Goal: Transaction & Acquisition: Purchase product/service

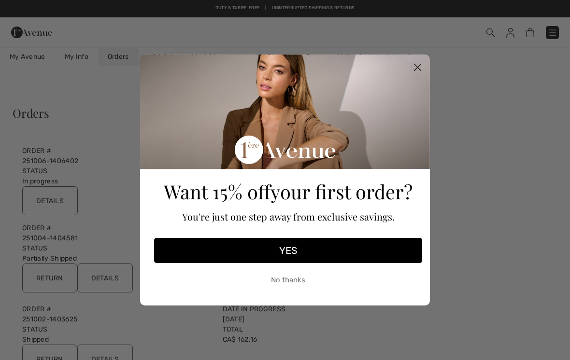
click at [420, 65] on circle "Close dialog" at bounding box center [417, 67] width 16 height 16
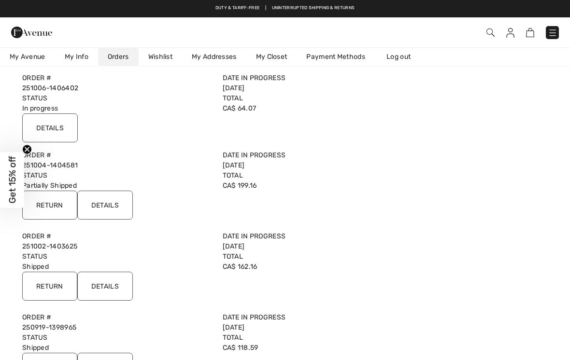
scroll to position [71, 0]
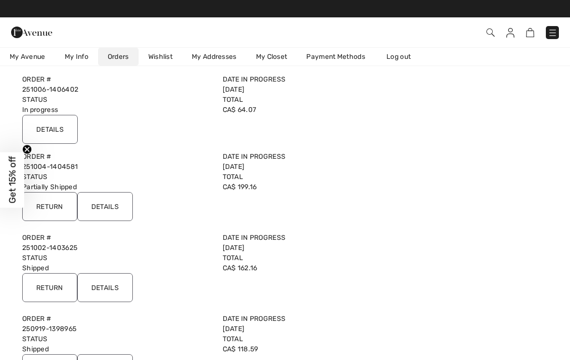
click at [59, 125] on input "Details" at bounding box center [50, 129] width 56 height 29
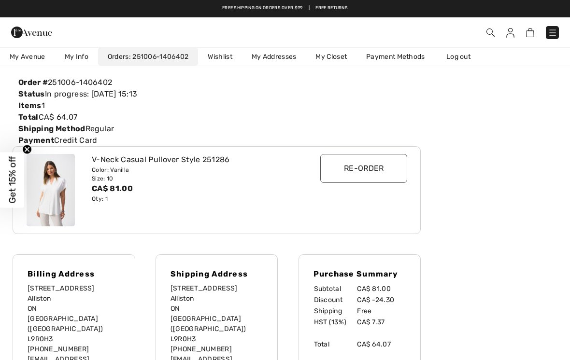
click at [58, 178] on img at bounding box center [51, 190] width 48 height 72
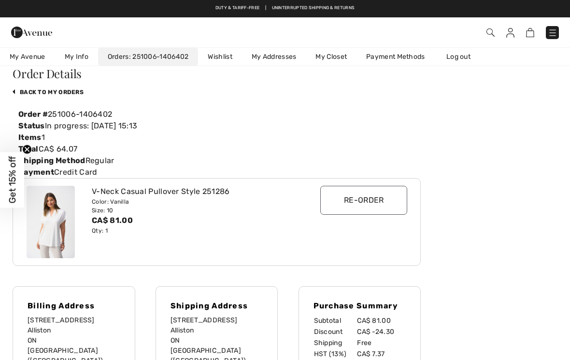
scroll to position [0, 0]
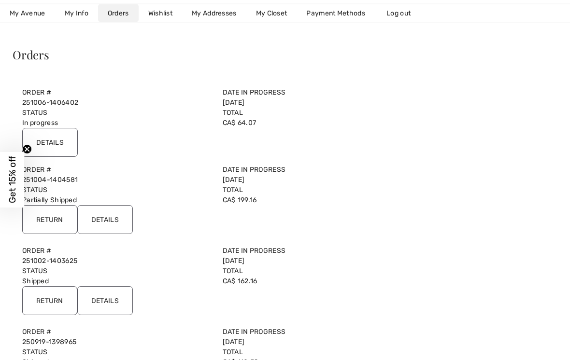
scroll to position [58, 0]
click at [117, 218] on input "Details" at bounding box center [105, 219] width 56 height 29
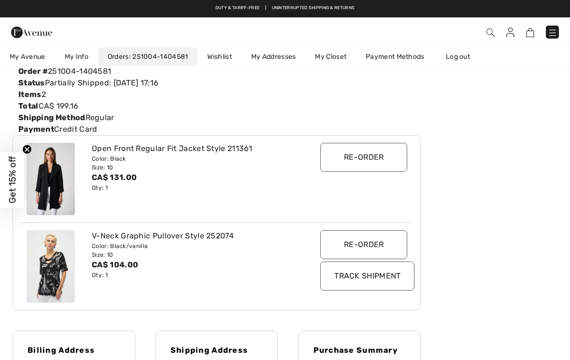
scroll to position [0, 0]
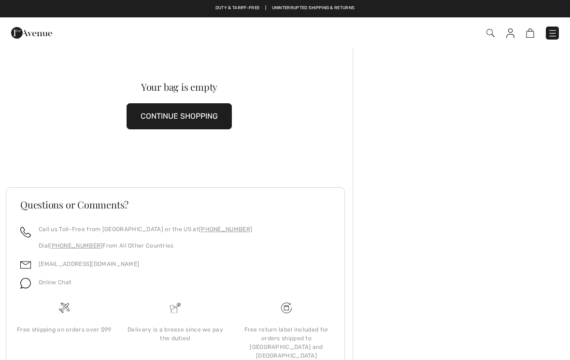
click at [503, 339] on div at bounding box center [460, 227] width 217 height 361
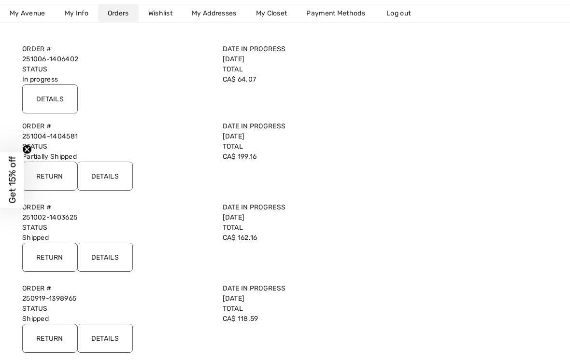
scroll to position [103, 0]
click at [121, 254] on input "Details" at bounding box center [105, 256] width 56 height 29
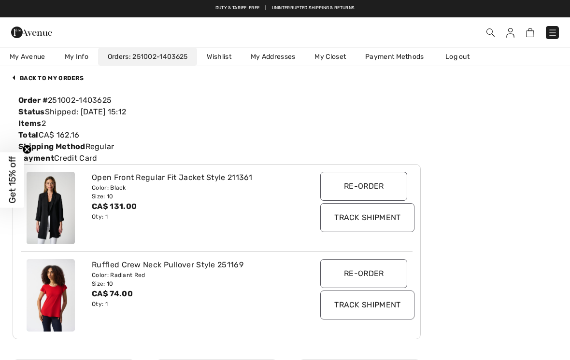
scroll to position [0, 0]
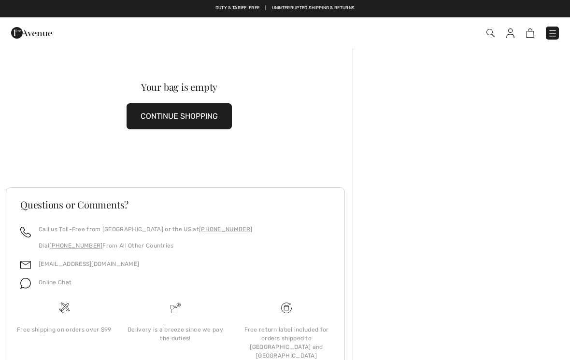
click at [507, 33] on img at bounding box center [510, 33] width 8 height 10
click at [513, 31] on img at bounding box center [510, 33] width 8 height 10
click at [513, 33] on img at bounding box center [510, 33] width 8 height 10
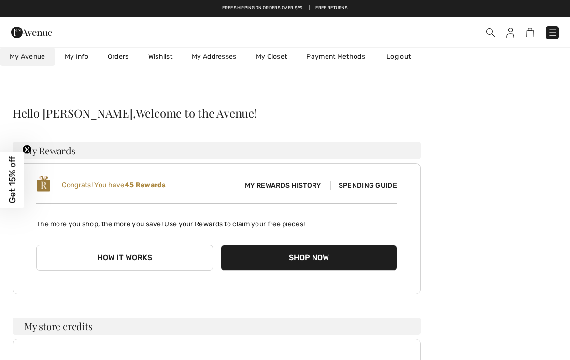
click at [120, 55] on link "Orders" at bounding box center [118, 57] width 41 height 18
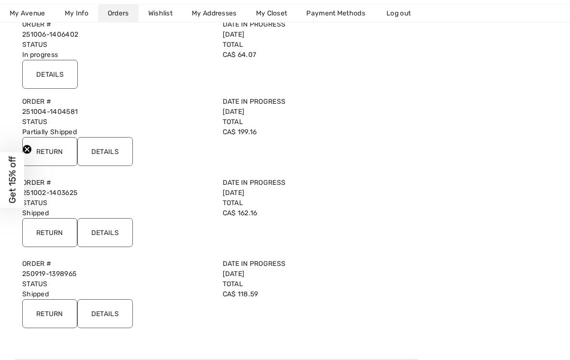
scroll to position [132, 0]
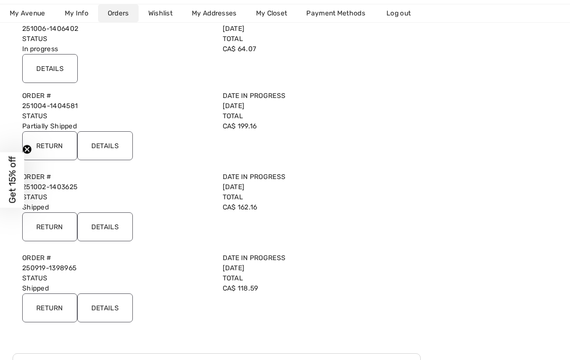
click at [111, 226] on input "Details" at bounding box center [105, 226] width 56 height 29
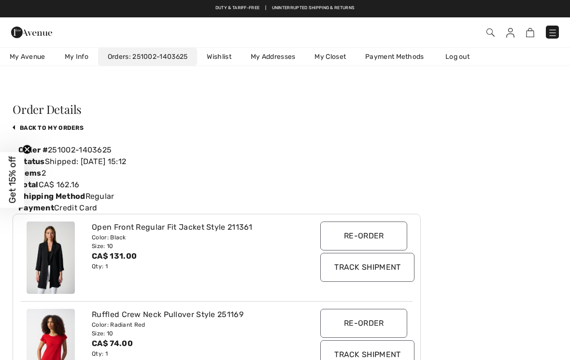
scroll to position [0, 0]
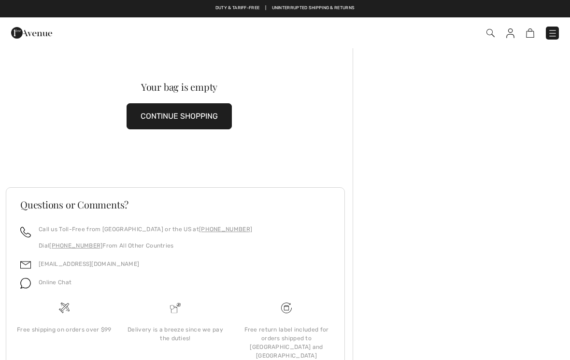
click at [510, 31] on img at bounding box center [510, 33] width 8 height 10
click at [511, 33] on img at bounding box center [510, 33] width 8 height 10
click at [513, 32] on img at bounding box center [510, 33] width 8 height 10
click at [513, 30] on img at bounding box center [510, 33] width 8 height 10
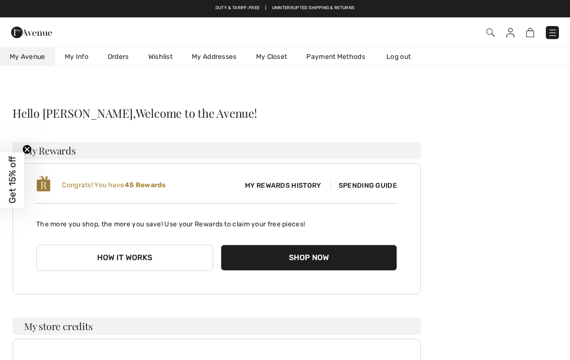
click at [121, 53] on link "Orders" at bounding box center [118, 57] width 41 height 18
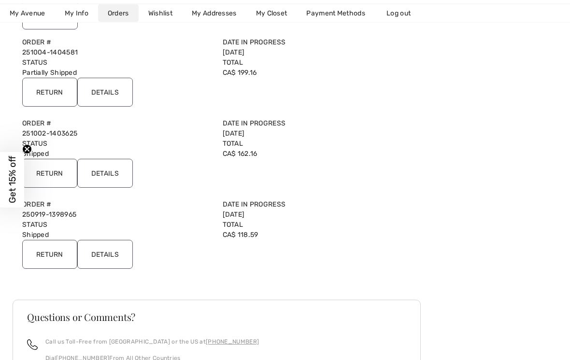
scroll to position [185, 0]
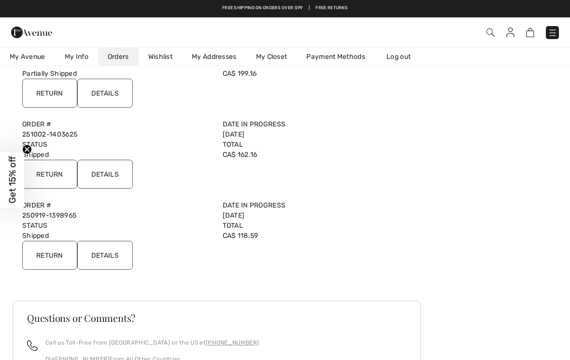
click at [118, 255] on input "Details" at bounding box center [105, 255] width 56 height 29
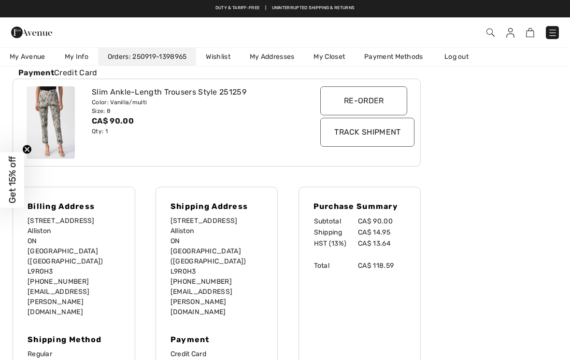
scroll to position [0, 0]
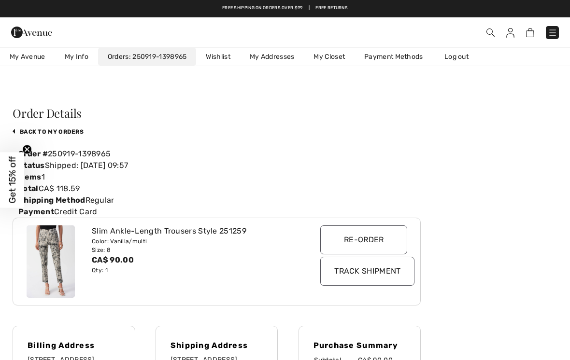
click at [126, 55] on link "Orders 250919-1398965" at bounding box center [147, 57] width 98 height 18
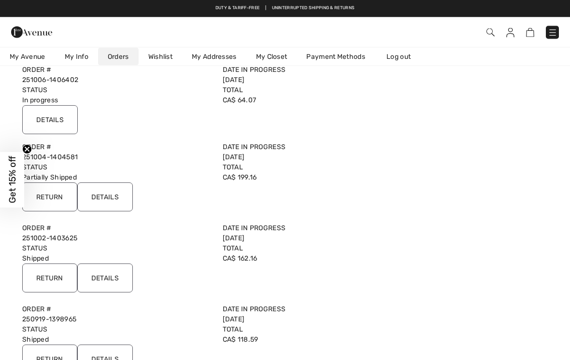
scroll to position [79, 0]
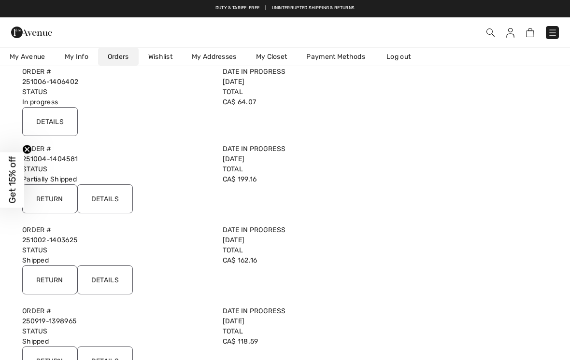
click at [114, 199] on input "Details" at bounding box center [105, 198] width 56 height 29
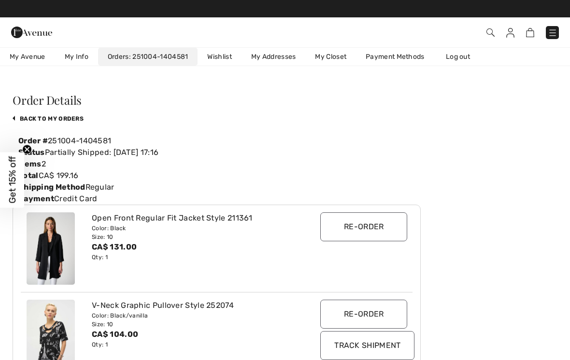
scroll to position [0, 0]
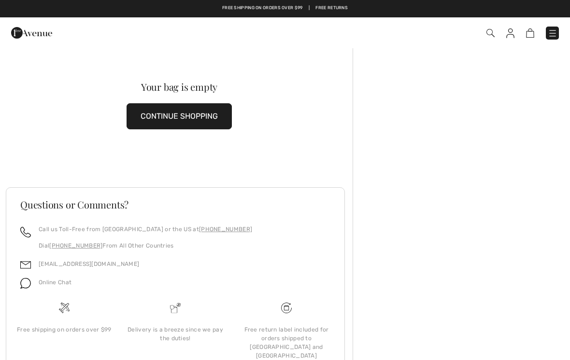
click at [216, 115] on button "CONTINUE SHOPPING" at bounding box center [178, 116] width 105 height 26
click at [212, 115] on button "CONTINUE SHOPPING" at bounding box center [178, 116] width 105 height 26
click at [187, 118] on button "CONTINUE SHOPPING" at bounding box center [178, 116] width 105 height 26
click at [191, 115] on button "CONTINUE SHOPPING" at bounding box center [178, 116] width 105 height 26
click at [148, 115] on button "CONTINUE SHOPPING" at bounding box center [178, 116] width 105 height 26
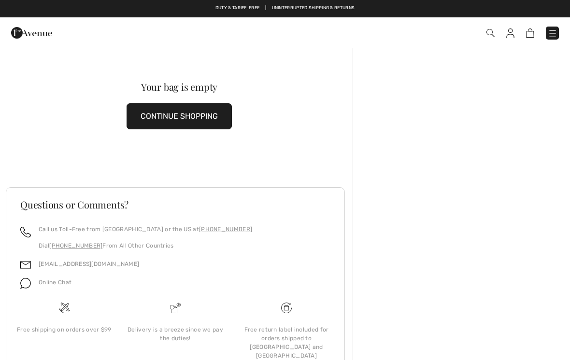
click at [177, 114] on button "CONTINUE SHOPPING" at bounding box center [178, 116] width 105 height 26
click at [216, 116] on button "CONTINUE SHOPPING" at bounding box center [178, 116] width 105 height 26
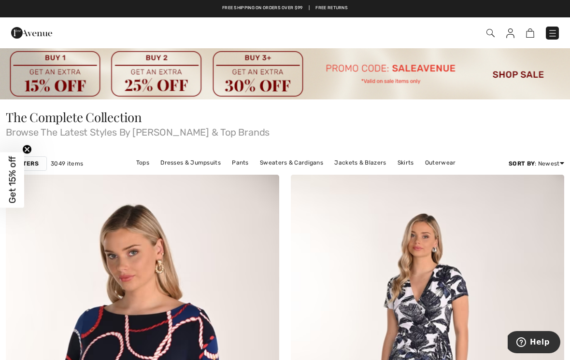
click at [527, 70] on img at bounding box center [285, 73] width 570 height 52
click at [518, 76] on img at bounding box center [285, 73] width 570 height 52
click at [509, 81] on img at bounding box center [285, 73] width 570 height 52
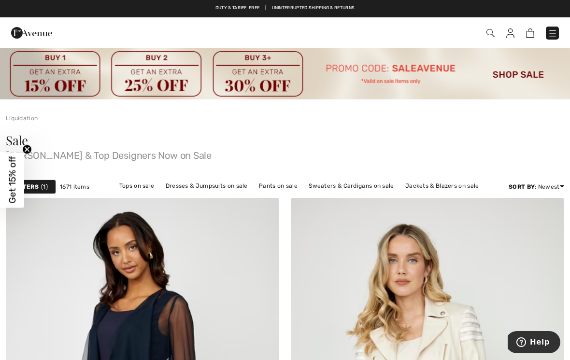
click at [139, 186] on link "Tops on sale" at bounding box center [136, 186] width 45 height 13
click at [139, 184] on link "Tops on sale" at bounding box center [136, 186] width 45 height 13
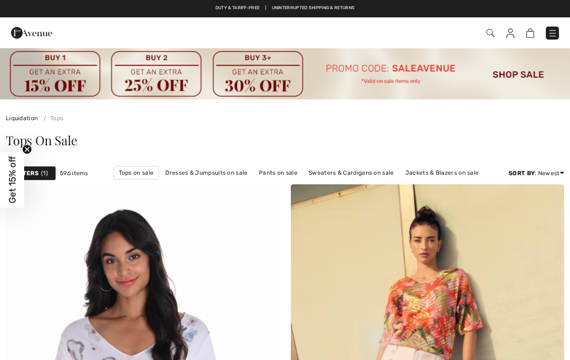
checkbox input "true"
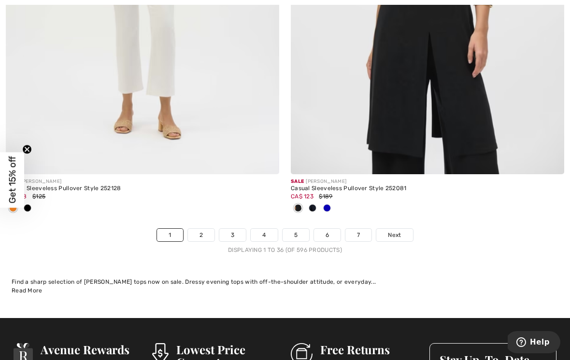
scroll to position [8357, 0]
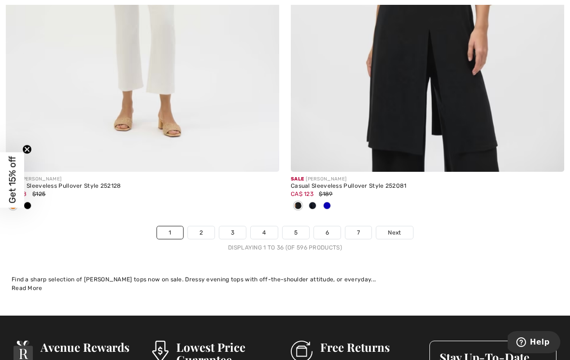
click at [203, 226] on link "2" at bounding box center [201, 232] width 27 height 13
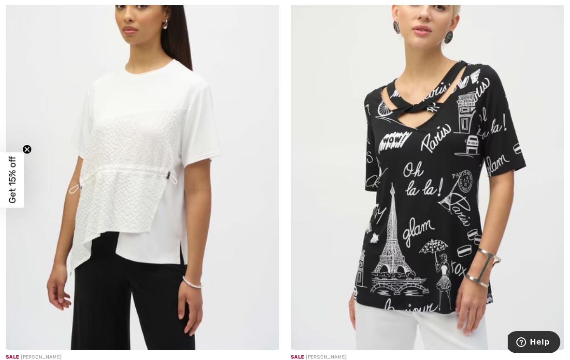
scroll to position [5860, 0]
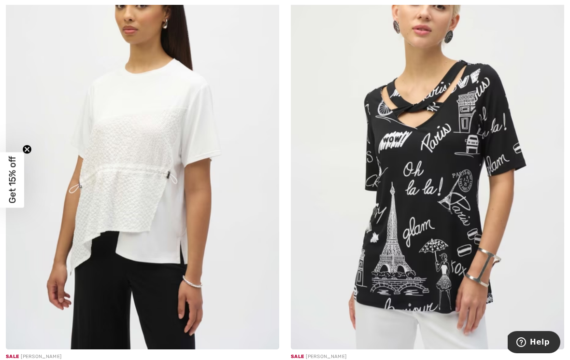
click at [495, 185] on img at bounding box center [427, 145] width 273 height 410
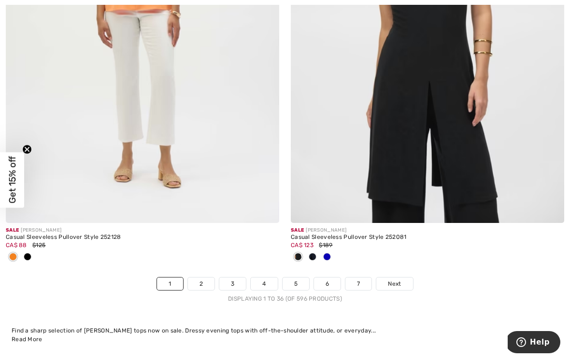
scroll to position [8309, 0]
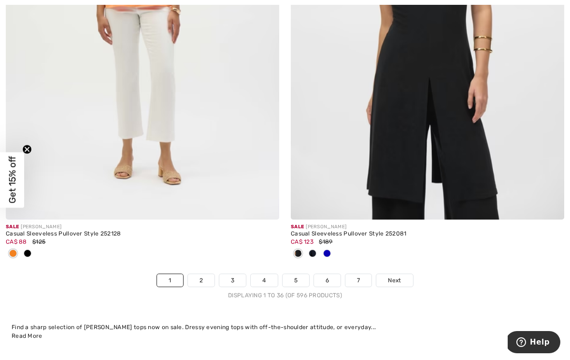
click at [205, 274] on link "2" at bounding box center [201, 280] width 27 height 13
click at [202, 274] on link "2" at bounding box center [201, 280] width 27 height 13
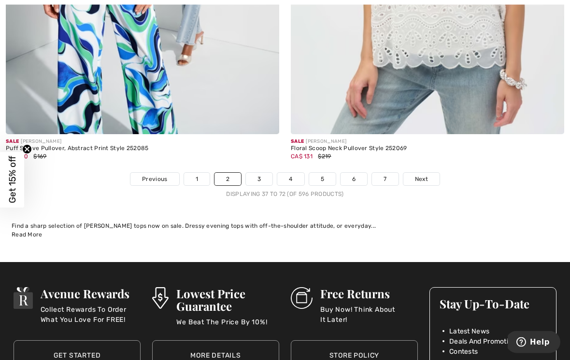
scroll to position [8347, 0]
click at [263, 173] on link "3" at bounding box center [259, 179] width 27 height 13
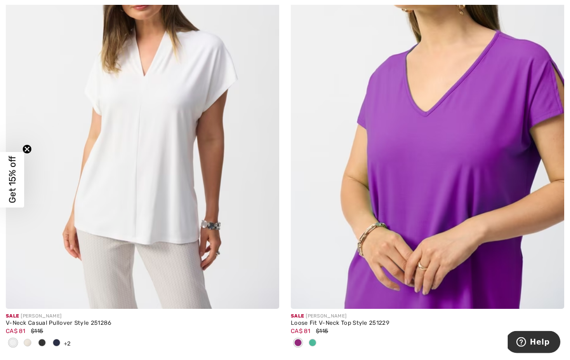
scroll to position [5997, 0]
click at [193, 202] on img at bounding box center [142, 104] width 273 height 410
click at [203, 194] on img at bounding box center [142, 104] width 273 height 410
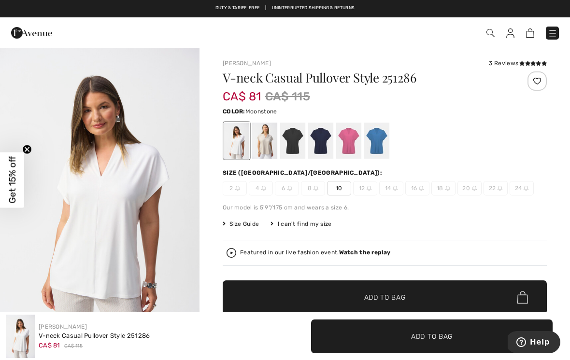
click at [265, 141] on div at bounding box center [264, 141] width 25 height 36
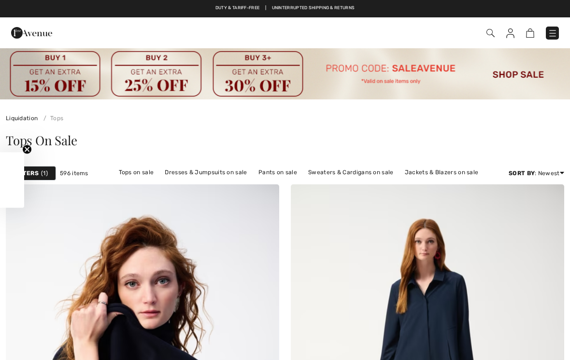
scroll to position [6012, 0]
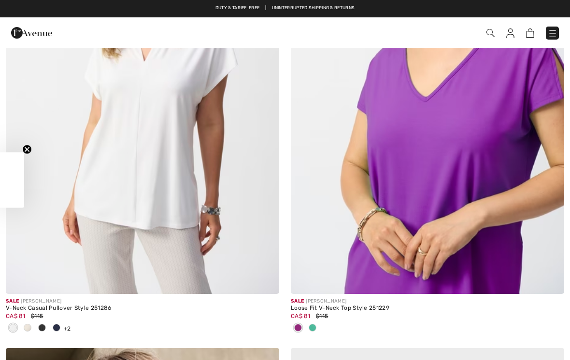
checkbox input "true"
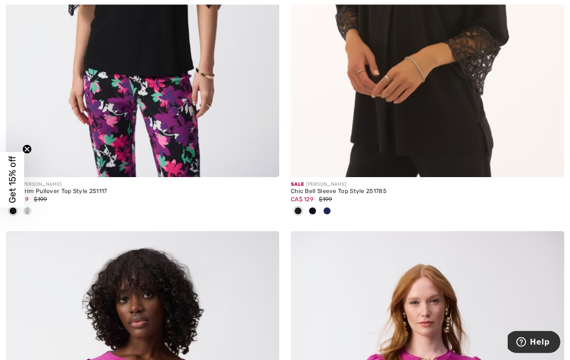
scroll to position [7979, 0]
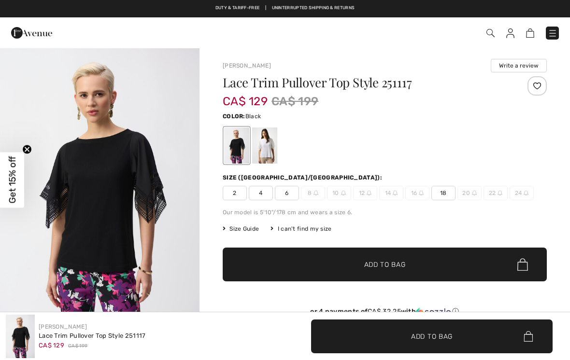
checkbox input "true"
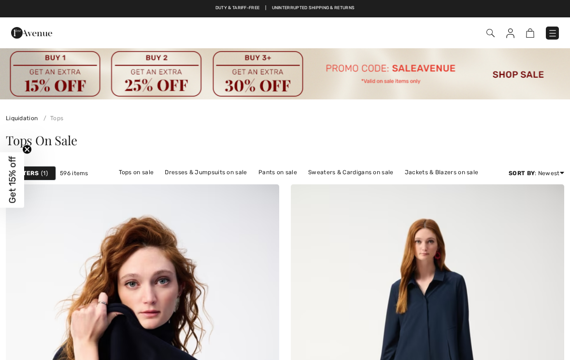
checkbox input "true"
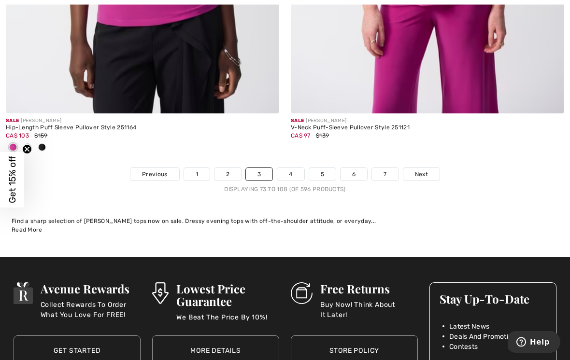
scroll to position [8511, 0]
click at [296, 168] on link "4" at bounding box center [290, 174] width 27 height 13
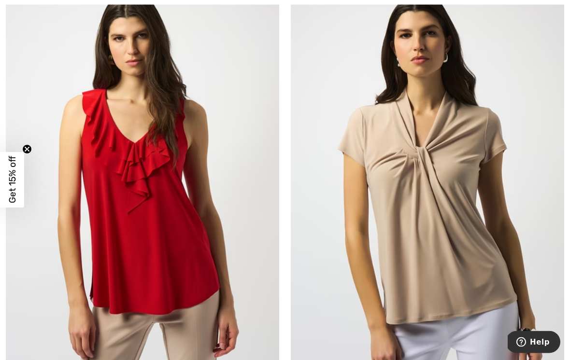
scroll to position [3910, 0]
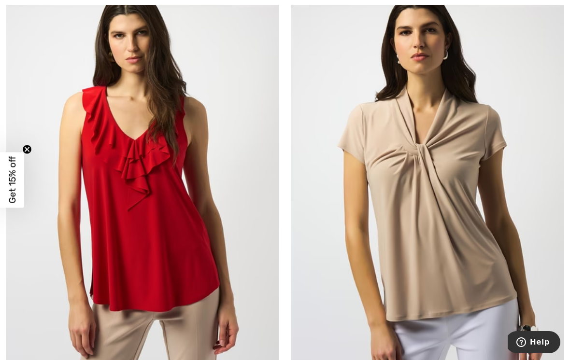
click at [218, 227] on img at bounding box center [142, 183] width 273 height 410
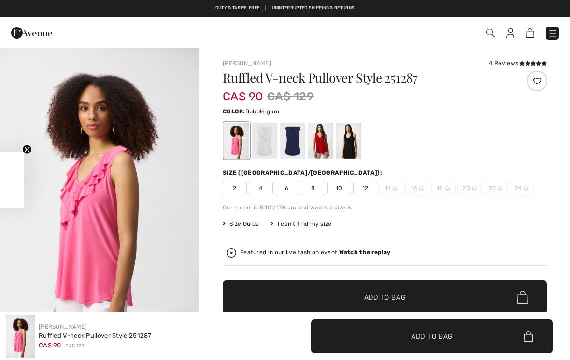
checkbox input "true"
click at [267, 139] on div at bounding box center [264, 141] width 25 height 36
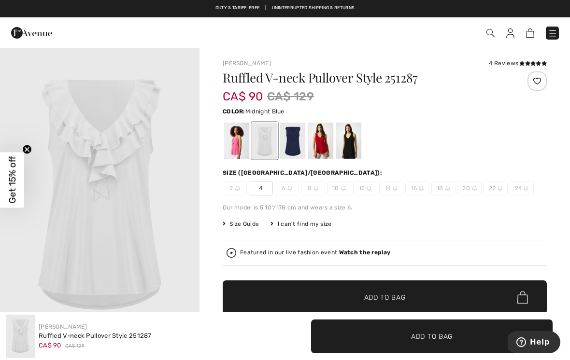
click at [295, 136] on div at bounding box center [292, 141] width 25 height 36
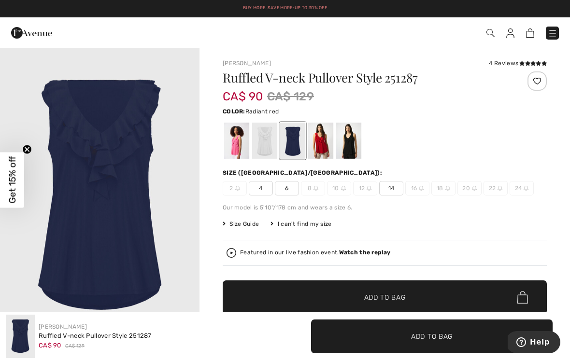
click at [329, 132] on div at bounding box center [320, 141] width 25 height 36
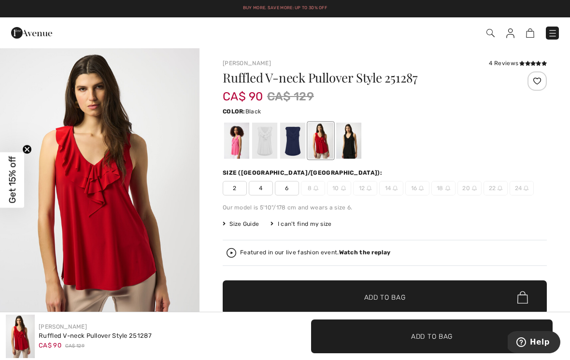
click at [358, 136] on div at bounding box center [348, 141] width 25 height 36
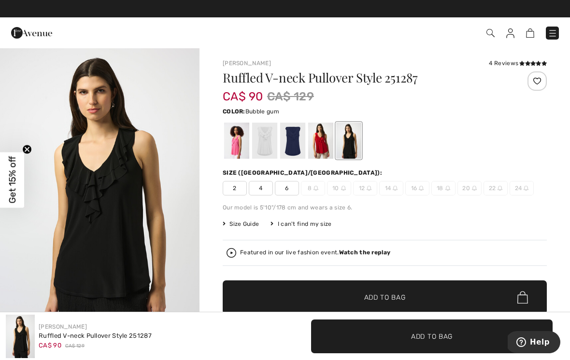
click at [239, 141] on div at bounding box center [236, 141] width 25 height 36
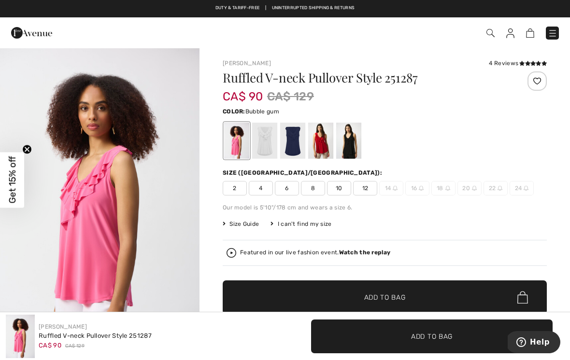
click at [315, 187] on span "8" at bounding box center [313, 188] width 24 height 14
click at [341, 183] on span "10" at bounding box center [339, 188] width 24 height 14
click at [402, 297] on span "Add to Bag" at bounding box center [385, 298] width 42 height 10
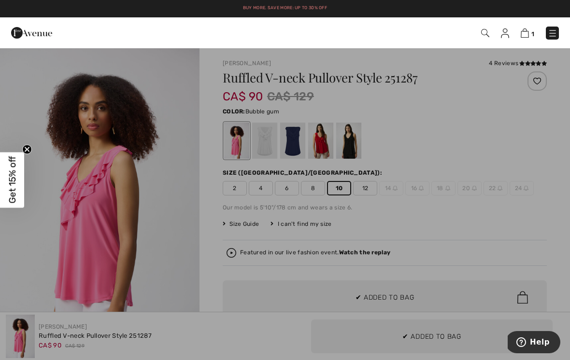
click at [182, 257] on div at bounding box center [285, 180] width 570 height 360
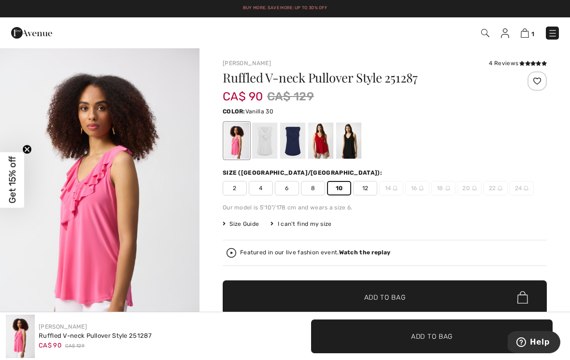
click at [265, 139] on div at bounding box center [264, 141] width 25 height 36
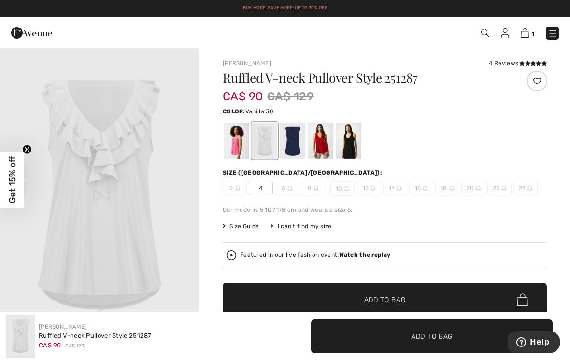
click at [295, 133] on div at bounding box center [292, 141] width 25 height 36
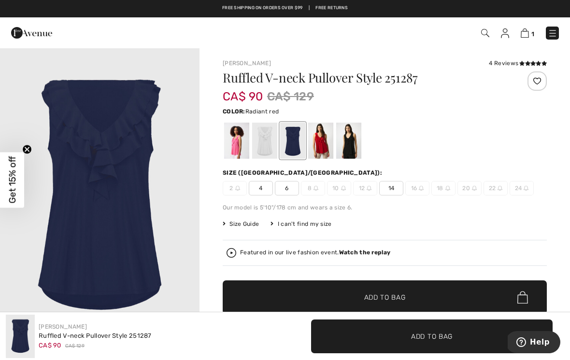
click at [322, 141] on div at bounding box center [320, 141] width 25 height 36
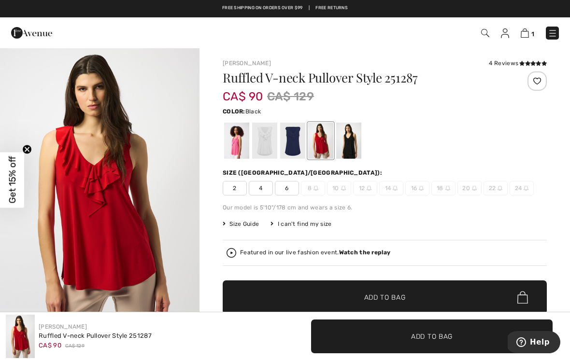
click at [355, 138] on div at bounding box center [348, 141] width 25 height 36
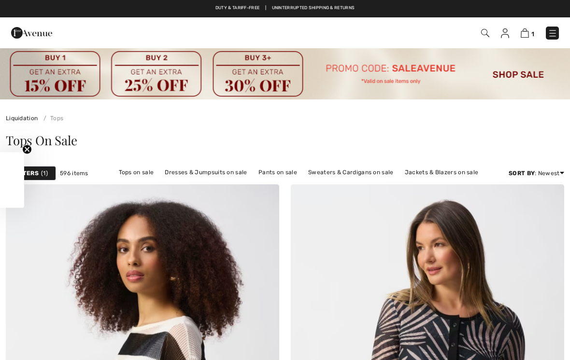
checkbox input "true"
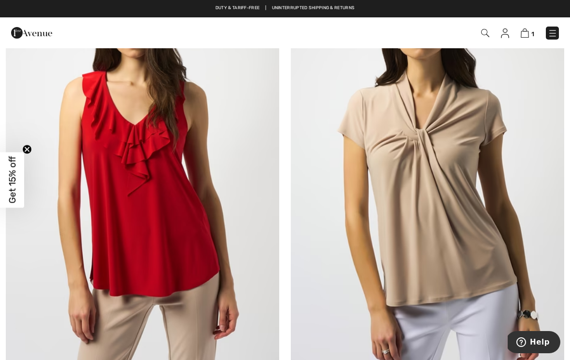
click at [446, 171] on img at bounding box center [427, 168] width 273 height 410
click at [479, 187] on img at bounding box center [427, 168] width 273 height 410
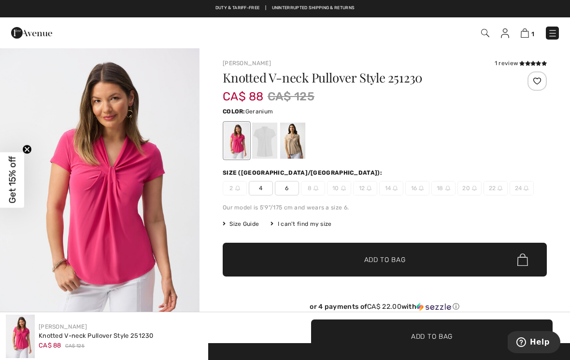
click at [267, 133] on div at bounding box center [264, 141] width 25 height 36
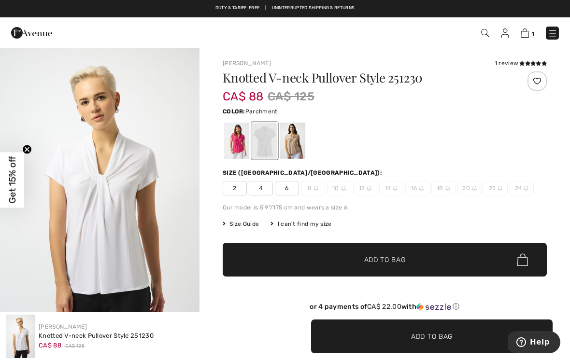
click at [293, 137] on div at bounding box center [292, 141] width 25 height 36
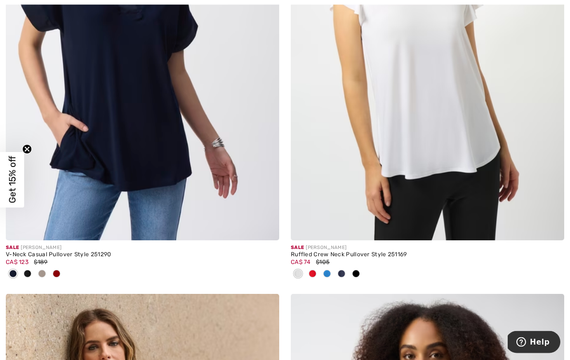
scroll to position [4521, 0]
click at [451, 98] on img at bounding box center [427, 36] width 273 height 410
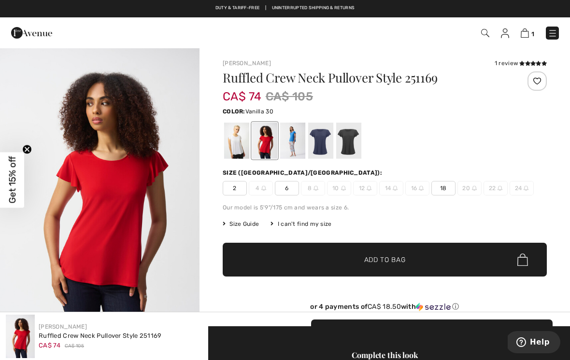
click at [237, 138] on div at bounding box center [236, 141] width 25 height 36
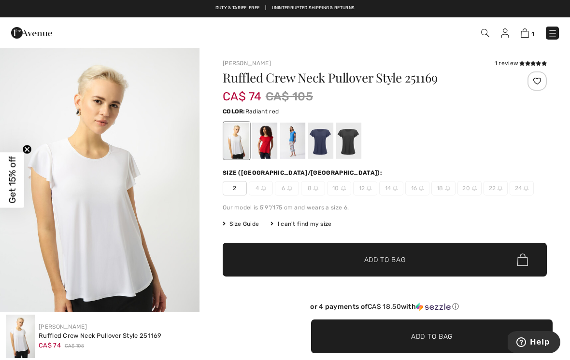
click at [267, 136] on div at bounding box center [264, 141] width 25 height 36
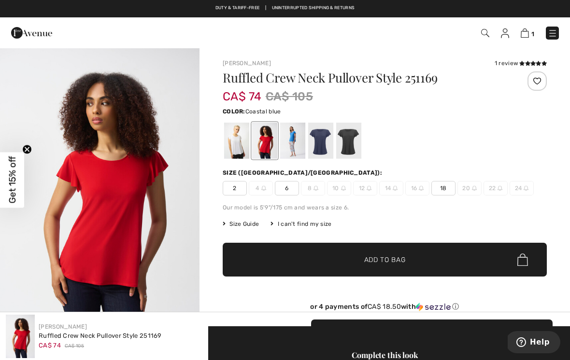
click at [298, 135] on div at bounding box center [292, 141] width 25 height 36
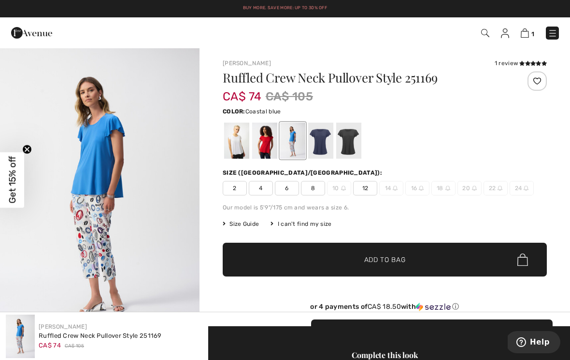
click at [320, 133] on div at bounding box center [320, 141] width 25 height 36
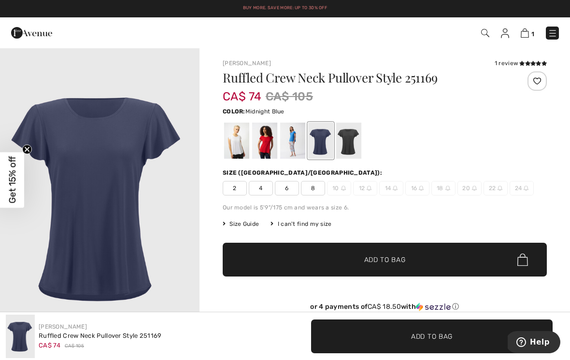
click at [348, 129] on div at bounding box center [348, 141] width 25 height 36
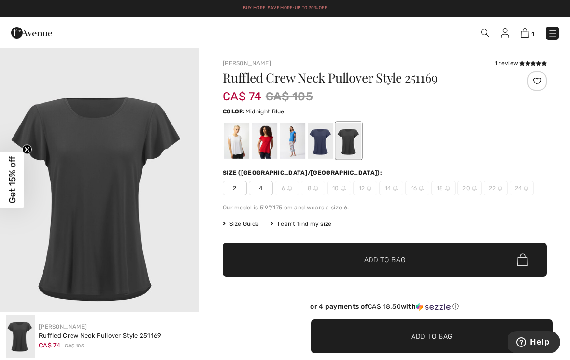
click at [325, 136] on div at bounding box center [320, 141] width 25 height 36
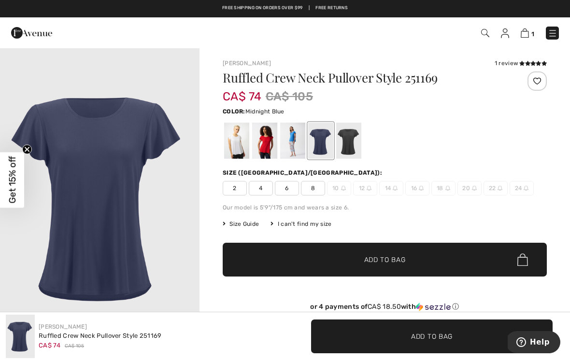
click at [397, 264] on span "Add to Bag" at bounding box center [385, 260] width 42 height 10
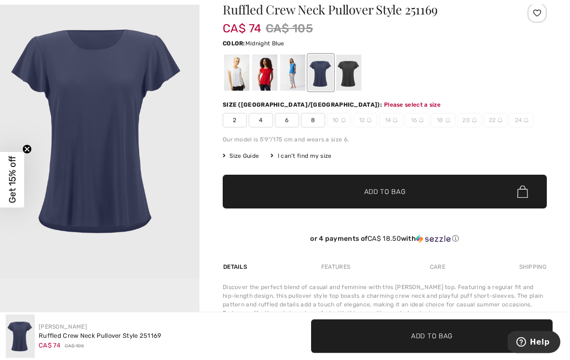
scroll to position [99, 0]
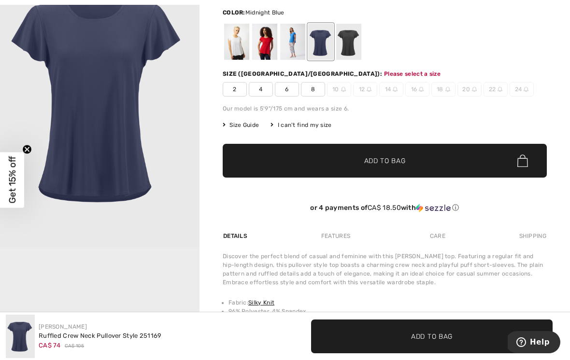
click at [317, 86] on span "8" at bounding box center [313, 89] width 24 height 14
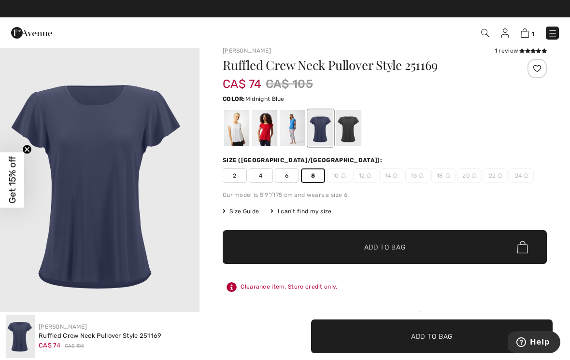
scroll to position [0, 0]
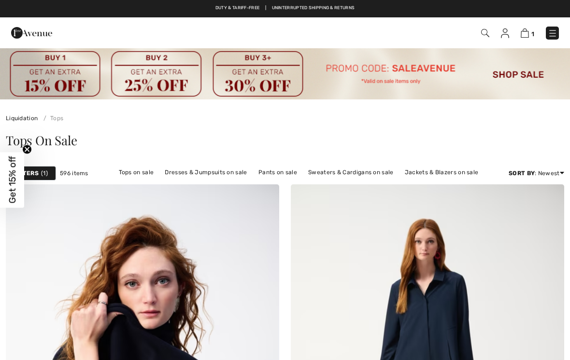
checkbox input "true"
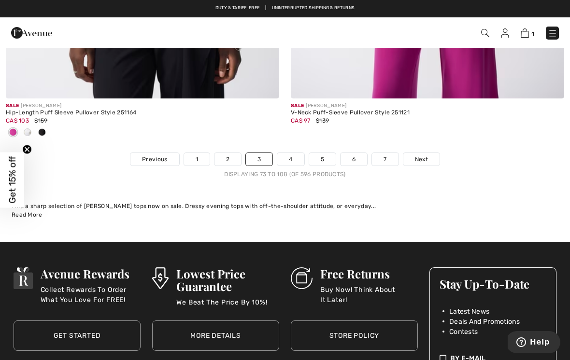
click at [293, 153] on link "4" at bounding box center [290, 159] width 27 height 13
click at [289, 155] on link "4" at bounding box center [290, 159] width 27 height 13
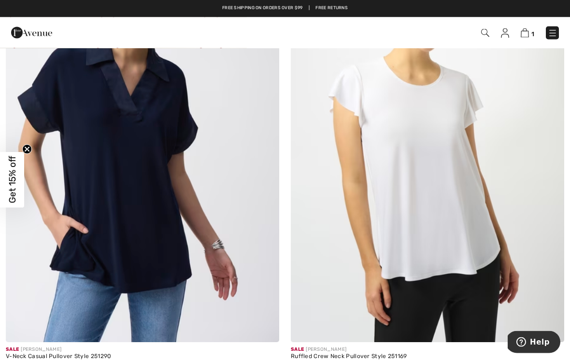
scroll to position [4418, 0]
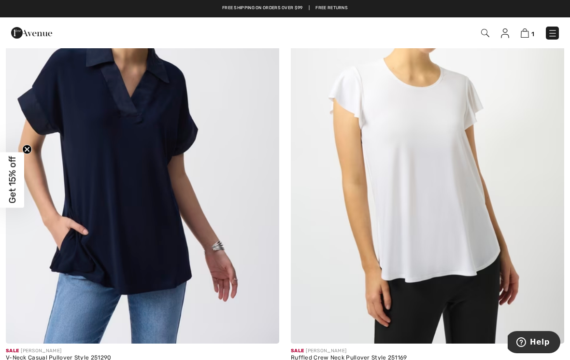
click at [236, 117] on img at bounding box center [142, 139] width 273 height 410
click at [163, 126] on img at bounding box center [142, 139] width 273 height 410
click at [234, 221] on img at bounding box center [142, 139] width 273 height 410
click at [196, 100] on img at bounding box center [142, 139] width 273 height 410
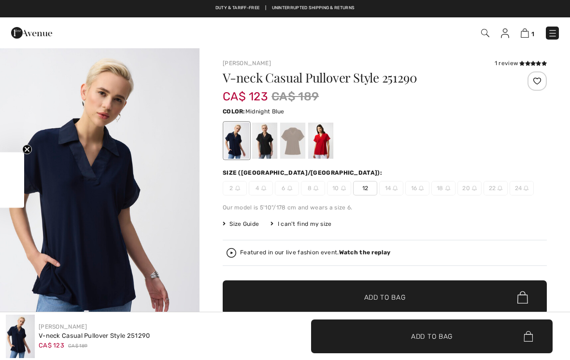
checkbox input "true"
click at [243, 138] on div at bounding box center [236, 141] width 25 height 36
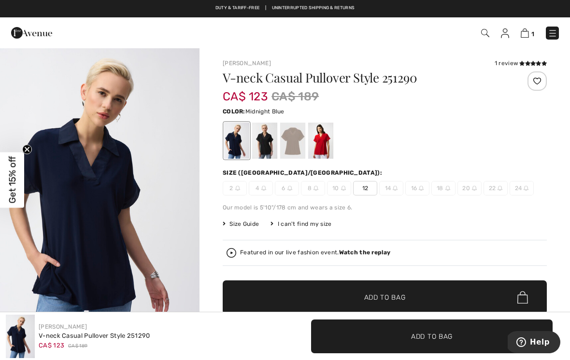
click at [266, 142] on div at bounding box center [264, 141] width 25 height 36
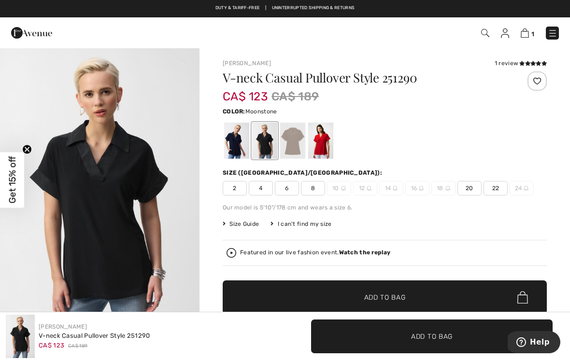
click at [296, 138] on div at bounding box center [292, 141] width 25 height 36
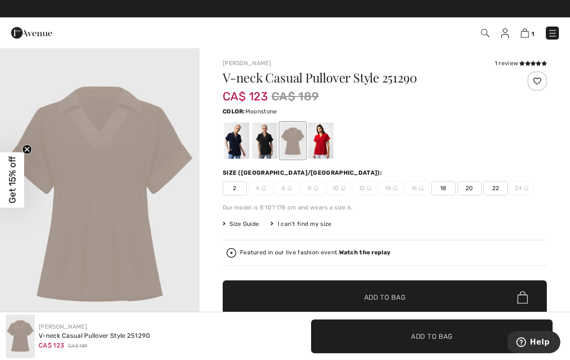
click at [327, 132] on div at bounding box center [320, 141] width 25 height 36
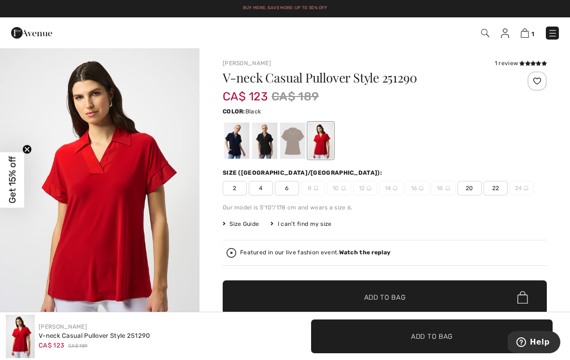
click at [271, 135] on div at bounding box center [264, 141] width 25 height 36
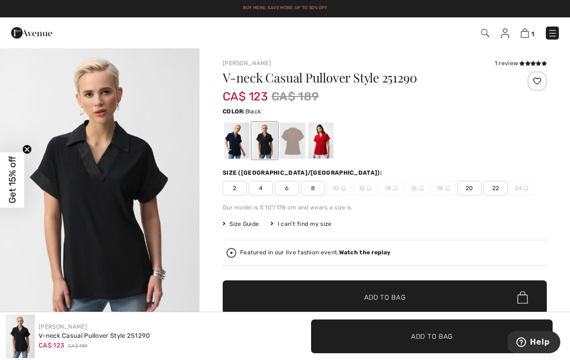
click at [515, 61] on div "1 review" at bounding box center [520, 63] width 52 height 9
click at [522, 64] on icon at bounding box center [521, 63] width 5 height 5
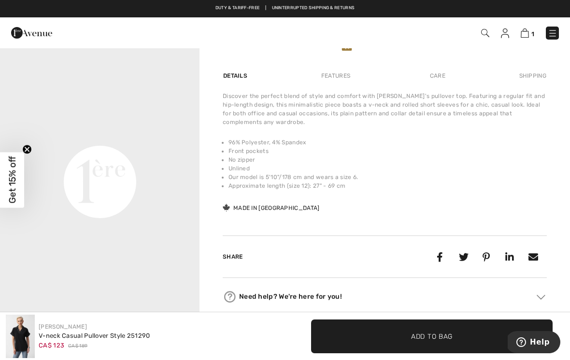
click at [169, 27] on div at bounding box center [121, 33] width 234 height 26
click at [323, 52] on div "Earn 20 Avenue Rewards" at bounding box center [385, 45] width 324 height 13
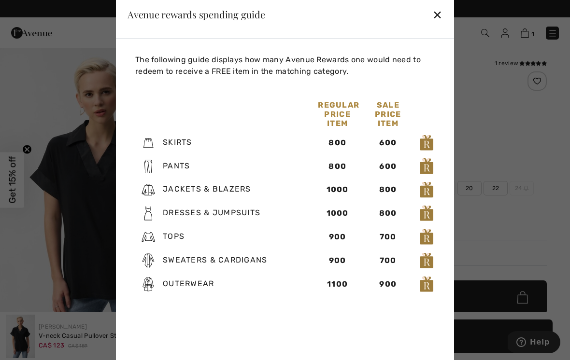
click at [32, 260] on div at bounding box center [285, 180] width 570 height 360
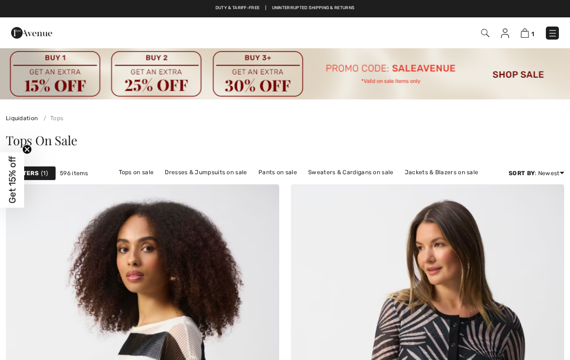
checkbox input "true"
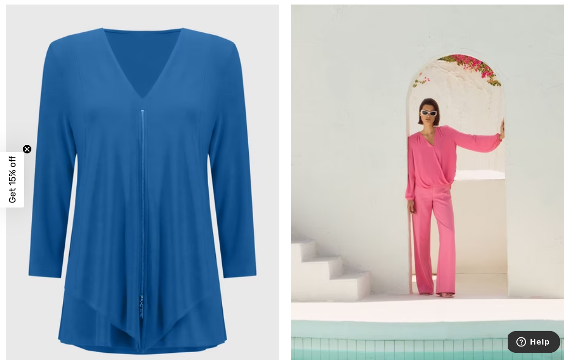
scroll to position [5287, 0]
click at [197, 235] on img at bounding box center [142, 197] width 273 height 410
click at [211, 240] on img at bounding box center [142, 197] width 273 height 410
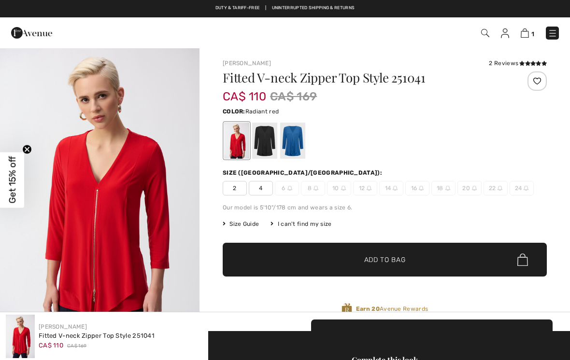
checkbox input "true"
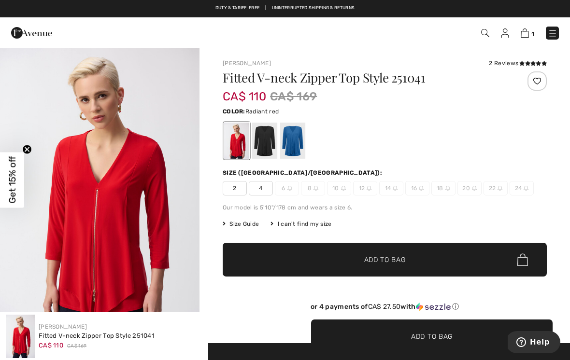
click at [265, 142] on div at bounding box center [264, 141] width 25 height 36
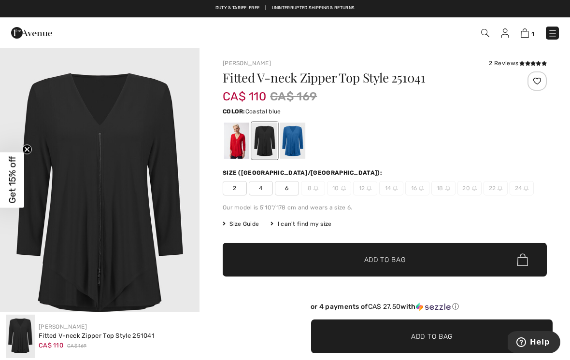
click at [294, 140] on div at bounding box center [292, 141] width 25 height 36
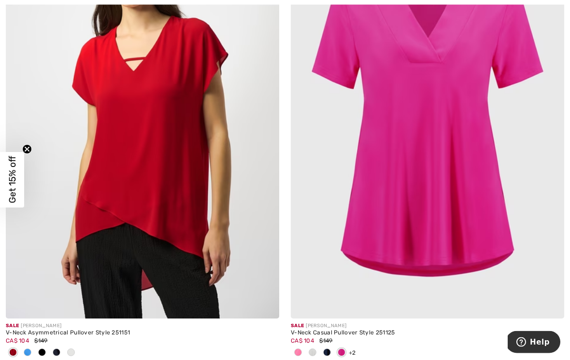
scroll to position [6835, 0]
click at [473, 185] on img at bounding box center [427, 114] width 273 height 410
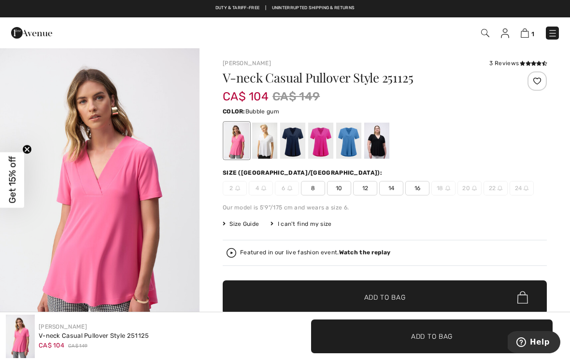
click at [265, 134] on div at bounding box center [264, 141] width 25 height 36
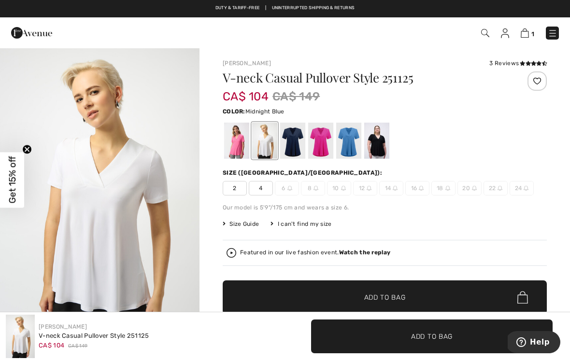
click at [291, 136] on div at bounding box center [292, 141] width 25 height 36
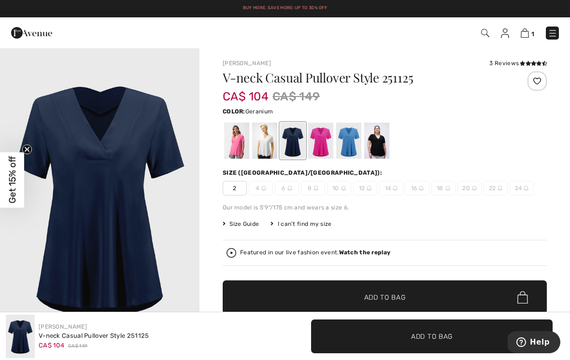
click at [316, 138] on div at bounding box center [320, 141] width 25 height 36
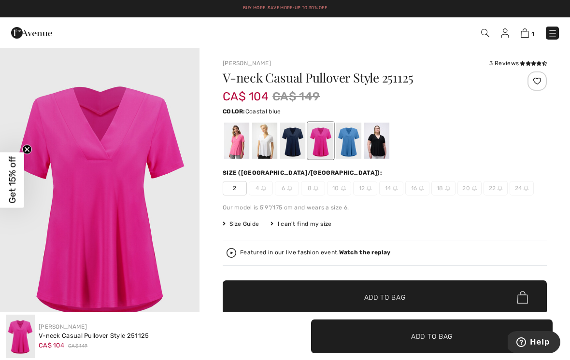
click at [352, 138] on div at bounding box center [348, 141] width 25 height 36
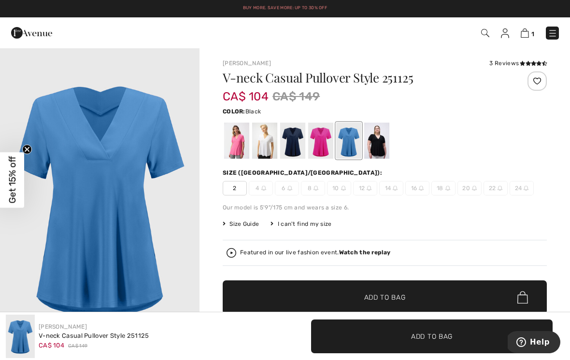
click at [383, 139] on div at bounding box center [376, 141] width 25 height 36
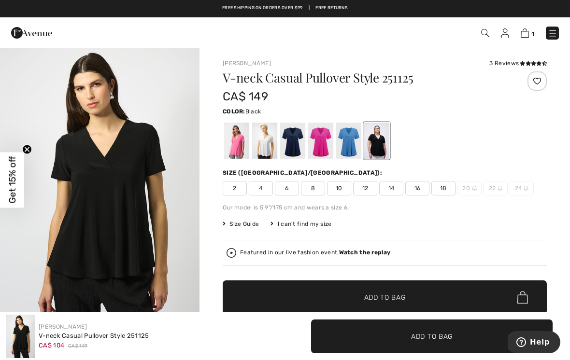
click at [237, 144] on div at bounding box center [236, 141] width 25 height 36
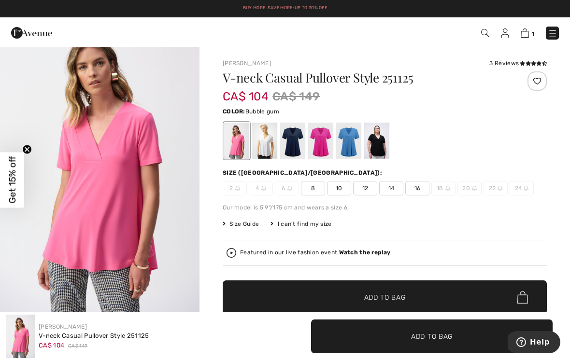
scroll to position [37, 0]
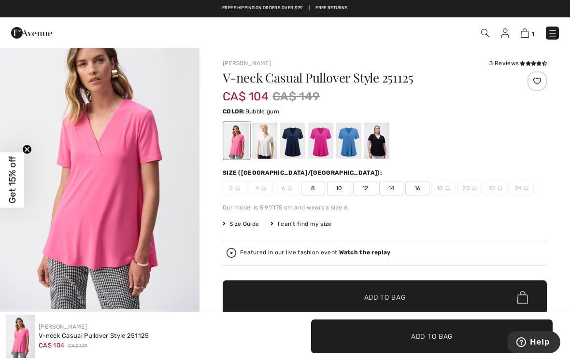
click at [342, 189] on span "10" at bounding box center [339, 188] width 24 height 14
click at [403, 299] on span "Add to Bag" at bounding box center [385, 298] width 42 height 10
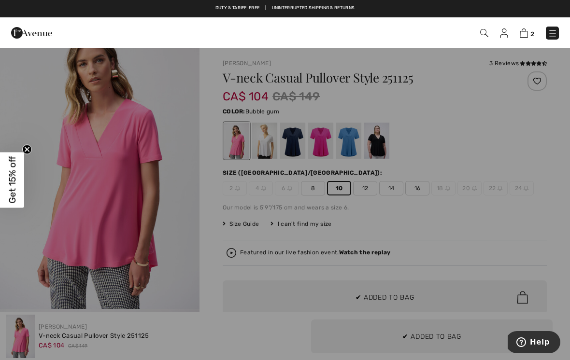
click at [136, 234] on div at bounding box center [285, 180] width 570 height 360
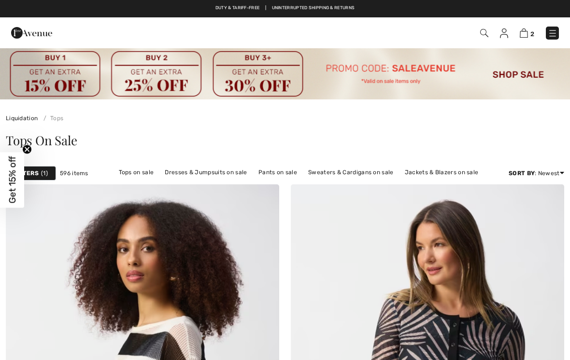
checkbox input "true"
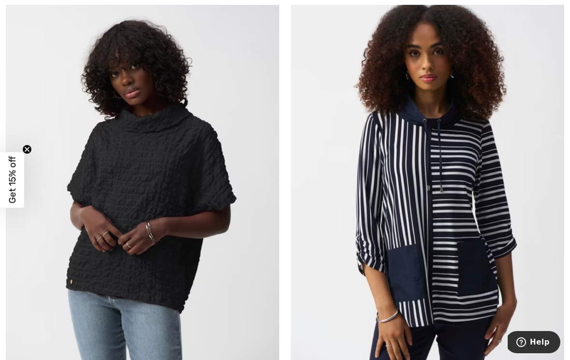
scroll to position [8155, 0]
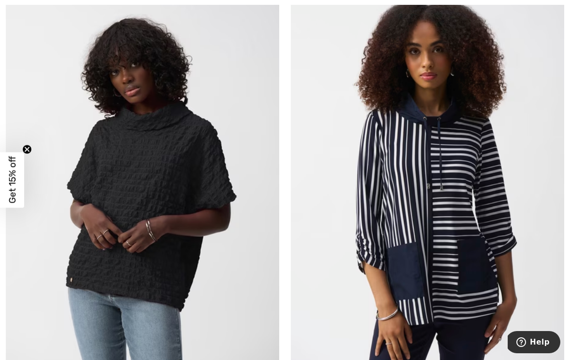
click at [215, 193] on img at bounding box center [142, 185] width 273 height 410
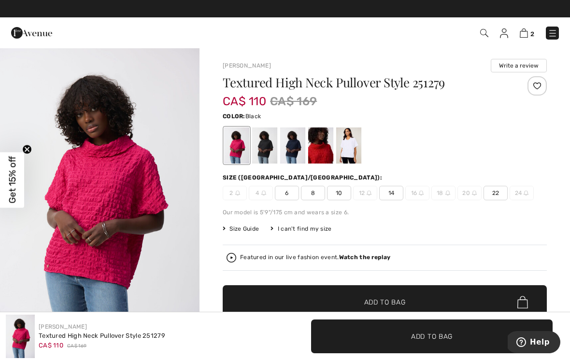
click at [266, 140] on div at bounding box center [264, 145] width 25 height 36
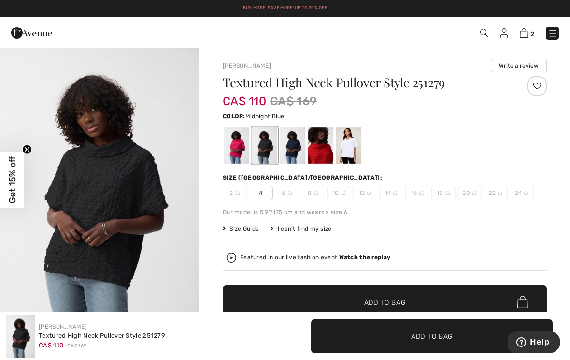
click at [295, 145] on div at bounding box center [292, 145] width 25 height 36
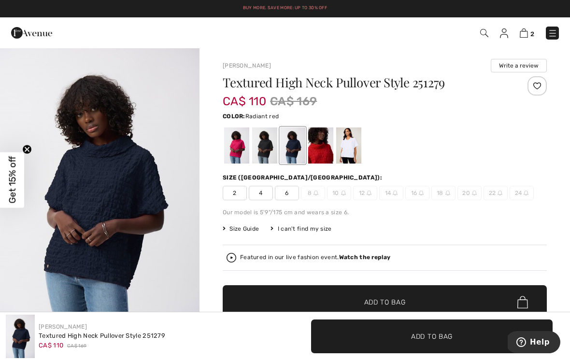
click at [324, 143] on div at bounding box center [320, 145] width 25 height 36
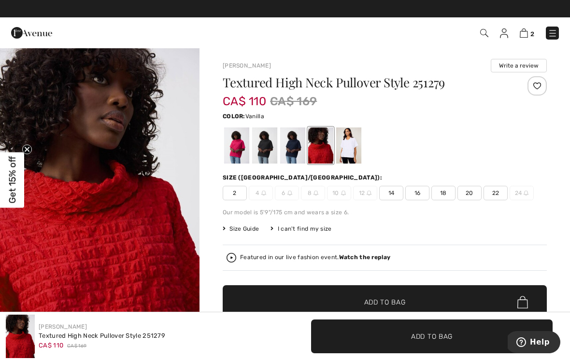
click at [354, 138] on div at bounding box center [348, 145] width 25 height 36
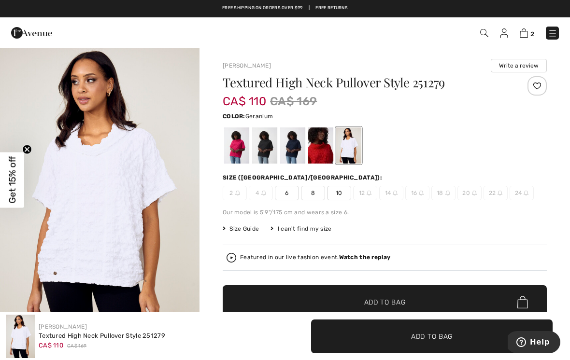
click at [240, 149] on div at bounding box center [236, 145] width 25 height 36
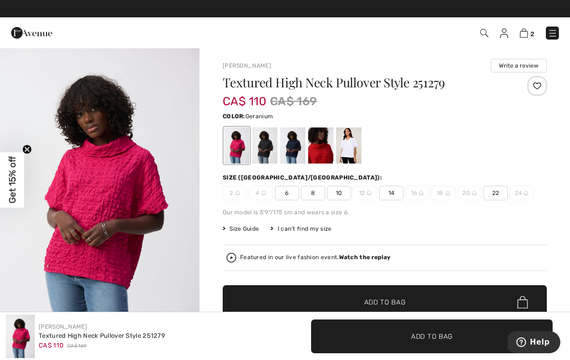
click at [517, 153] on div at bounding box center [385, 146] width 324 height 40
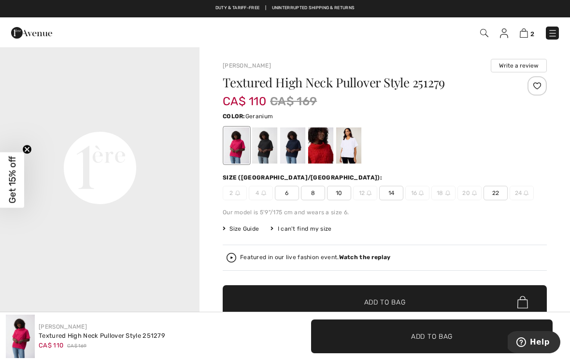
scroll to position [610, 0]
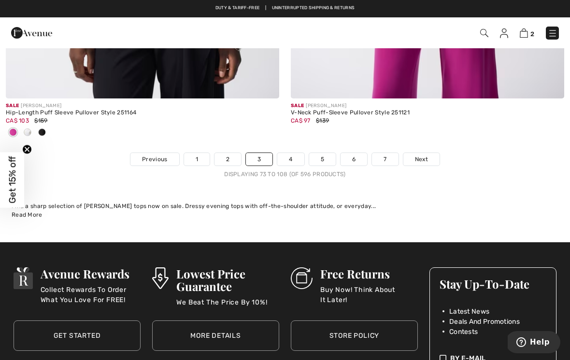
click at [293, 153] on link "4" at bounding box center [290, 159] width 27 height 13
click at [296, 153] on link "4" at bounding box center [290, 159] width 27 height 13
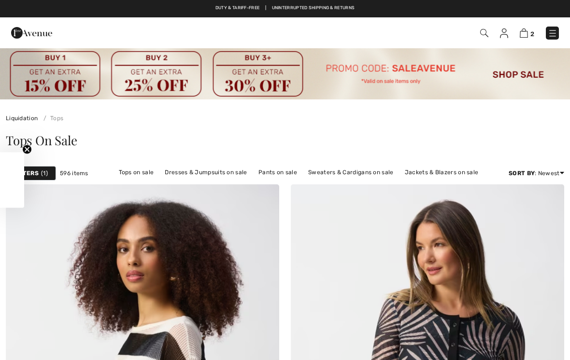
checkbox input "true"
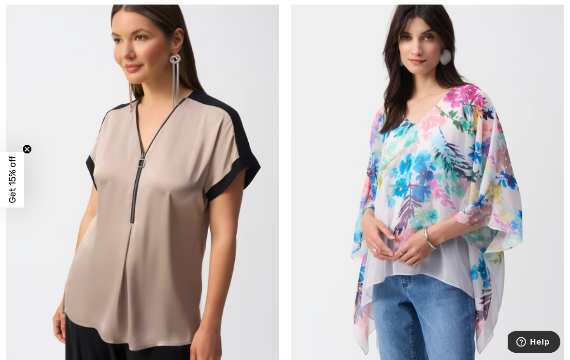
scroll to position [667, 0]
click at [198, 238] on img at bounding box center [142, 171] width 273 height 410
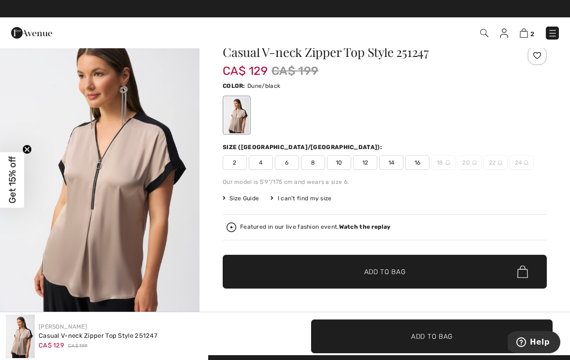
scroll to position [24, 0]
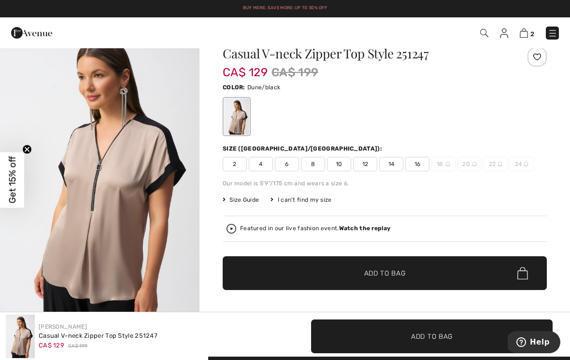
click at [341, 159] on span "10" at bounding box center [339, 164] width 24 height 14
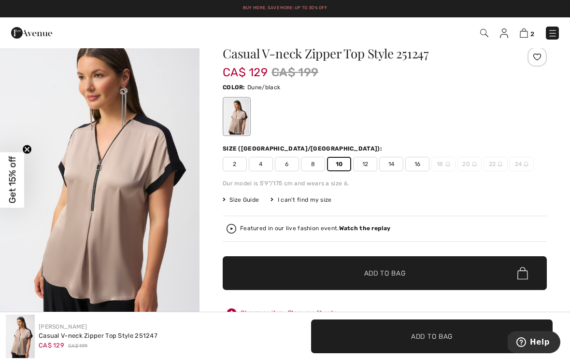
click at [389, 275] on span "Add to Bag" at bounding box center [385, 273] width 42 height 10
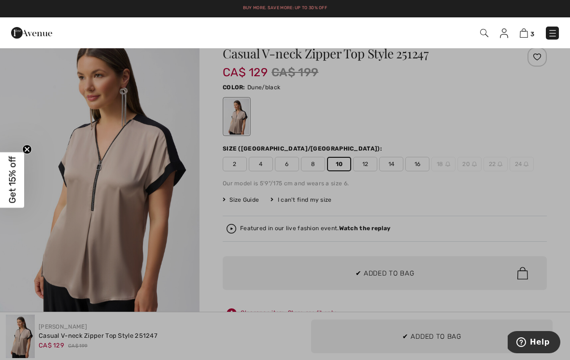
click at [158, 329] on div at bounding box center [285, 180] width 570 height 360
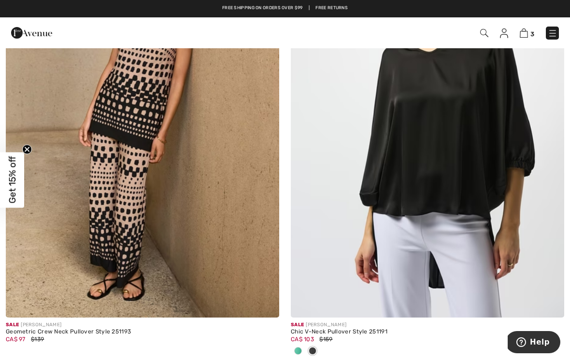
scroll to position [1619, 0]
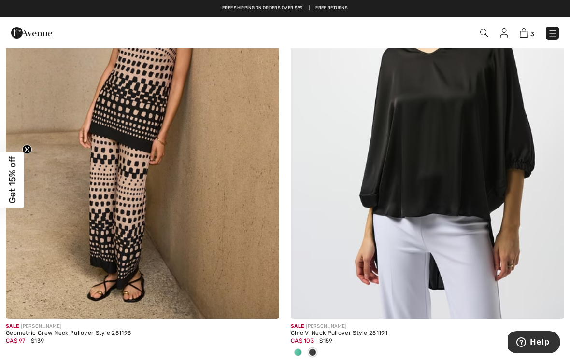
click at [146, 134] on img at bounding box center [142, 114] width 273 height 410
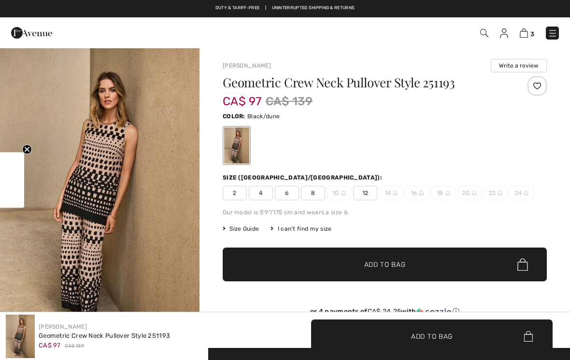
checkbox input "true"
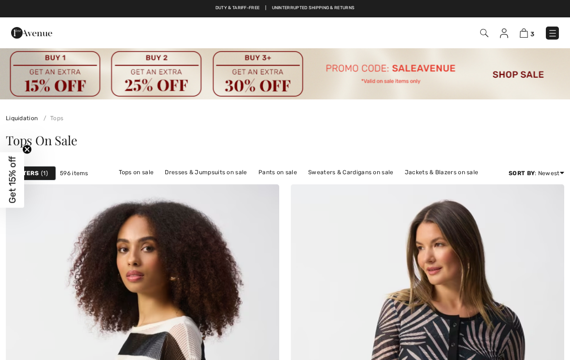
checkbox input "true"
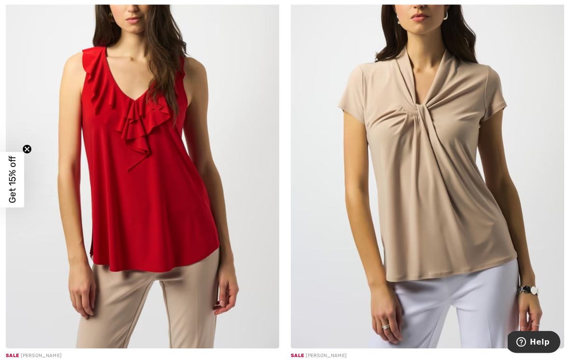
scroll to position [3949, 0]
click at [195, 203] on img at bounding box center [142, 144] width 273 height 410
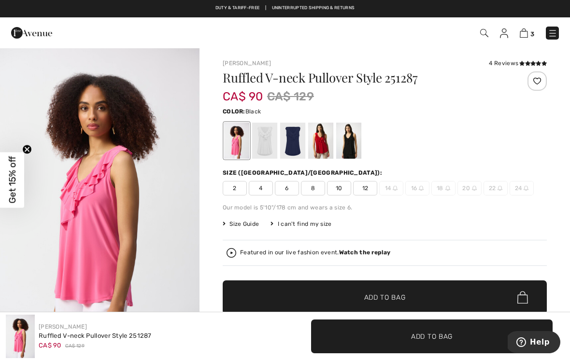
click at [349, 134] on div at bounding box center [348, 141] width 25 height 36
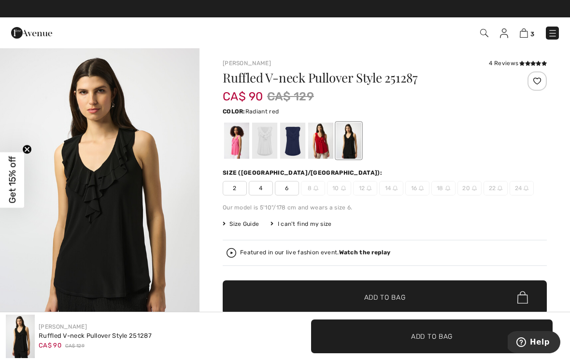
click at [319, 129] on div at bounding box center [320, 141] width 25 height 36
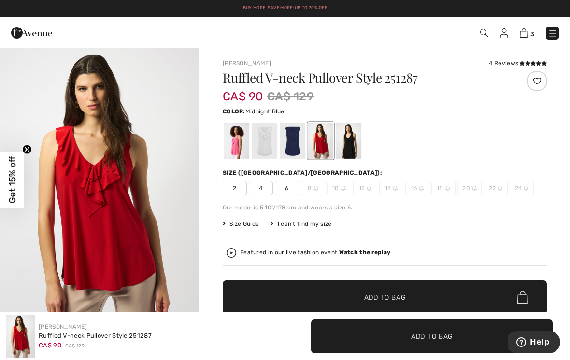
click at [295, 133] on div at bounding box center [292, 141] width 25 height 36
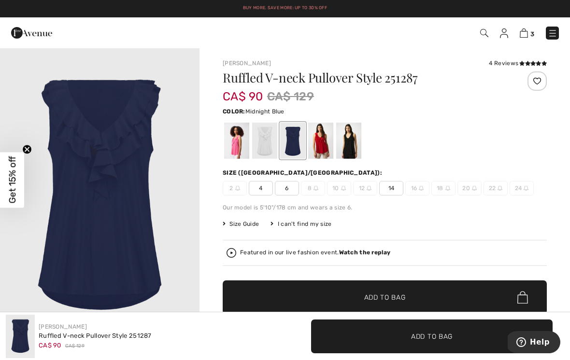
click at [266, 134] on div at bounding box center [264, 141] width 25 height 36
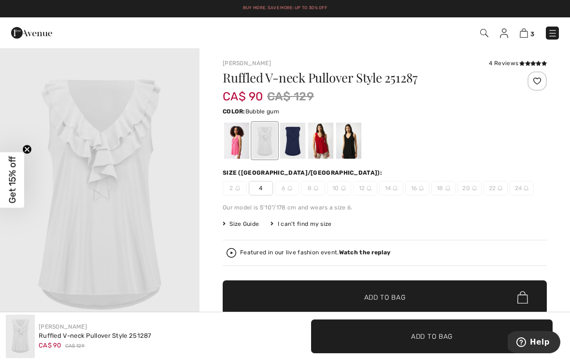
click at [237, 140] on div at bounding box center [236, 141] width 25 height 36
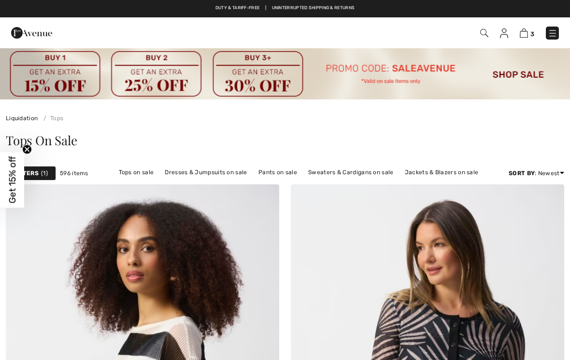
scroll to position [3964, 0]
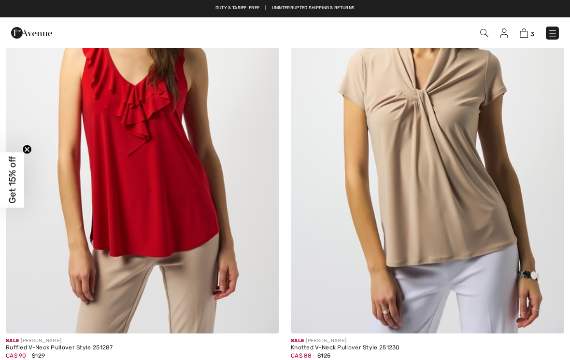
checkbox input "true"
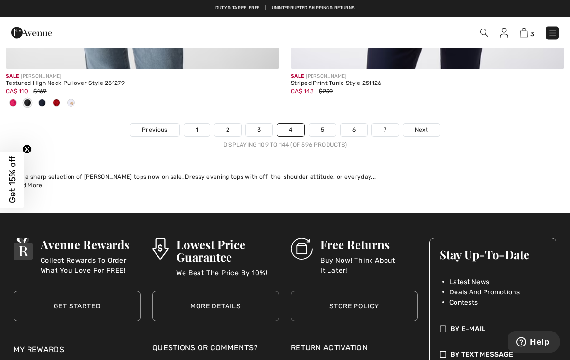
scroll to position [8471, 0]
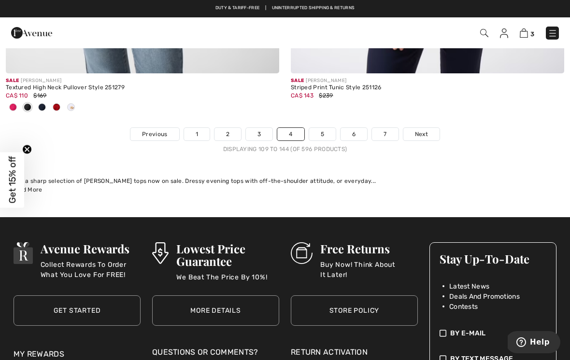
click at [324, 128] on link "5" at bounding box center [322, 134] width 27 height 13
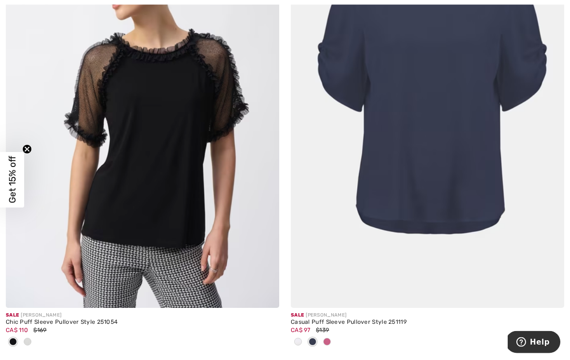
scroll to position [750, 0]
click at [195, 188] on img at bounding box center [142, 103] width 273 height 410
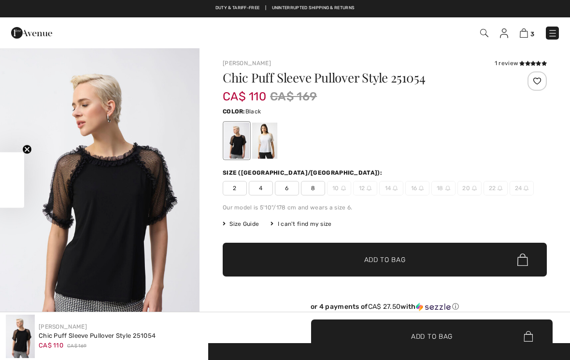
checkbox input "true"
click at [265, 140] on div at bounding box center [264, 141] width 25 height 36
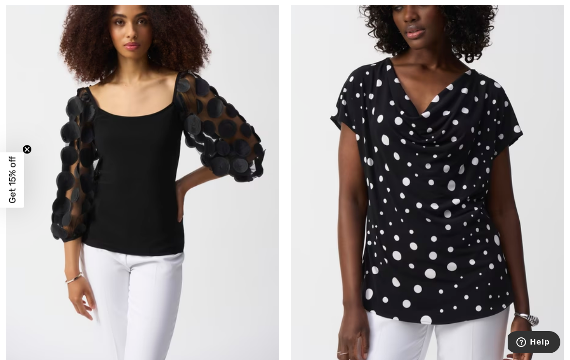
scroll to position [5892, 0]
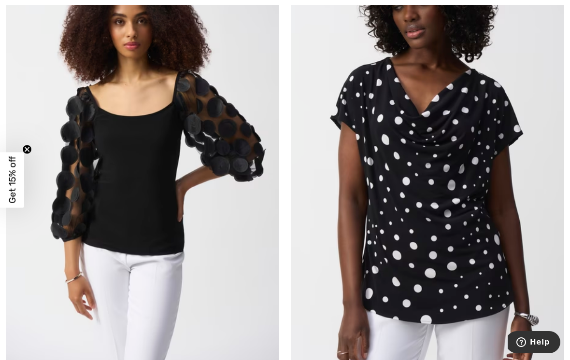
click at [475, 194] on img at bounding box center [427, 161] width 273 height 410
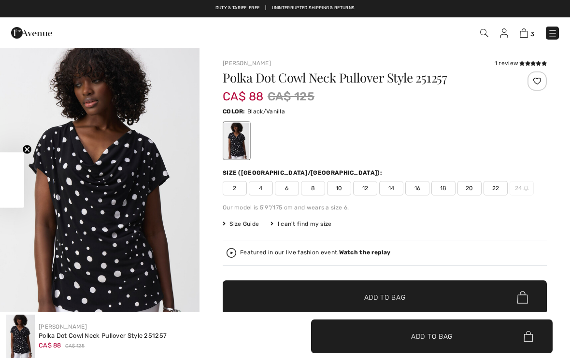
checkbox input "true"
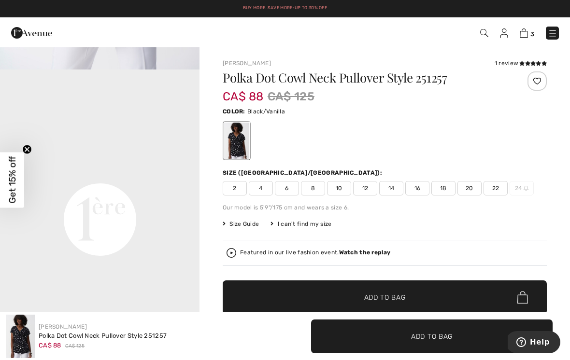
scroll to position [576, 0]
click at [523, 65] on icon at bounding box center [521, 63] width 5 height 5
click at [343, 183] on span "10" at bounding box center [339, 188] width 24 height 14
click at [405, 293] on span "Add to Bag" at bounding box center [385, 298] width 42 height 10
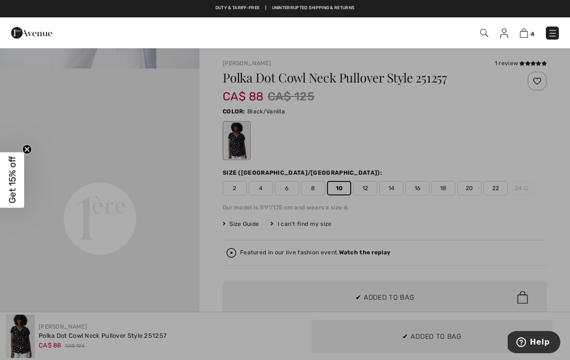
click at [180, 237] on div at bounding box center [285, 180] width 570 height 360
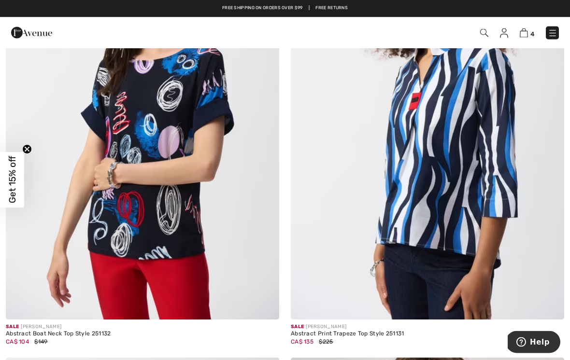
scroll to position [7727, 0]
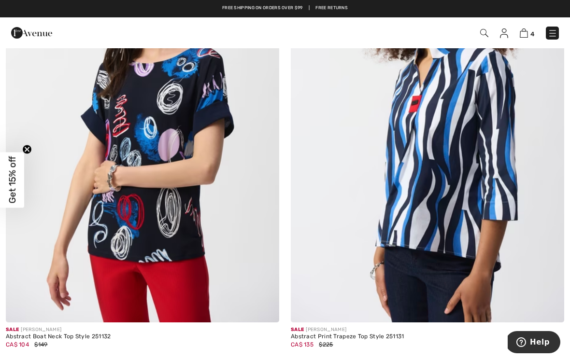
click at [191, 210] on img at bounding box center [142, 118] width 273 height 410
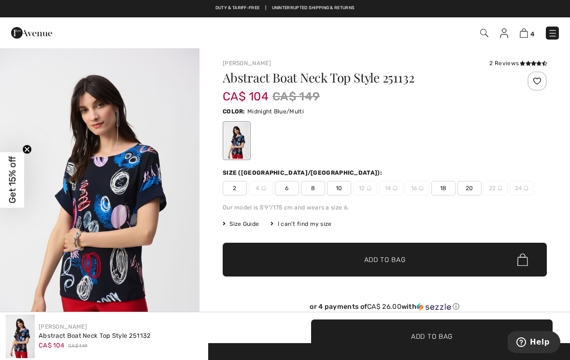
click at [341, 190] on span "10" at bounding box center [339, 188] width 24 height 14
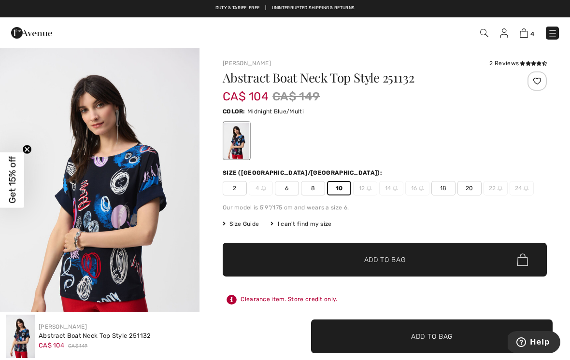
click at [391, 264] on span "Add to Bag" at bounding box center [385, 260] width 42 height 10
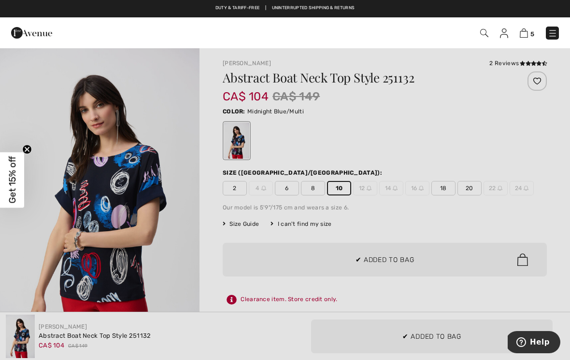
click at [495, 210] on div at bounding box center [285, 180] width 570 height 360
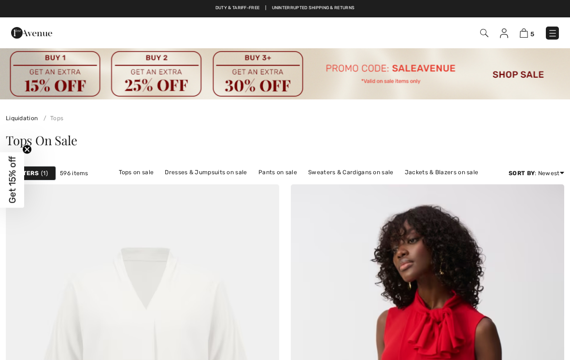
checkbox input "true"
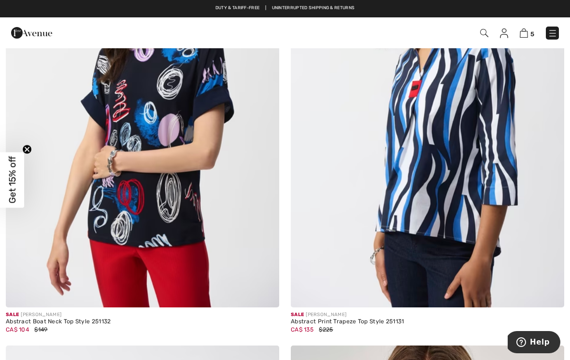
click at [195, 177] on img at bounding box center [142, 103] width 273 height 410
click at [171, 151] on img at bounding box center [142, 103] width 273 height 410
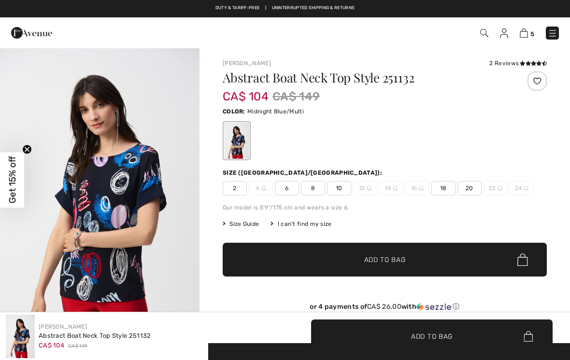
checkbox input "true"
click at [527, 65] on icon at bounding box center [527, 63] width 5 height 5
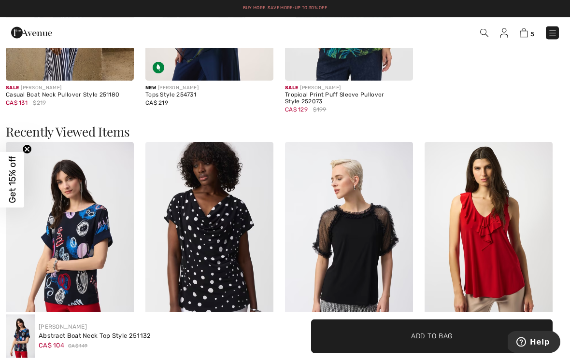
scroll to position [1281, 0]
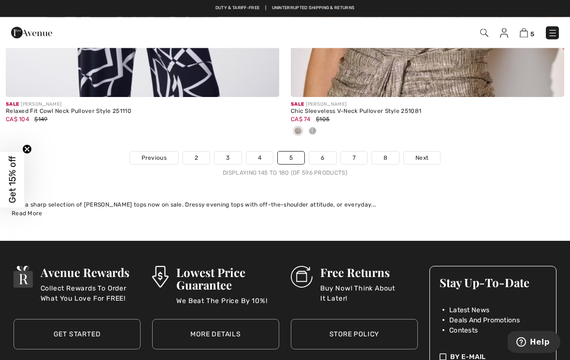
scroll to position [8397, 0]
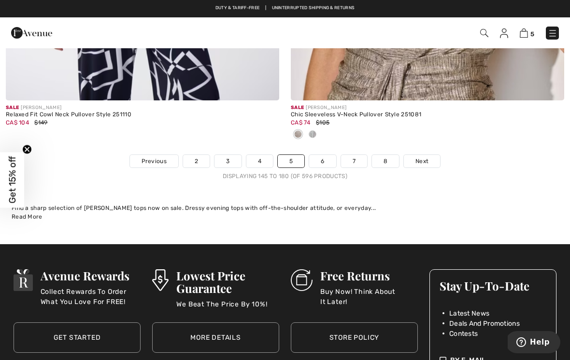
click at [328, 155] on link "6" at bounding box center [322, 161] width 27 height 13
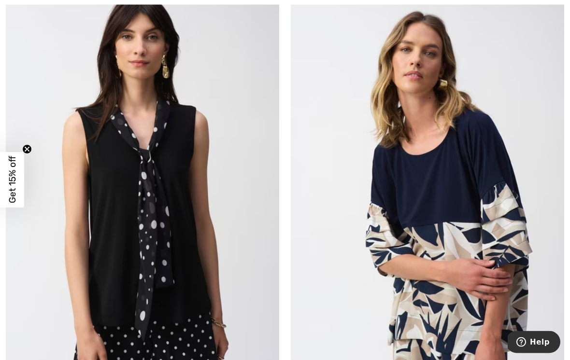
scroll to position [202, 0]
click at [192, 252] on img at bounding box center [142, 187] width 273 height 410
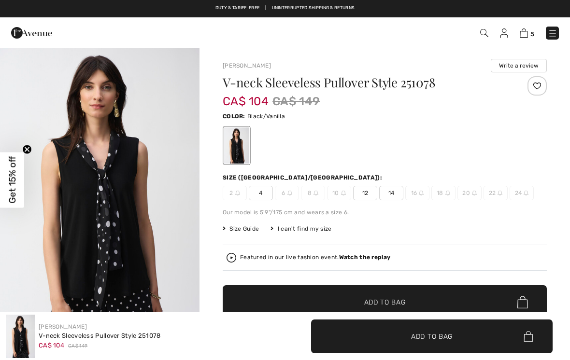
checkbox input "true"
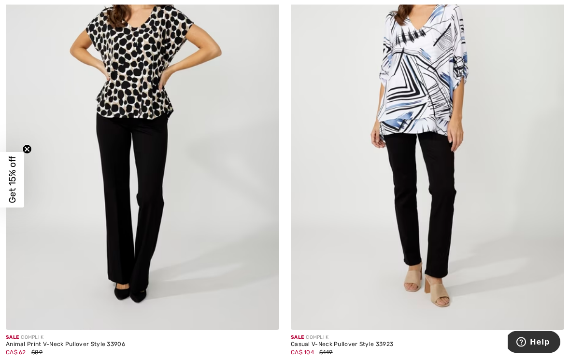
scroll to position [2087, 0]
click at [163, 151] on img at bounding box center [142, 125] width 273 height 410
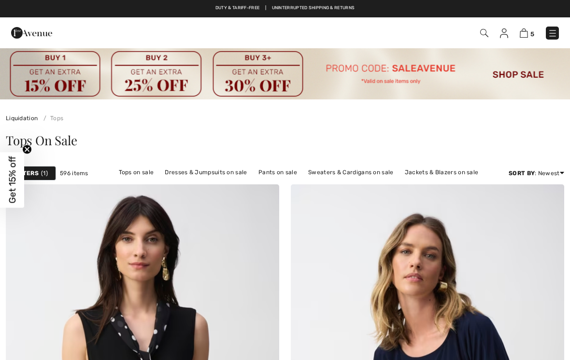
checkbox input "true"
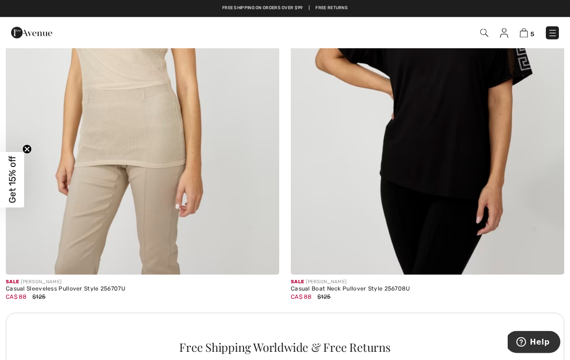
scroll to position [5381, 0]
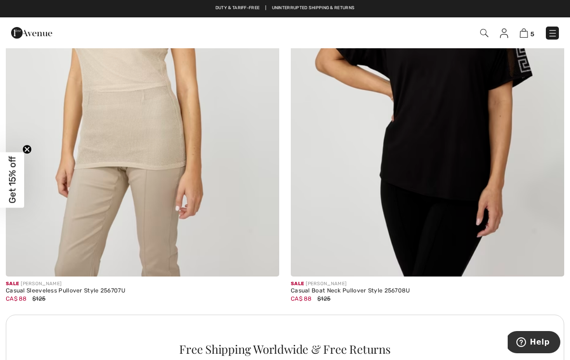
click at [476, 118] on img at bounding box center [427, 72] width 273 height 410
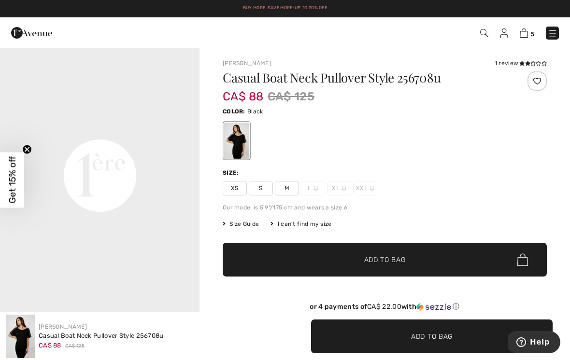
click at [288, 189] on span "M" at bounding box center [287, 188] width 24 height 14
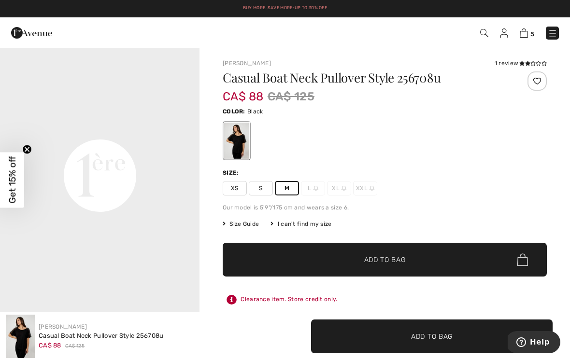
click at [401, 259] on span "Add to Bag" at bounding box center [385, 260] width 42 height 10
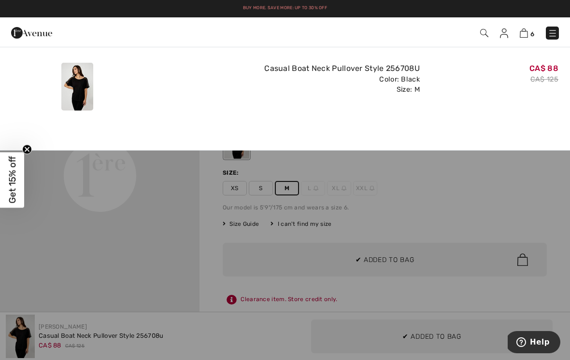
click at [209, 114] on div "Added to Bag [PERSON_NAME] Casual Boat Neck Pullover Style 256708u CA$ 88 CA$ 1…" at bounding box center [285, 84] width 570 height 75
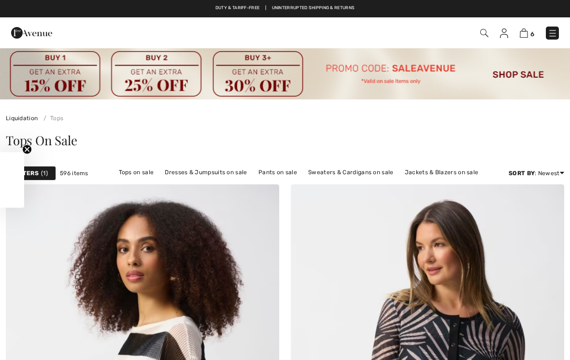
scroll to position [8486, 0]
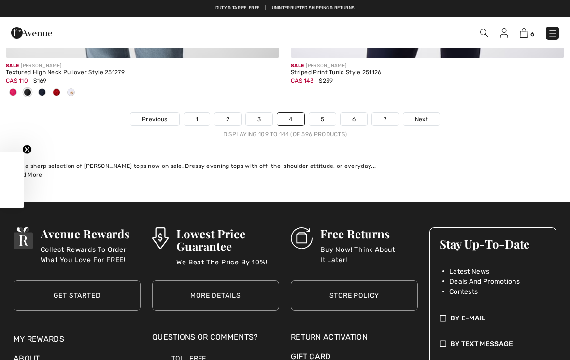
checkbox input "true"
click at [327, 113] on link "5" at bounding box center [322, 119] width 27 height 13
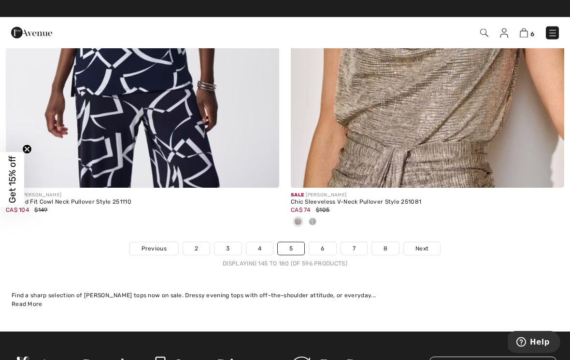
scroll to position [8309, 0]
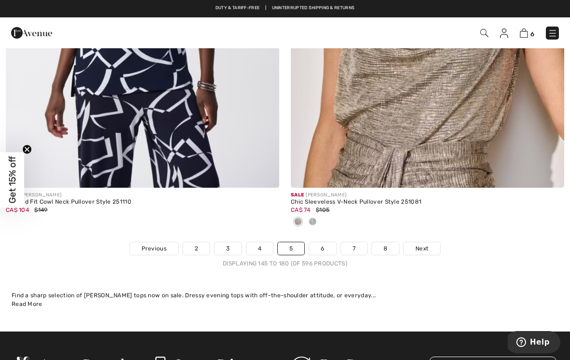
click at [352, 242] on link "7" at bounding box center [354, 248] width 26 height 13
click at [323, 243] on link "6" at bounding box center [322, 248] width 27 height 13
click at [323, 242] on link "6" at bounding box center [322, 248] width 27 height 13
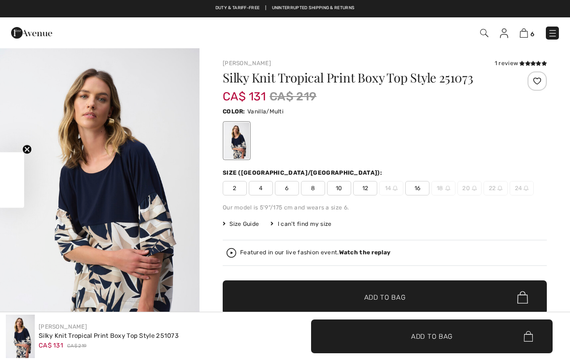
checkbox input "true"
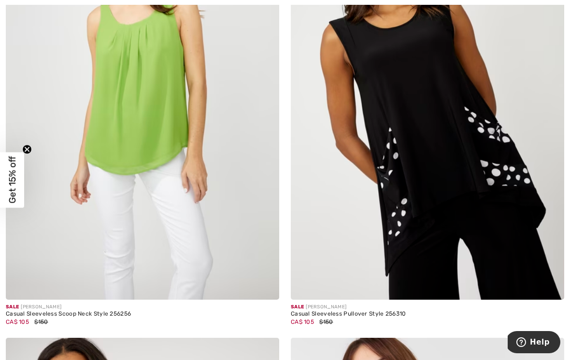
scroll to position [4015, 0]
click at [506, 164] on img at bounding box center [427, 94] width 273 height 410
click at [505, 164] on img at bounding box center [427, 94] width 273 height 410
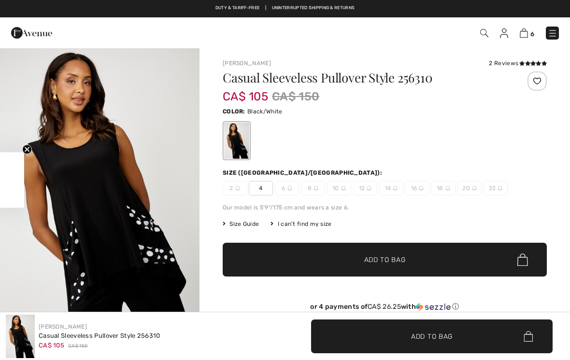
checkbox input "true"
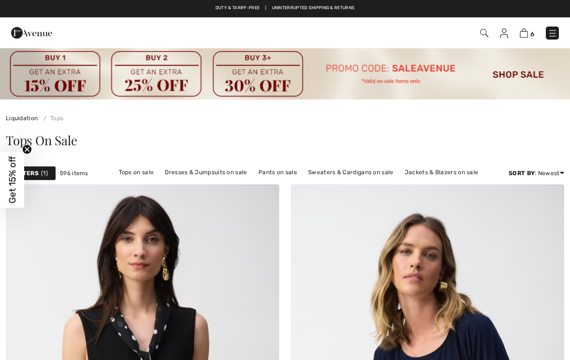
checkbox input "true"
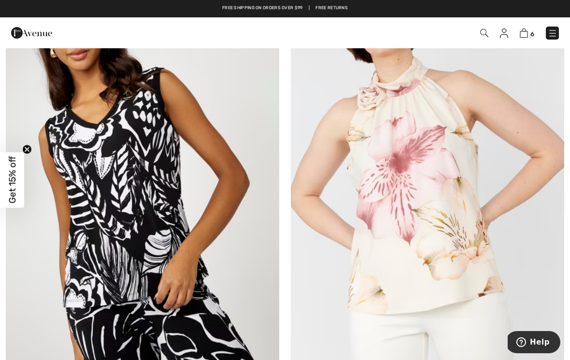
scroll to position [4374, 0]
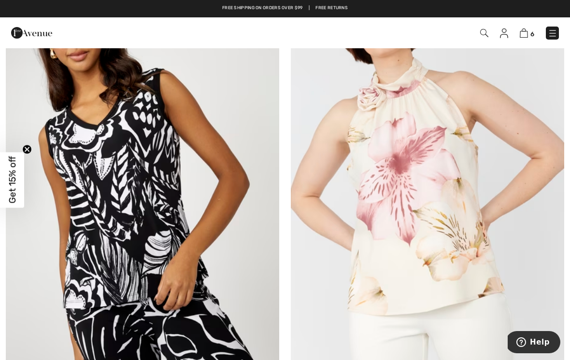
click at [159, 196] on img at bounding box center [142, 183] width 273 height 410
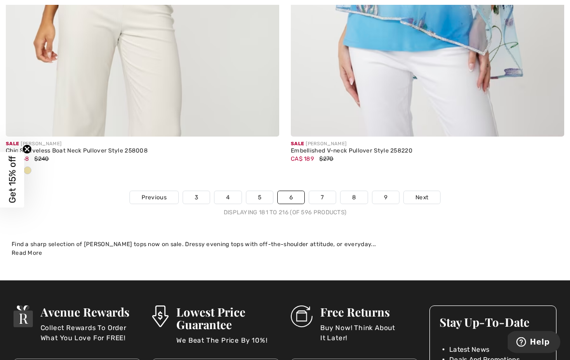
scroll to position [8297, 0]
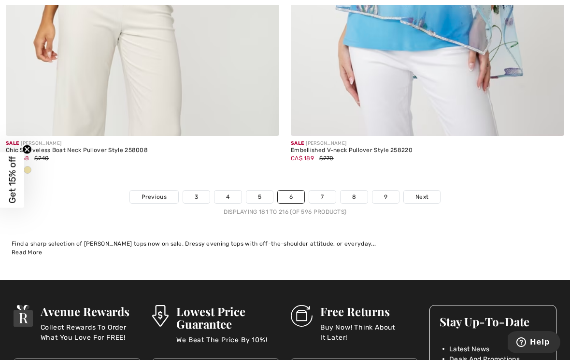
click at [329, 191] on link "7" at bounding box center [322, 197] width 26 height 13
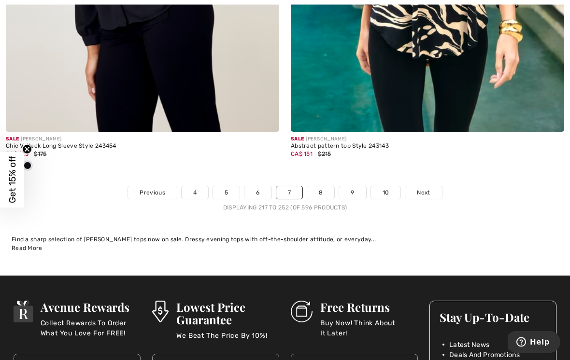
scroll to position [8365, 0]
click at [324, 186] on link "8" at bounding box center [320, 192] width 27 height 13
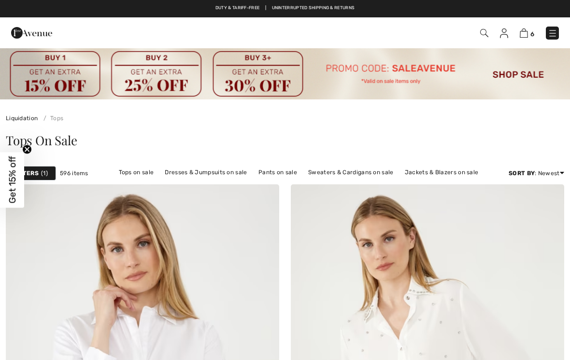
checkbox input "true"
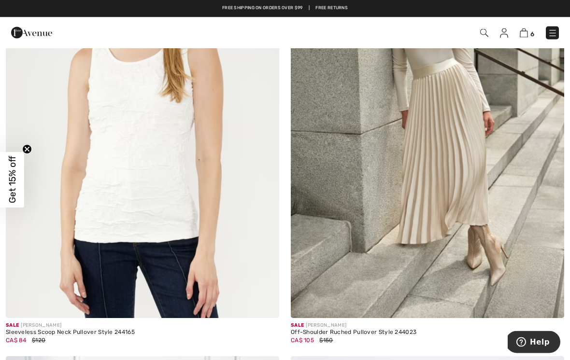
scroll to position [706, 0]
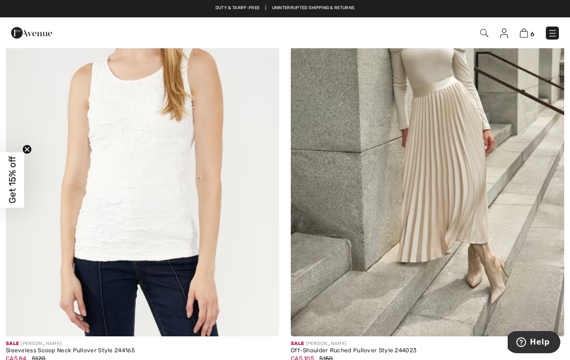
click at [187, 211] on img at bounding box center [142, 132] width 273 height 410
click at [172, 208] on img at bounding box center [142, 132] width 273 height 410
click at [181, 230] on img at bounding box center [142, 132] width 273 height 410
click at [199, 211] on img at bounding box center [142, 132] width 273 height 410
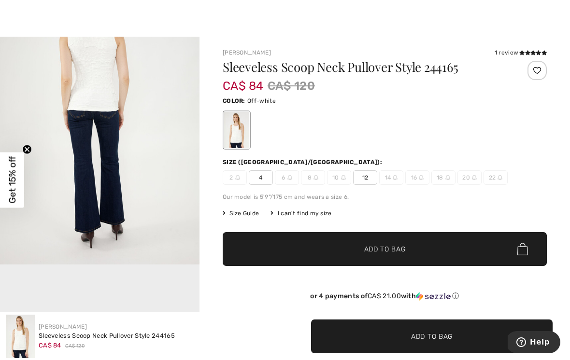
scroll to position [11, 0]
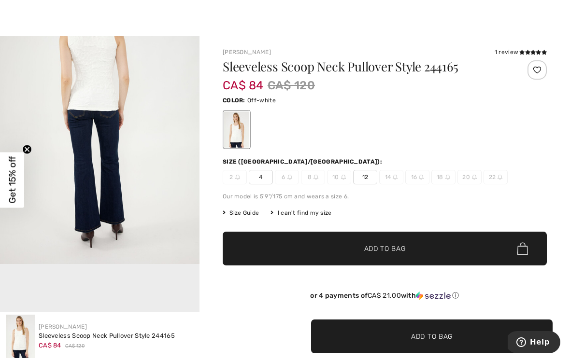
click at [373, 174] on span "12" at bounding box center [365, 177] width 24 height 14
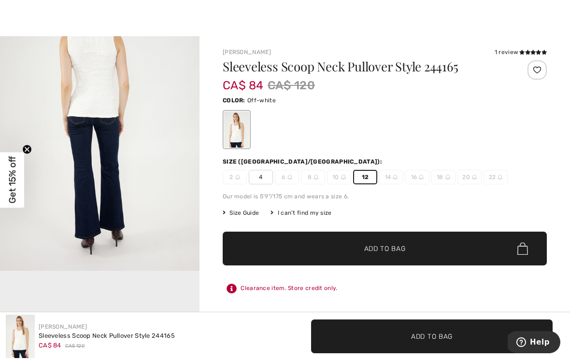
scroll to position [371, 0]
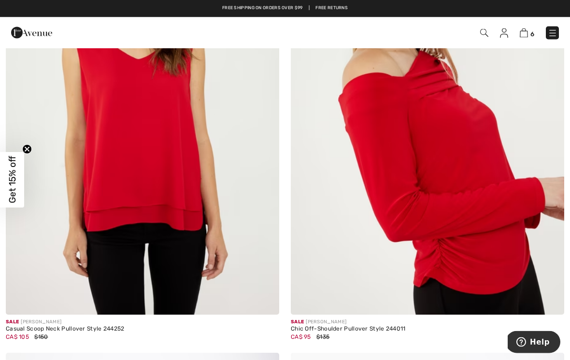
scroll to position [4863, 0]
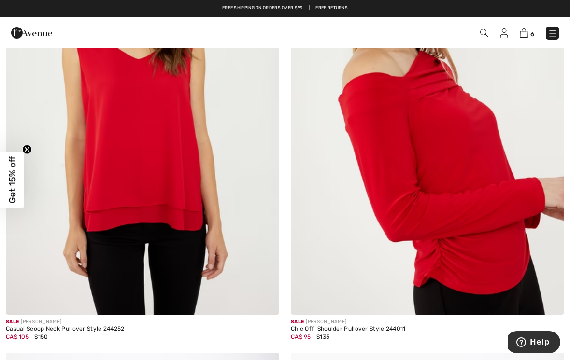
click at [187, 197] on img at bounding box center [142, 110] width 273 height 410
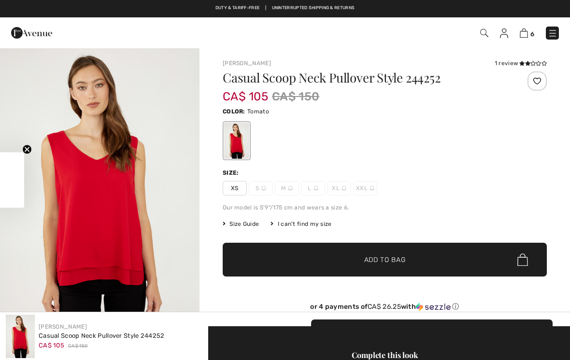
checkbox input "true"
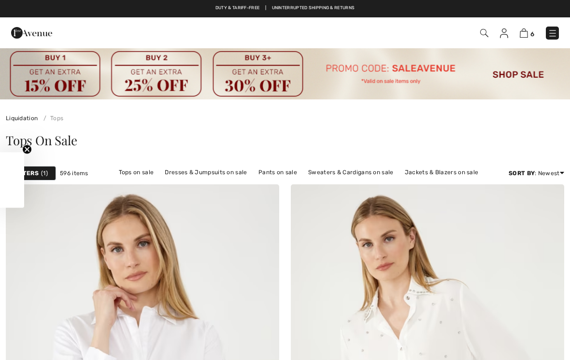
scroll to position [4878, 0]
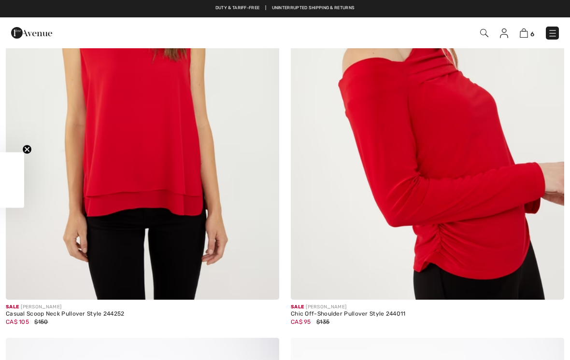
checkbox input "true"
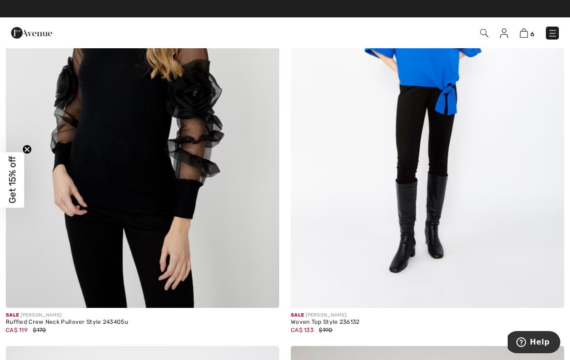
scroll to position [5854, 0]
click at [180, 183] on img at bounding box center [142, 104] width 273 height 410
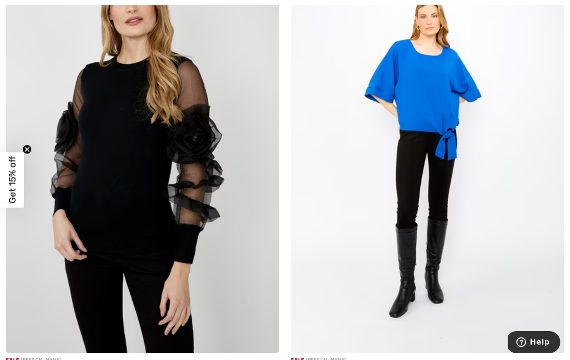
scroll to position [5810, 0]
click at [228, 211] on img at bounding box center [142, 148] width 273 height 410
click at [222, 179] on img at bounding box center [142, 148] width 273 height 410
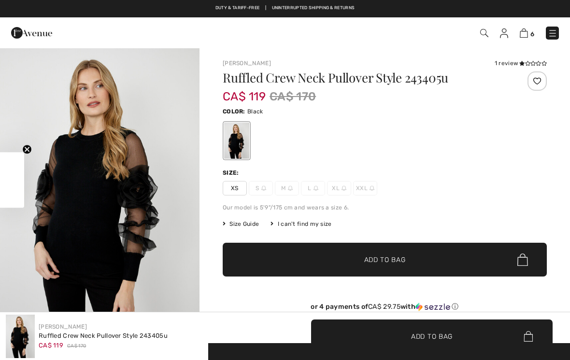
checkbox input "true"
click at [527, 62] on icon at bounding box center [527, 63] width 5 height 5
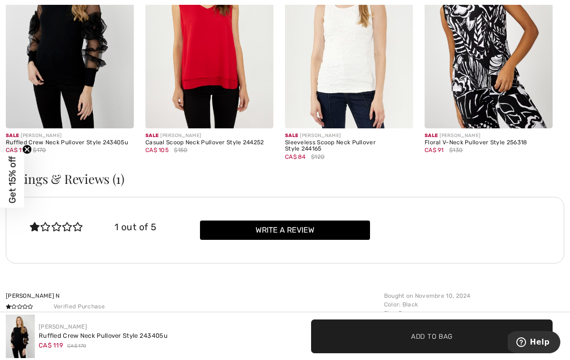
scroll to position [1593, 0]
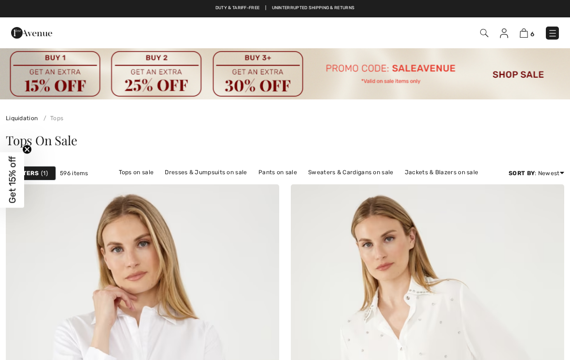
checkbox input "true"
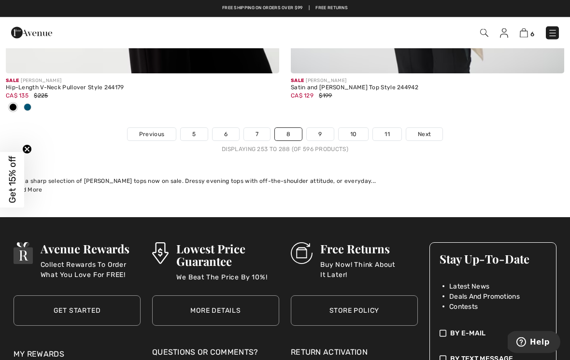
scroll to position [8360, 0]
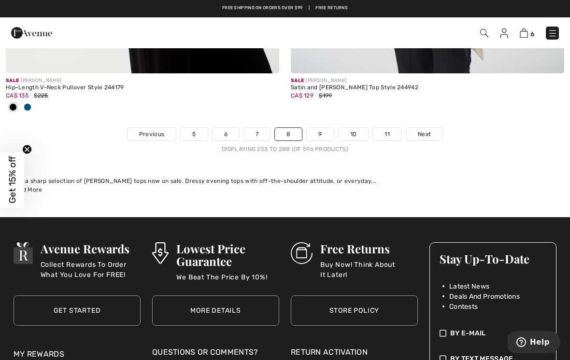
click at [321, 128] on link "9" at bounding box center [320, 134] width 27 height 13
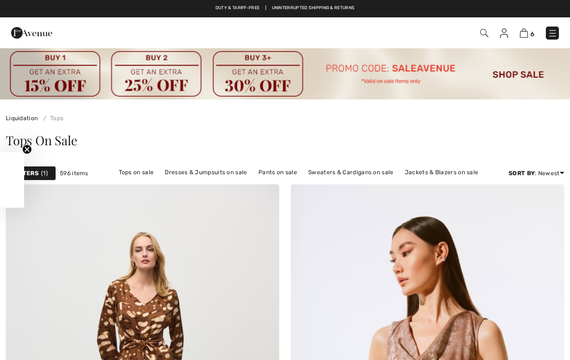
checkbox input "true"
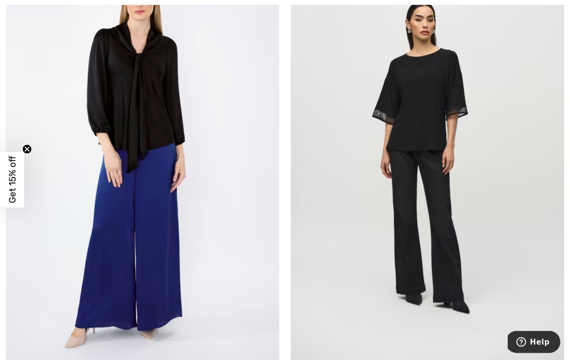
scroll to position [5376, 0]
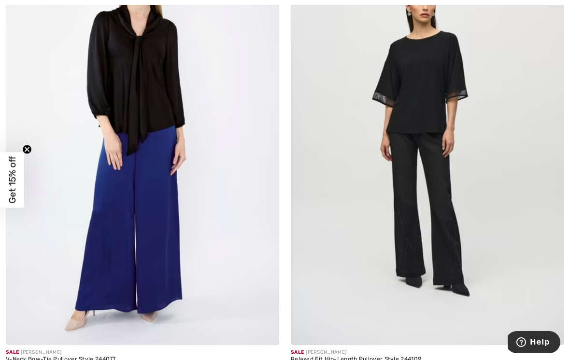
click at [455, 180] on img at bounding box center [427, 140] width 273 height 410
click at [427, 86] on img at bounding box center [427, 140] width 273 height 410
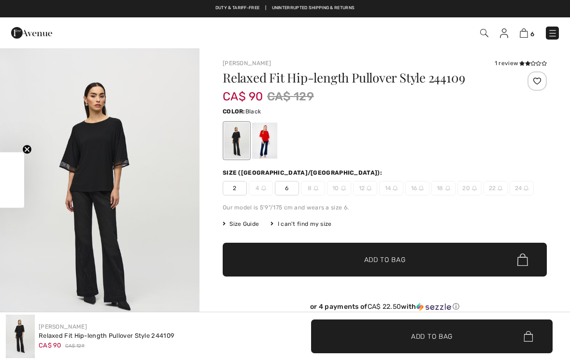
checkbox input "true"
click at [268, 137] on div at bounding box center [264, 141] width 25 height 36
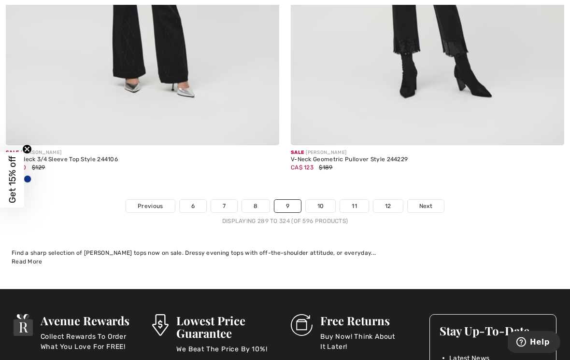
scroll to position [8415, 0]
click at [323, 200] on link "10" at bounding box center [321, 206] width 30 height 13
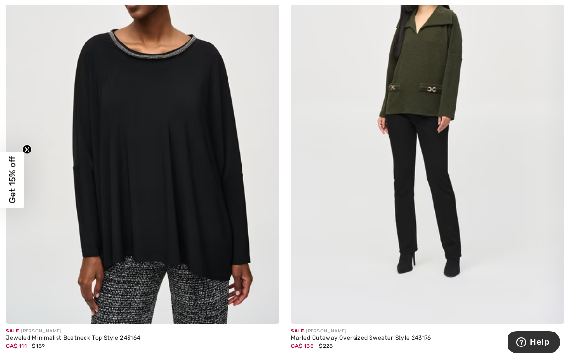
scroll to position [5311, 0]
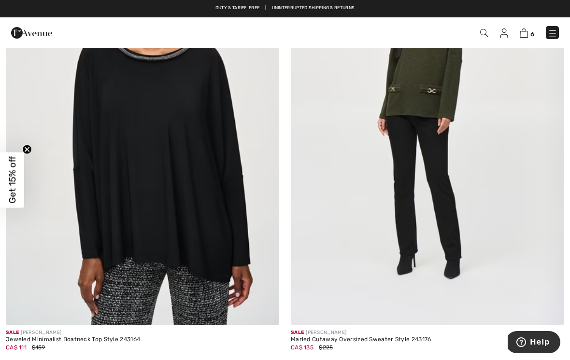
click at [237, 213] on img at bounding box center [142, 121] width 273 height 410
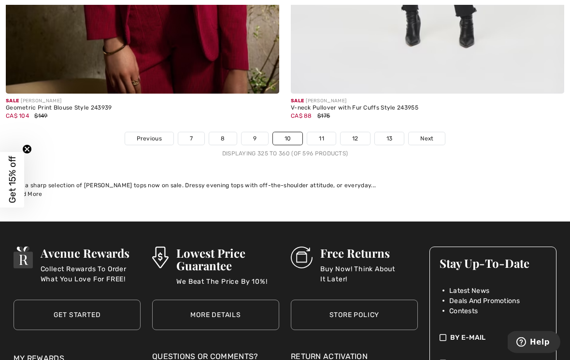
scroll to position [8383, 0]
click at [329, 132] on link "11" at bounding box center [321, 138] width 28 height 13
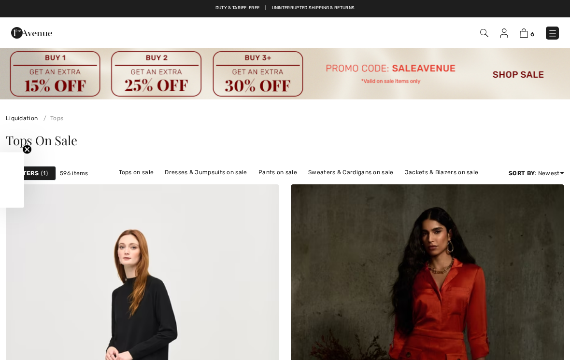
checkbox input "true"
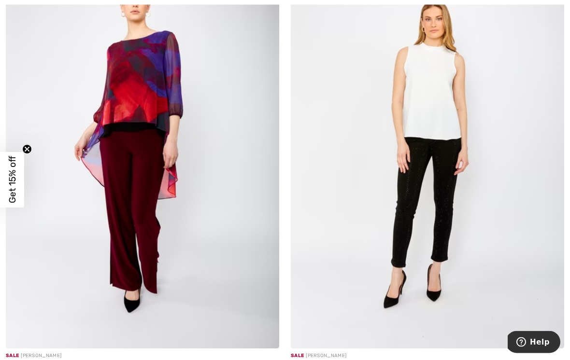
scroll to position [6741, 0]
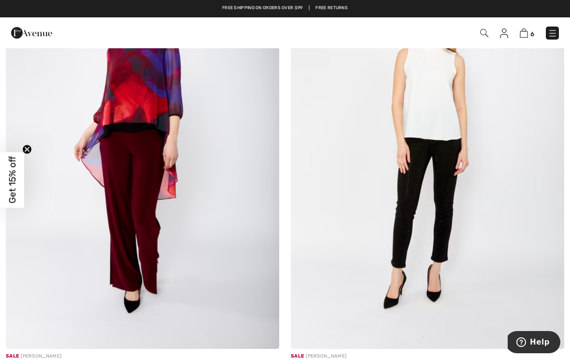
click at [436, 117] on img at bounding box center [427, 144] width 273 height 410
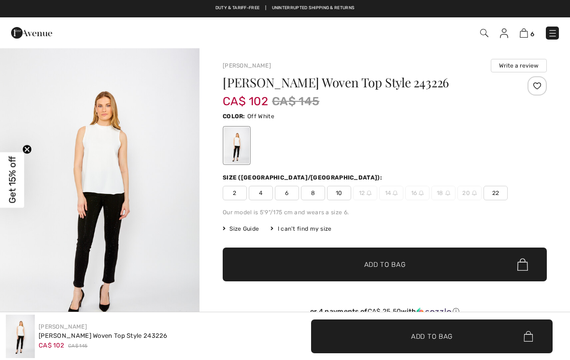
checkbox input "true"
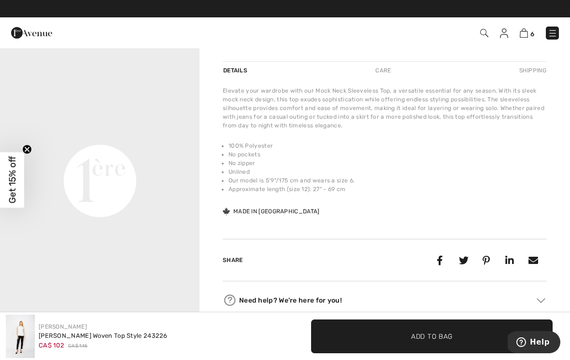
scroll to position [345, 0]
click at [161, 131] on video "Your browser does not support the video tag." at bounding box center [99, 81] width 199 height 100
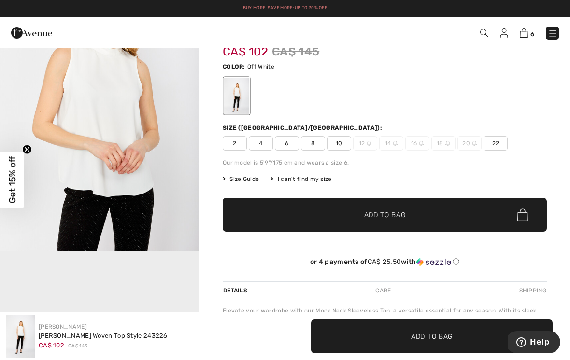
scroll to position [49, 0]
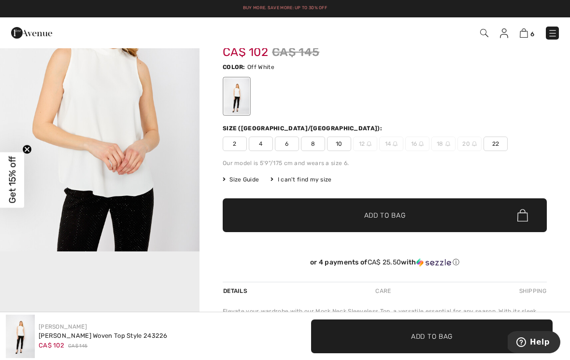
click at [341, 143] on span "10" at bounding box center [339, 144] width 24 height 14
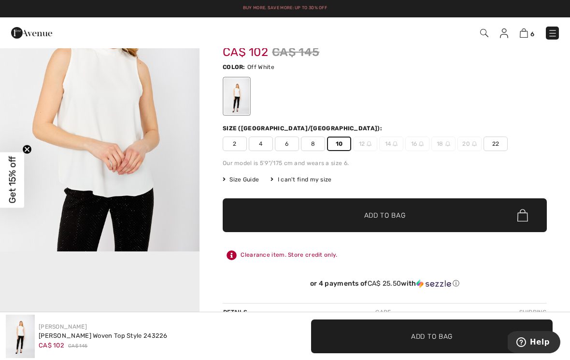
click at [395, 213] on span "Add to Bag" at bounding box center [385, 215] width 42 height 10
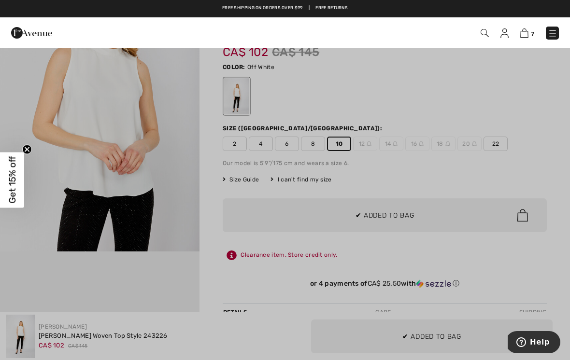
click at [179, 272] on div at bounding box center [285, 180] width 570 height 360
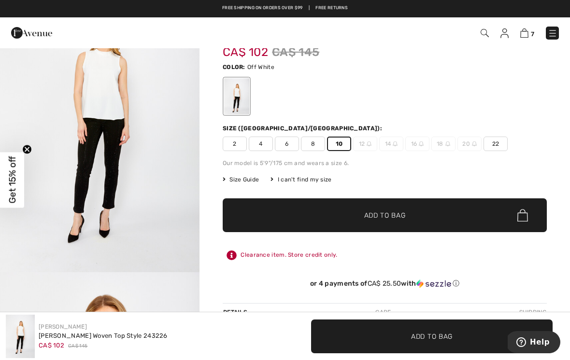
scroll to position [0, 0]
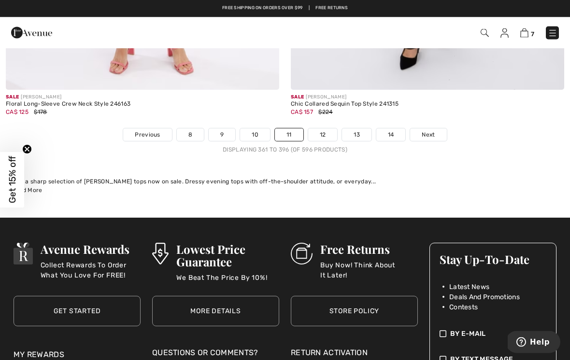
scroll to position [8343, 0]
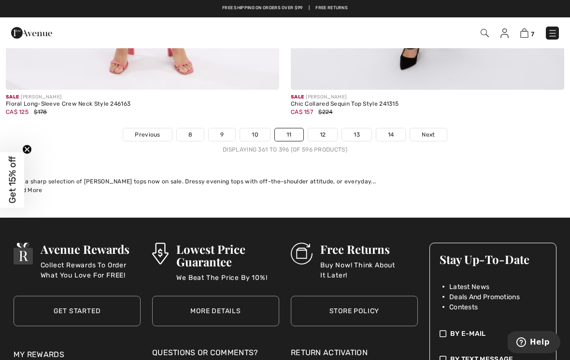
click at [326, 128] on link "12" at bounding box center [322, 134] width 29 height 13
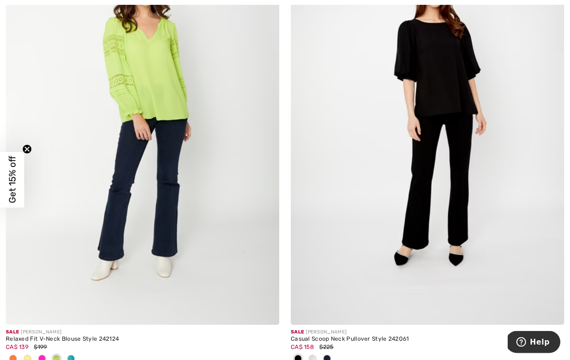
scroll to position [2525, 0]
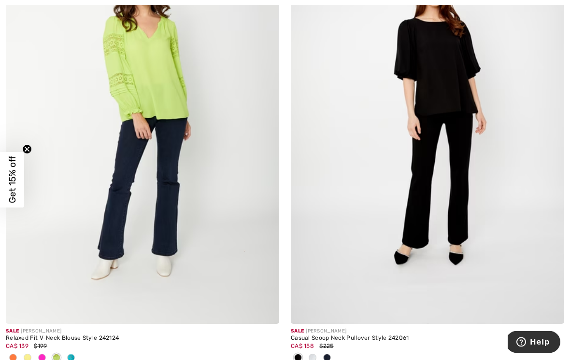
click at [481, 74] on img at bounding box center [427, 120] width 273 height 410
click at [484, 70] on img at bounding box center [427, 120] width 273 height 410
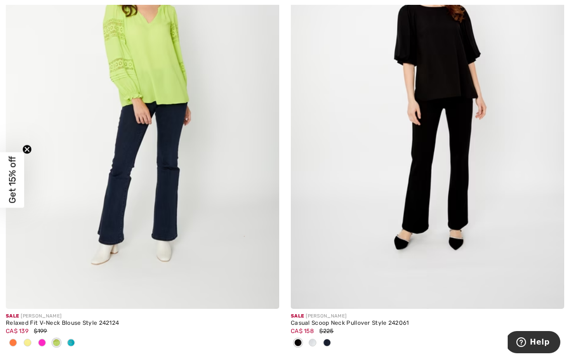
click at [484, 70] on img at bounding box center [427, 104] width 273 height 410
click at [462, 72] on img at bounding box center [427, 104] width 273 height 410
click at [470, 165] on img at bounding box center [427, 104] width 273 height 410
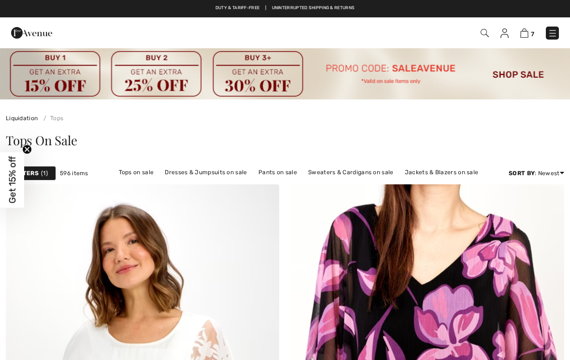
checkbox input "true"
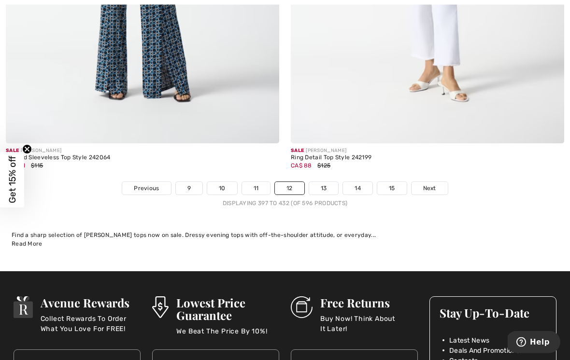
scroll to position [8402, 0]
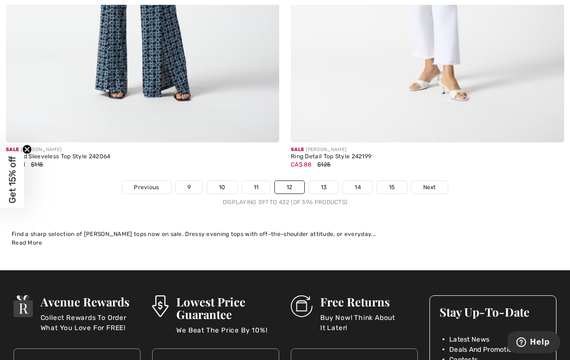
click at [329, 181] on link "13" at bounding box center [323, 187] width 29 height 13
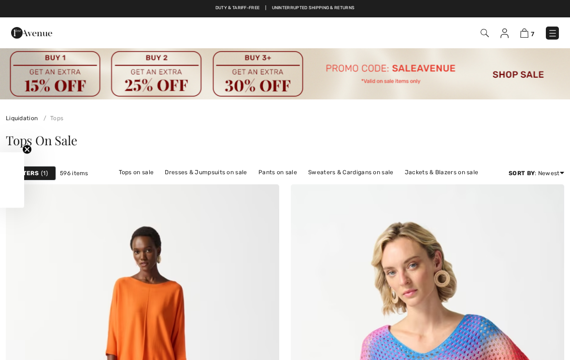
checkbox input "true"
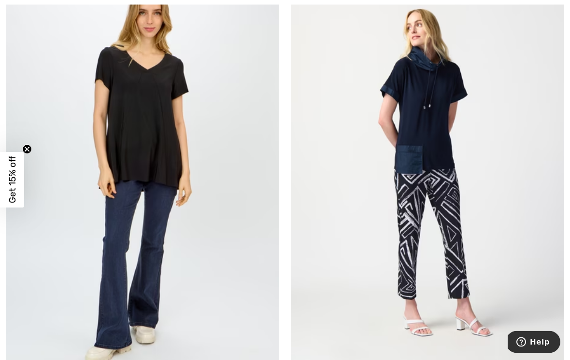
scroll to position [1114, 0]
click at [177, 131] on img at bounding box center [142, 171] width 273 height 410
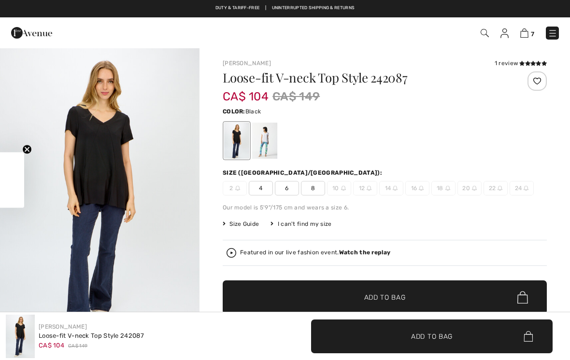
checkbox input "true"
click at [272, 135] on div at bounding box center [264, 141] width 25 height 36
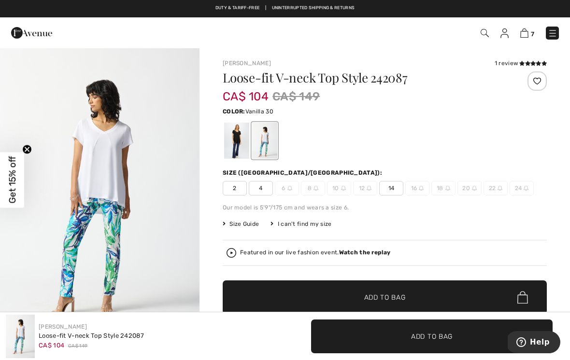
click at [240, 139] on div at bounding box center [236, 141] width 25 height 36
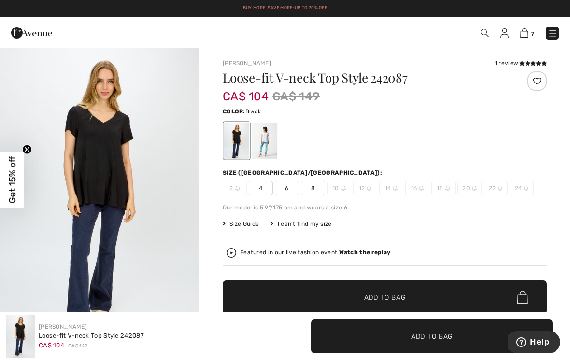
click at [526, 66] on span at bounding box center [533, 64] width 28 height 6
click at [313, 187] on span "8" at bounding box center [313, 188] width 24 height 14
click at [399, 299] on span "Add to Bag" at bounding box center [385, 298] width 42 height 10
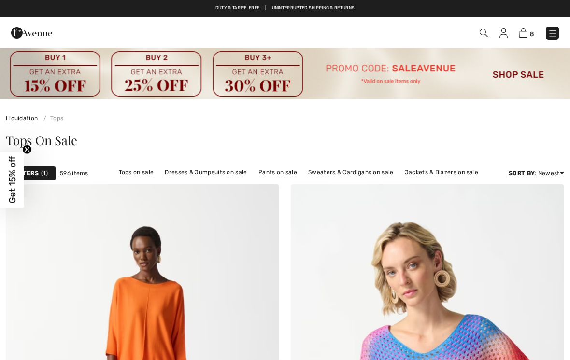
checkbox input "true"
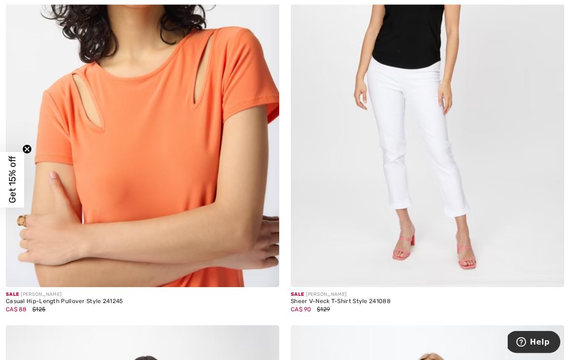
scroll to position [4075, 0]
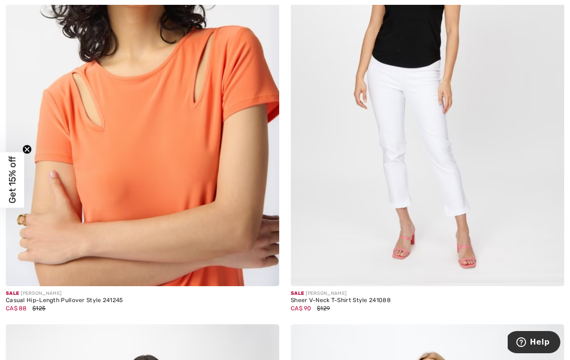
click at [211, 172] on img at bounding box center [142, 81] width 273 height 410
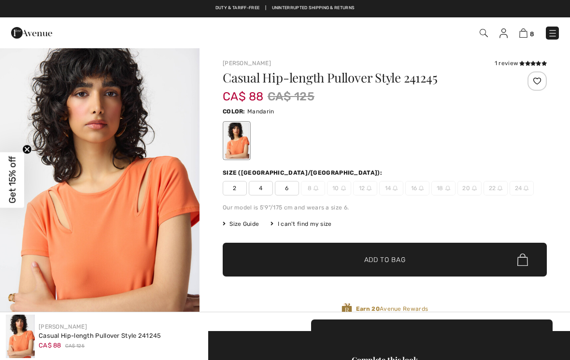
checkbox input "true"
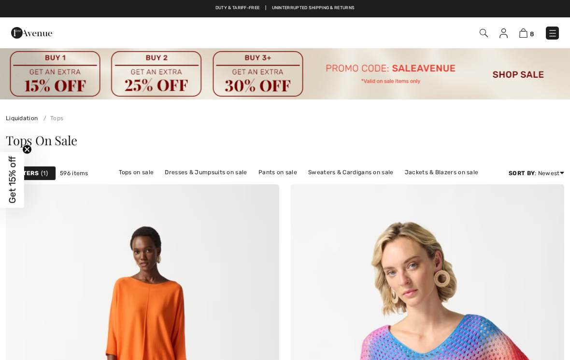
checkbox input "true"
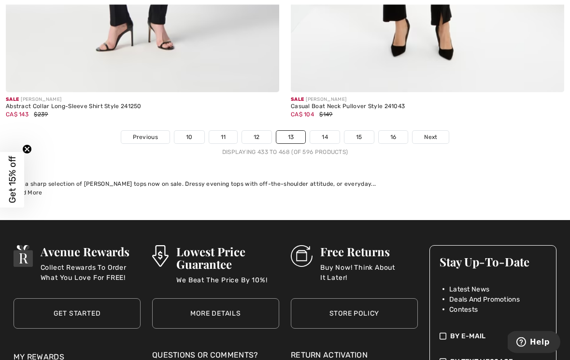
scroll to position [8488, 0]
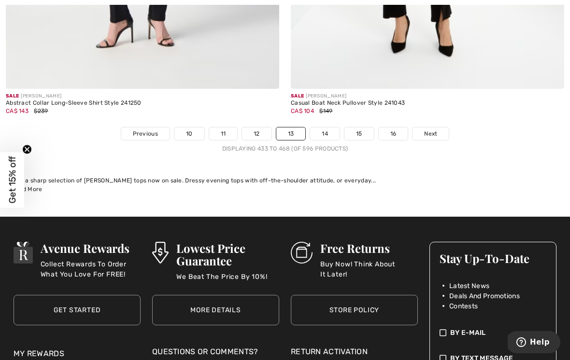
click at [327, 127] on link "14" at bounding box center [324, 133] width 29 height 13
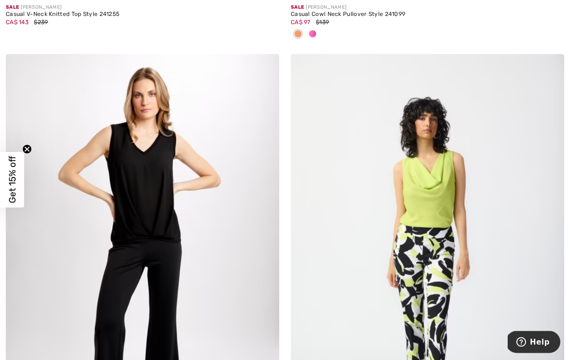
scroll to position [594, 0]
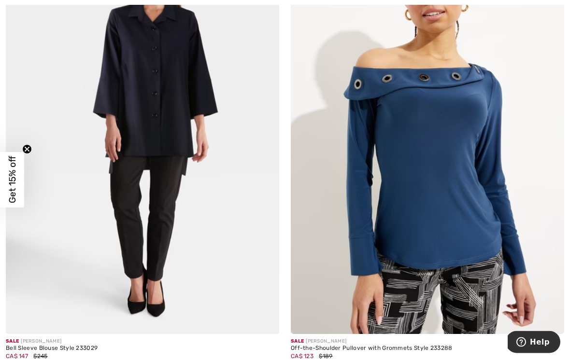
scroll to position [8148, 0]
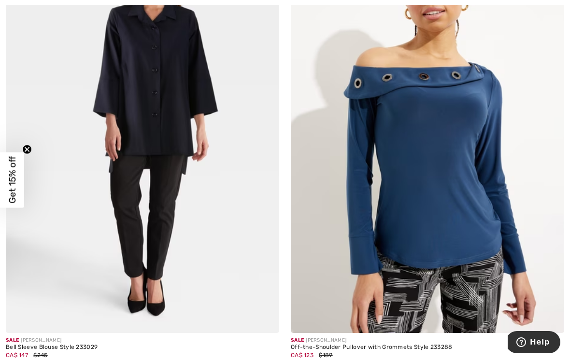
click at [182, 187] on img at bounding box center [142, 128] width 273 height 410
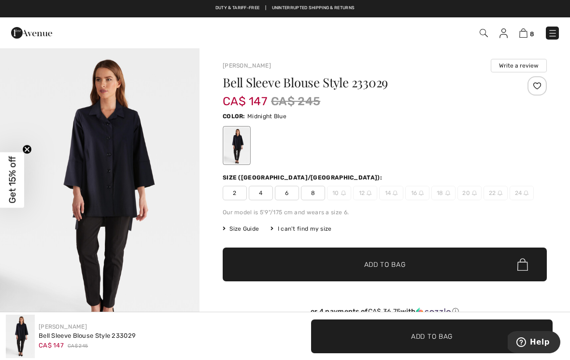
click at [318, 195] on span "8" at bounding box center [313, 193] width 24 height 14
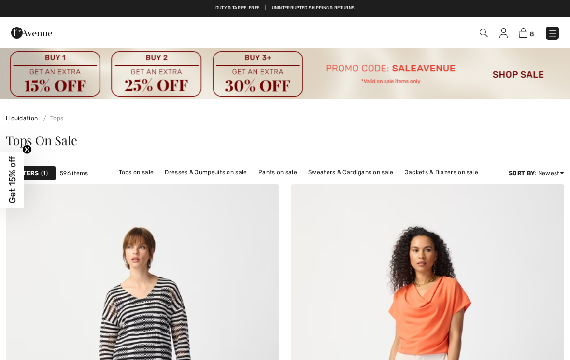
checkbox input "true"
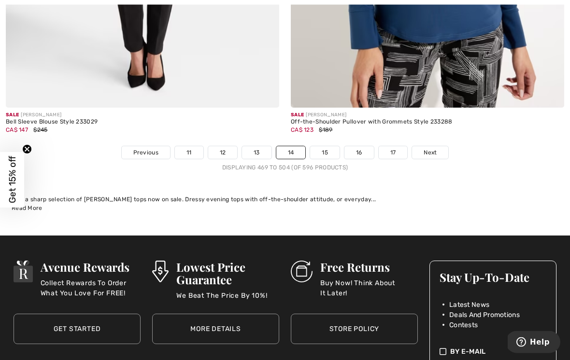
scroll to position [8372, 0]
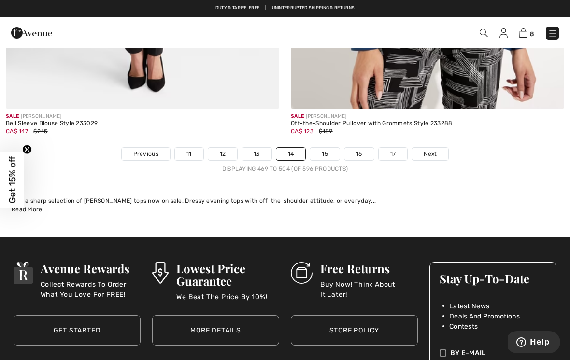
click at [332, 148] on link "15" at bounding box center [324, 154] width 29 height 13
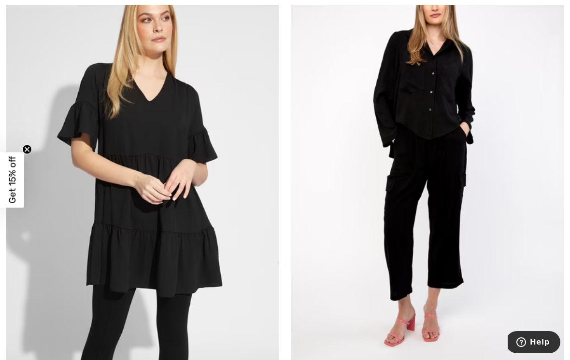
scroll to position [3072, 0]
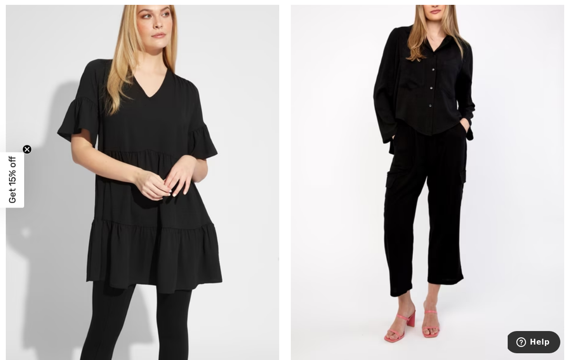
click at [198, 223] on img at bounding box center [142, 157] width 273 height 410
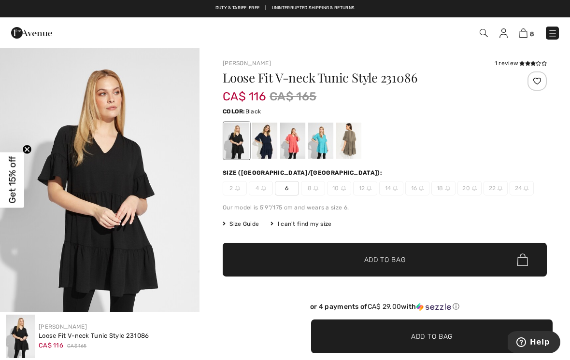
click at [270, 143] on div at bounding box center [264, 141] width 25 height 36
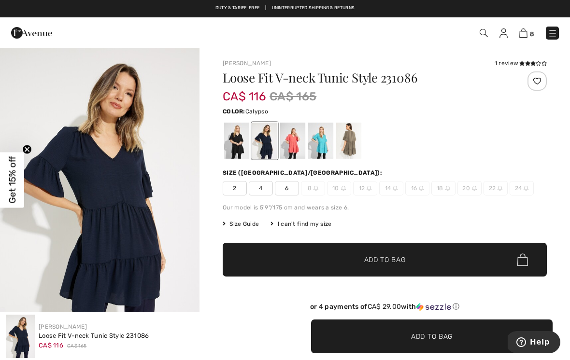
click at [299, 140] on div at bounding box center [292, 141] width 25 height 36
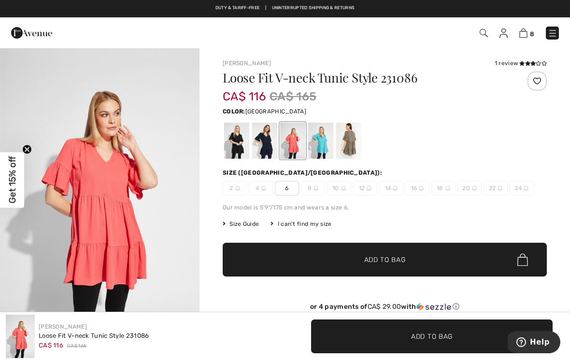
click at [326, 139] on div at bounding box center [320, 141] width 25 height 36
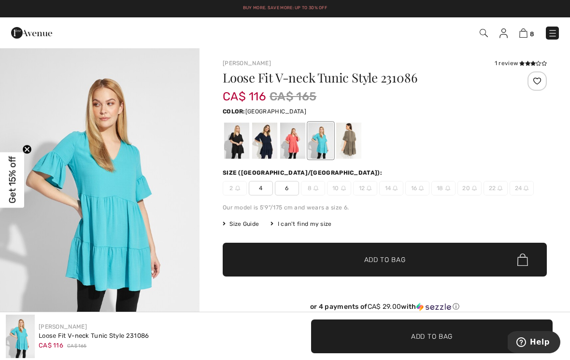
click at [349, 133] on div at bounding box center [348, 141] width 25 height 36
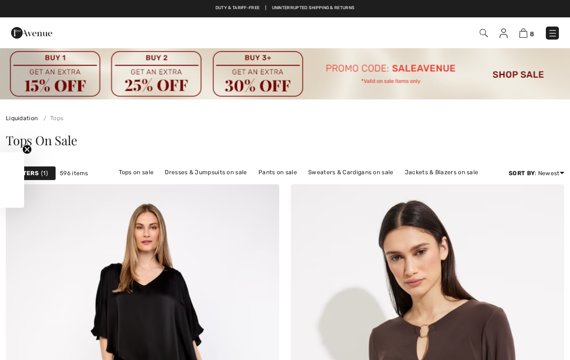
scroll to position [3087, 0]
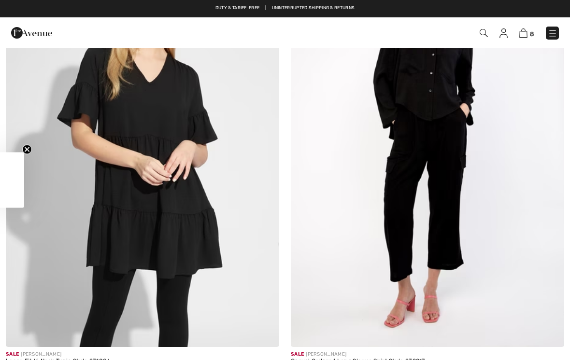
checkbox input "true"
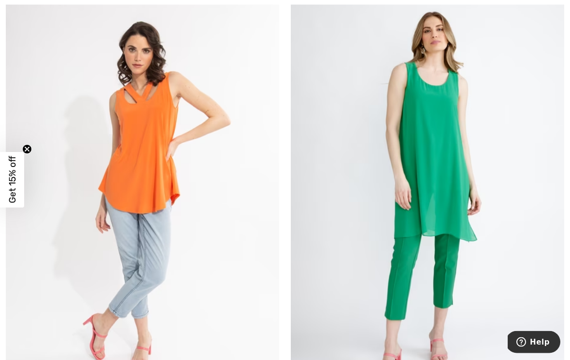
scroll to position [4395, 0]
click at [181, 166] on img at bounding box center [142, 193] width 273 height 410
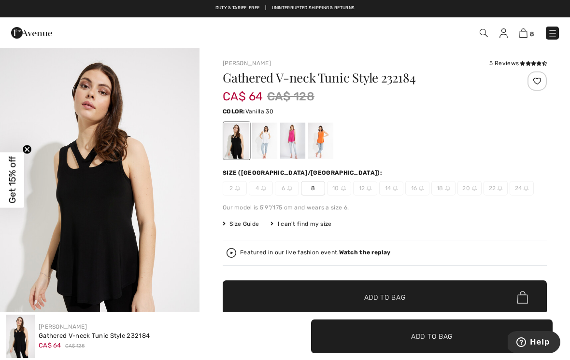
click at [267, 143] on div at bounding box center [264, 141] width 25 height 36
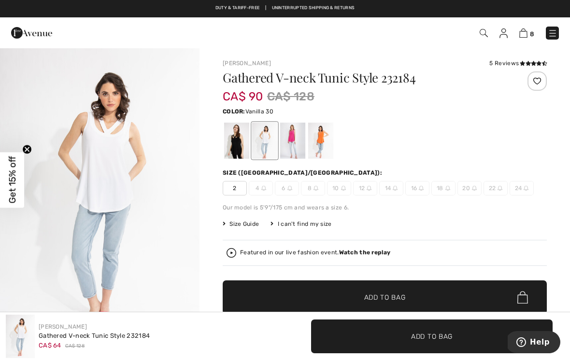
click at [243, 142] on div at bounding box center [236, 141] width 25 height 36
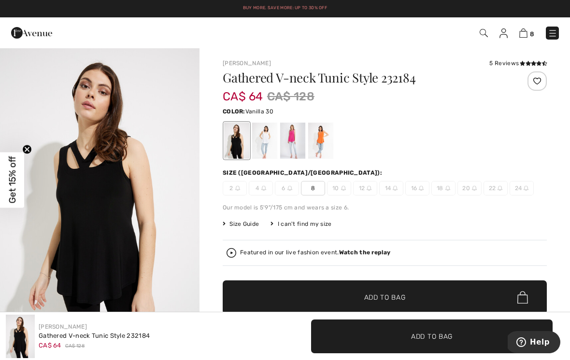
click at [271, 142] on div at bounding box center [264, 141] width 25 height 36
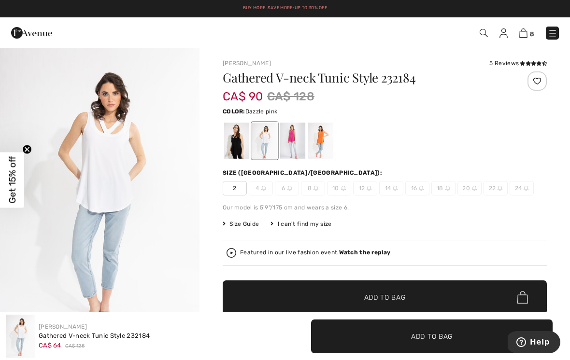
click at [296, 138] on div at bounding box center [292, 141] width 25 height 36
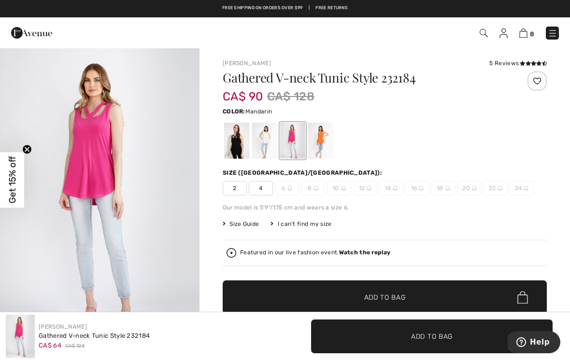
click at [330, 137] on div at bounding box center [320, 141] width 25 height 36
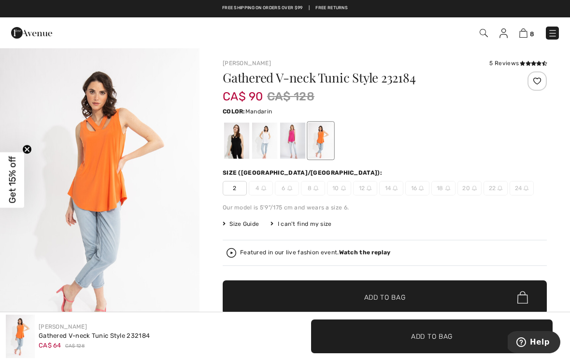
click at [243, 141] on div at bounding box center [236, 141] width 25 height 36
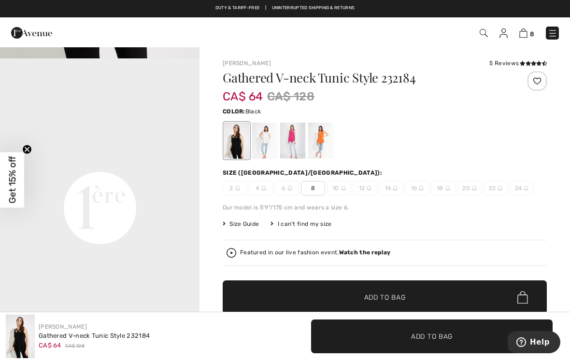
scroll to position [588, 0]
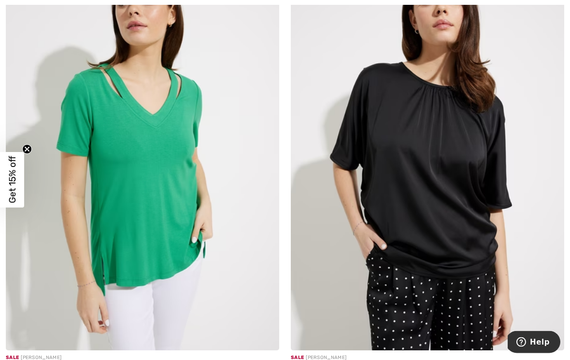
scroll to position [5370, 0]
click at [224, 209] on img at bounding box center [142, 146] width 273 height 410
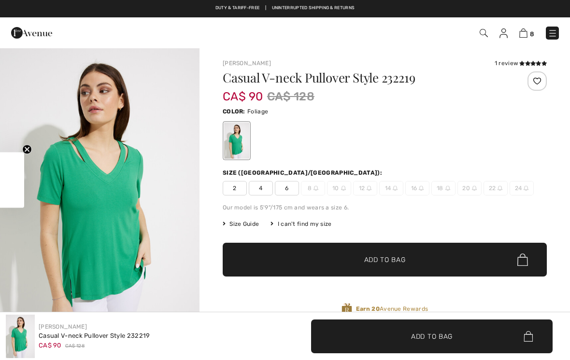
checkbox input "true"
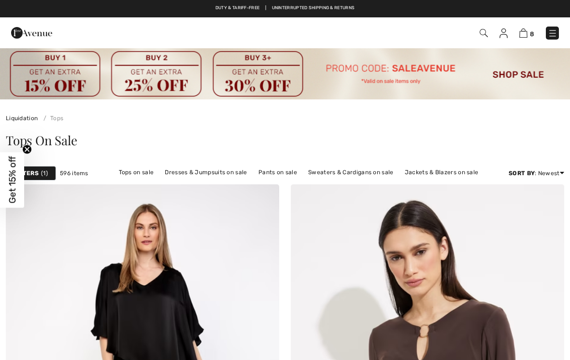
checkbox input "true"
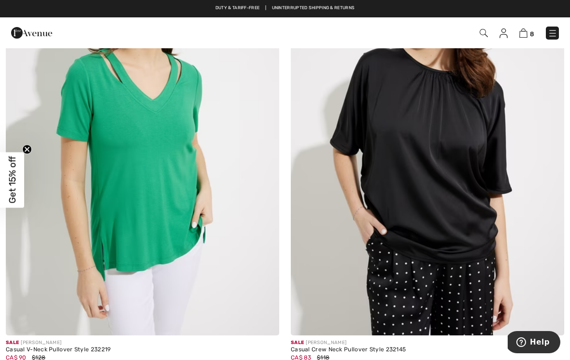
click at [468, 209] on img at bounding box center [427, 131] width 273 height 410
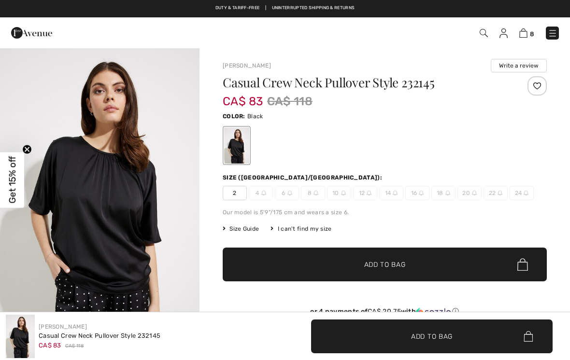
checkbox input "true"
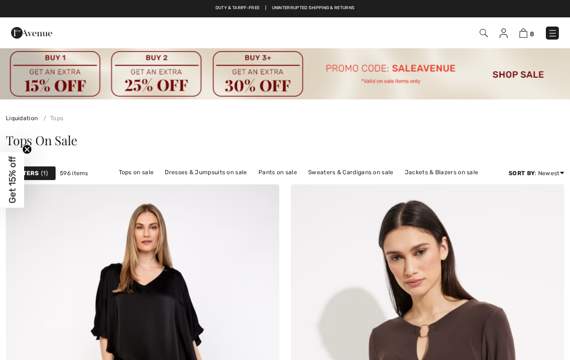
checkbox input "true"
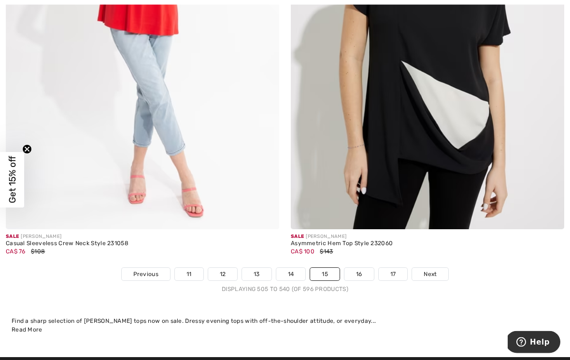
scroll to position [8335, 0]
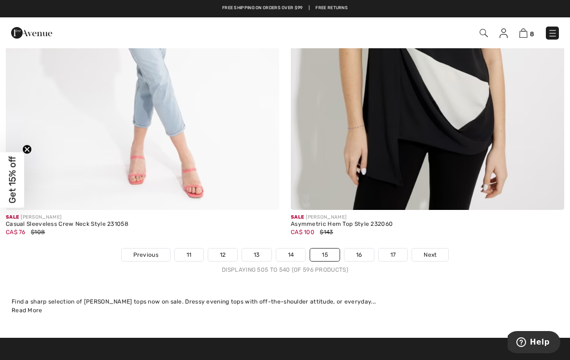
click at [362, 249] on link "16" at bounding box center [358, 255] width 29 height 13
click at [368, 249] on link "16" at bounding box center [358, 255] width 29 height 13
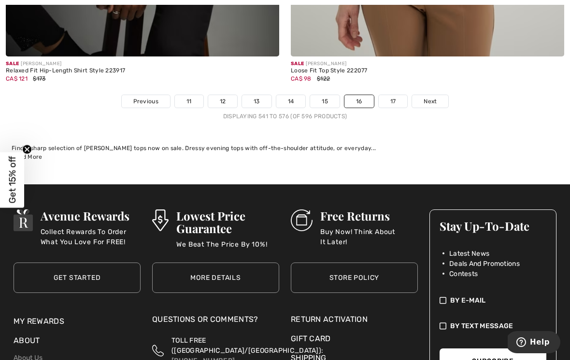
scroll to position [8354, 0]
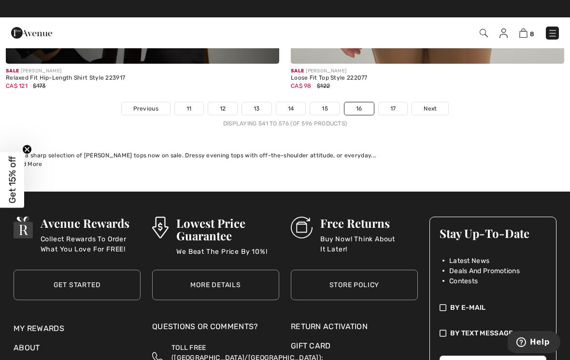
click at [397, 105] on link "17" at bounding box center [392, 108] width 29 height 13
click at [398, 102] on link "17" at bounding box center [392, 108] width 29 height 13
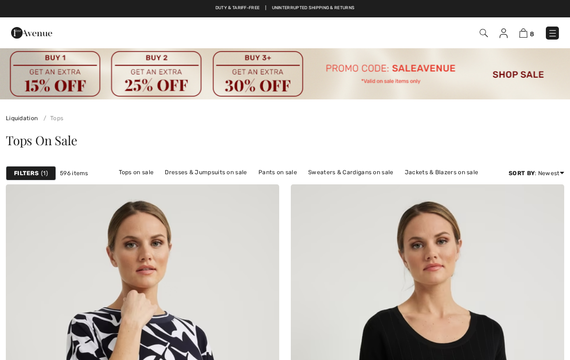
checkbox input "true"
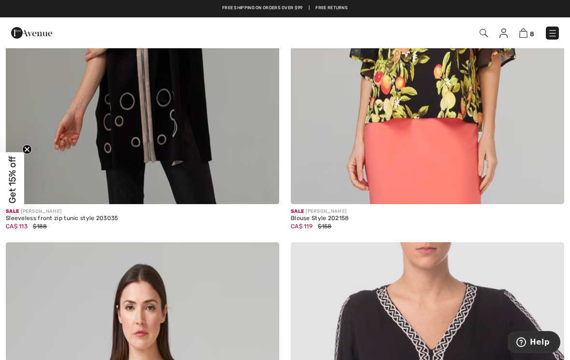
scroll to position [4057, 0]
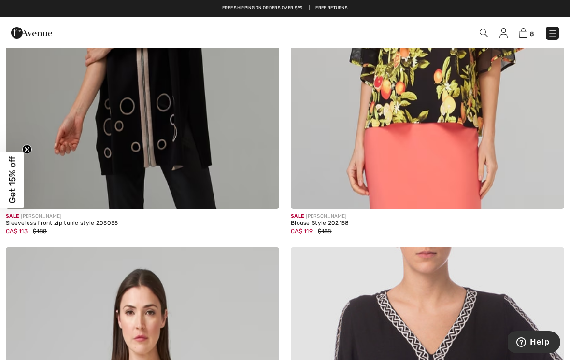
click at [526, 29] on img at bounding box center [523, 32] width 8 height 9
click at [526, 33] on img at bounding box center [523, 32] width 8 height 9
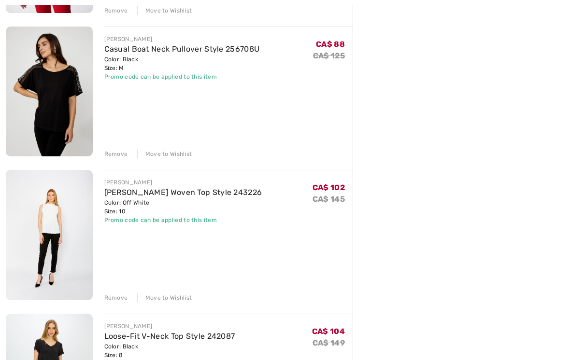
scroll to position [816, 0]
click at [121, 297] on div "Remove" at bounding box center [116, 297] width 24 height 9
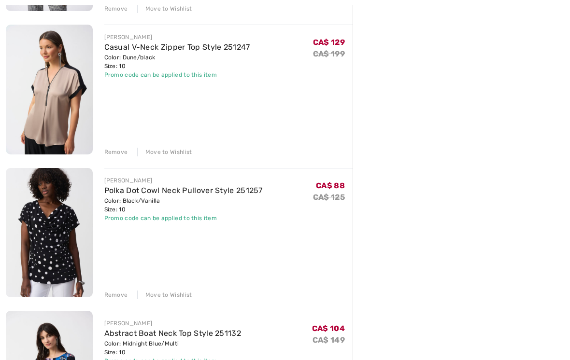
scroll to position [389, 0]
click at [120, 295] on div "Remove" at bounding box center [116, 295] width 24 height 9
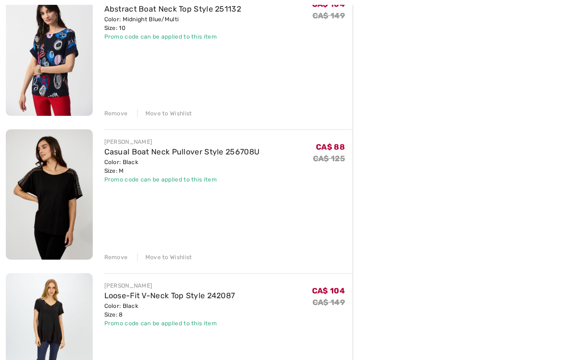
scroll to position [572, 0]
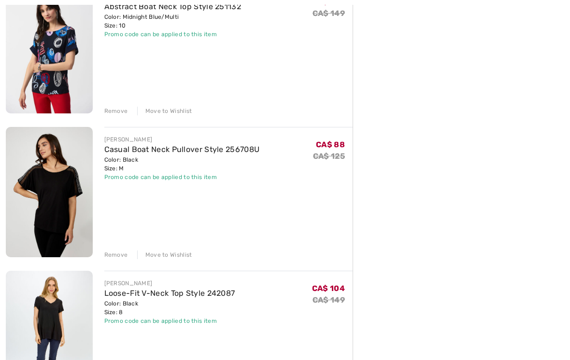
click at [125, 253] on div "Remove" at bounding box center [116, 255] width 24 height 9
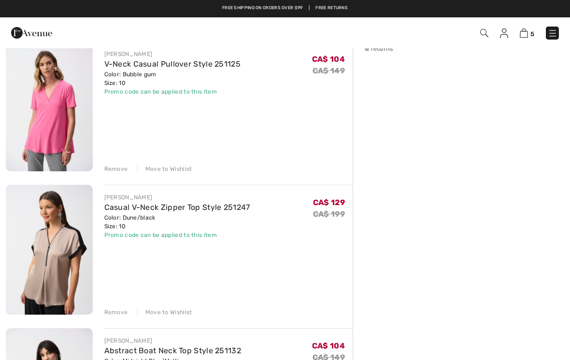
scroll to position [227, 0]
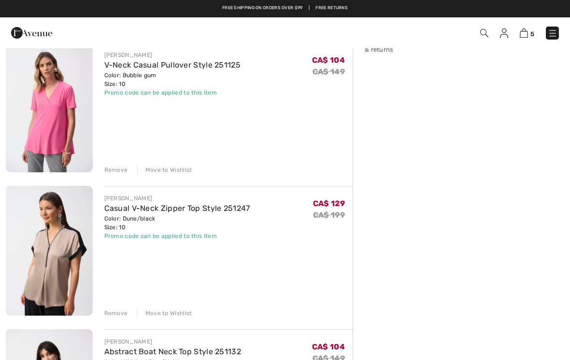
click at [76, 247] on img at bounding box center [49, 251] width 87 height 130
click at [75, 232] on img at bounding box center [49, 251] width 87 height 130
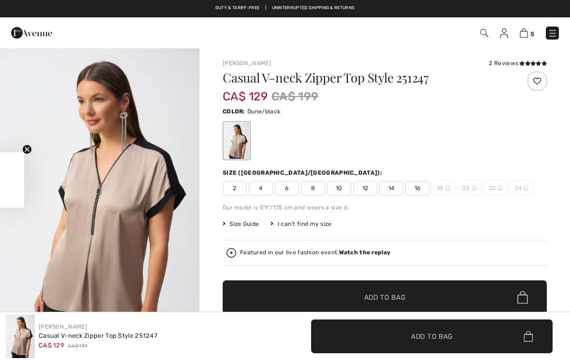
checkbox input "true"
click at [519, 66] on icon at bounding box center [521, 63] width 5 height 5
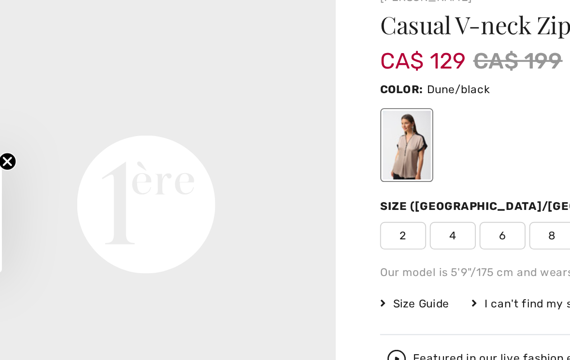
scroll to position [622, 0]
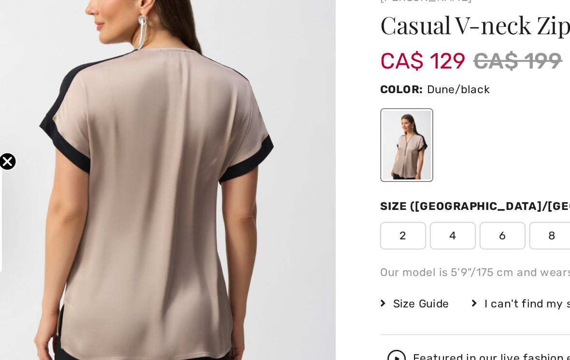
click at [237, 121] on div at bounding box center [385, 141] width 324 height 40
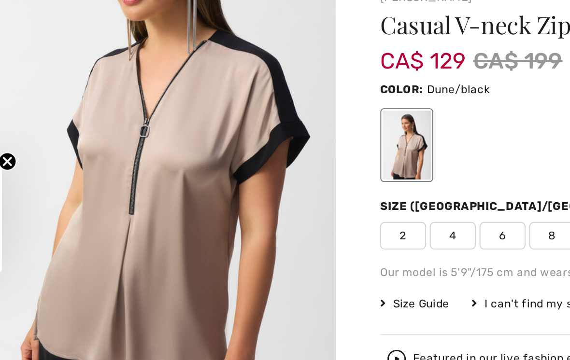
scroll to position [56, 0]
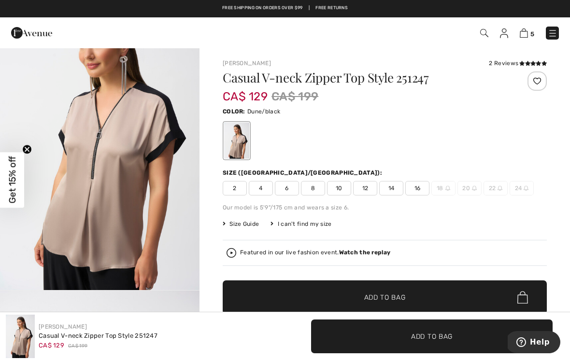
click at [527, 30] on img at bounding box center [523, 32] width 8 height 9
click at [528, 35] on img at bounding box center [523, 32] width 8 height 9
click at [528, 31] on img at bounding box center [523, 32] width 8 height 9
click at [528, 28] on link "5" at bounding box center [526, 33] width 14 height 12
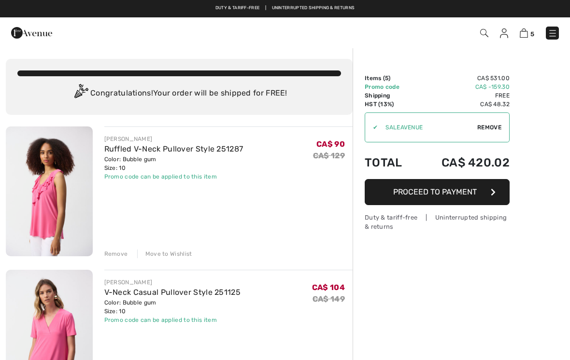
checkbox input "true"
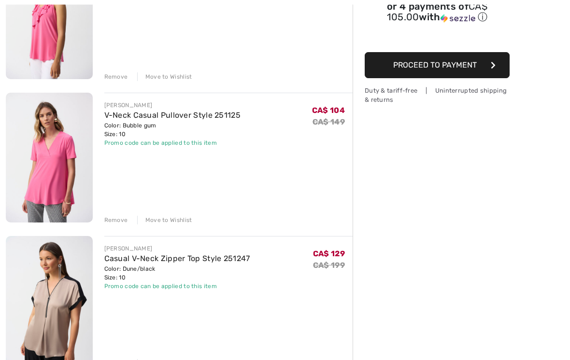
scroll to position [177, 0]
click at [116, 360] on div "Remove" at bounding box center [116, 363] width 24 height 9
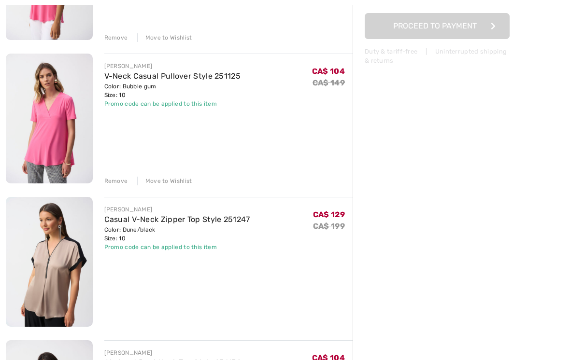
scroll to position [219, 0]
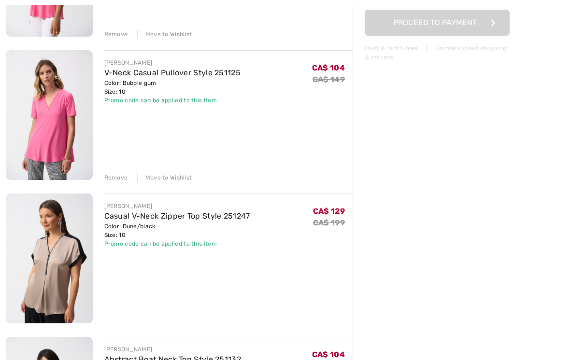
click at [135, 293] on div "JOSEPH RIBKOFF Casual V-Neck Zipper Top Style 251247 Color: Dune/black Size: 10…" at bounding box center [228, 260] width 249 height 132
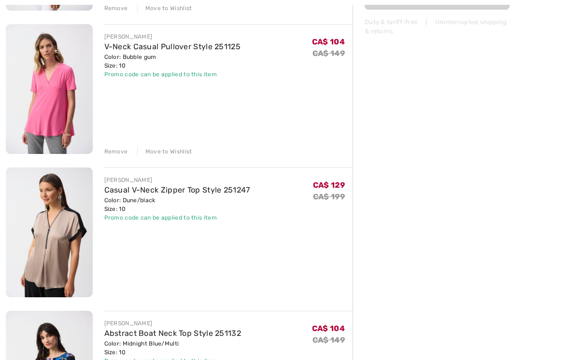
scroll to position [246, 0]
click at [251, 250] on div "JOSEPH RIBKOFF Casual V-Neck Zipper Top Style 251247 Color: Dune/black Size: 10…" at bounding box center [228, 233] width 249 height 132
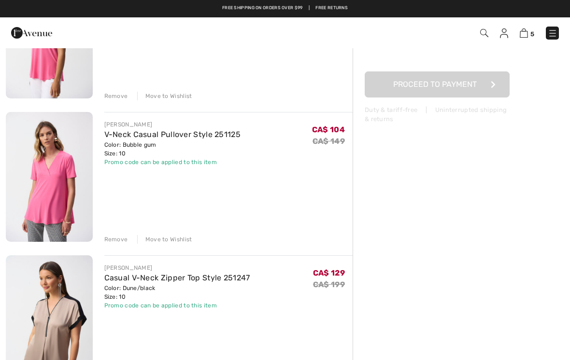
scroll to position [0, 0]
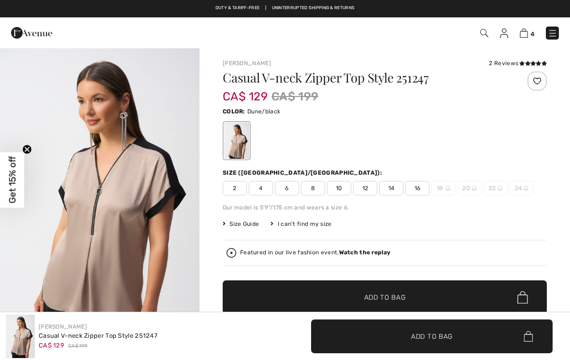
checkbox input "true"
click at [526, 30] on img at bounding box center [523, 32] width 8 height 9
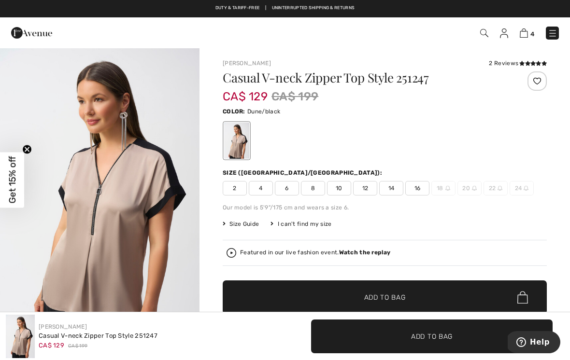
click at [526, 33] on img at bounding box center [523, 32] width 8 height 9
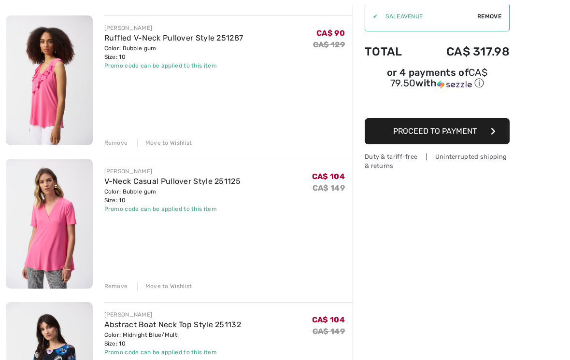
scroll to position [111, 0]
click at [77, 235] on img at bounding box center [49, 224] width 87 height 130
click at [70, 232] on img at bounding box center [49, 224] width 87 height 130
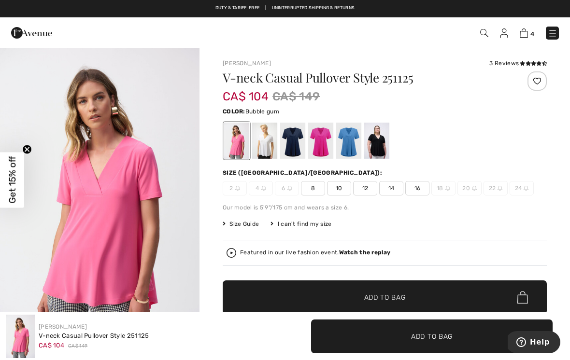
click at [525, 64] on icon at bounding box center [527, 63] width 5 height 5
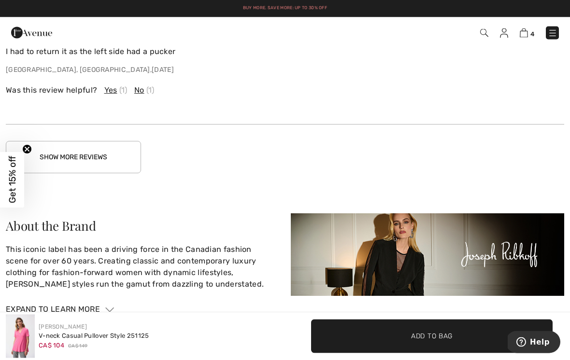
scroll to position [1993, 0]
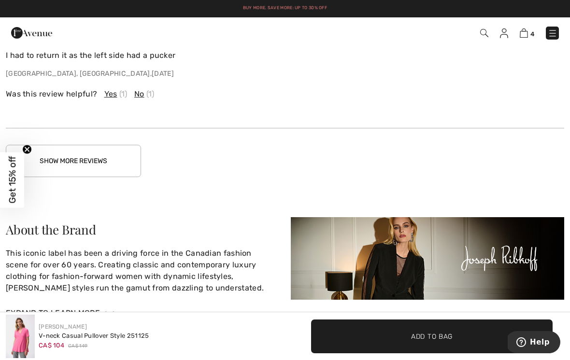
click at [121, 159] on button "Show More Reviews" at bounding box center [73, 161] width 135 height 32
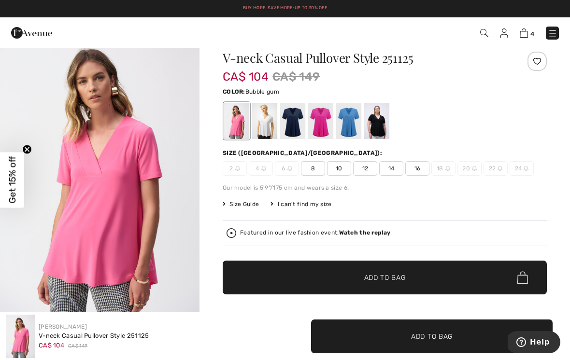
scroll to position [0, 0]
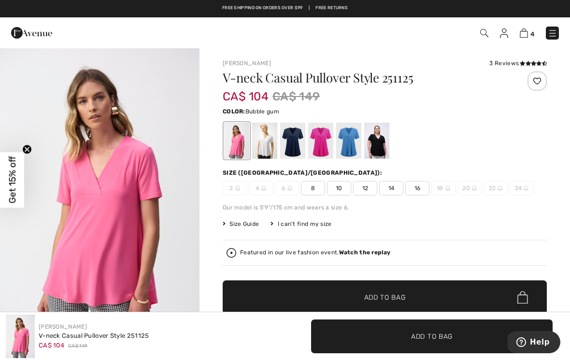
click at [526, 34] on img at bounding box center [523, 32] width 8 height 9
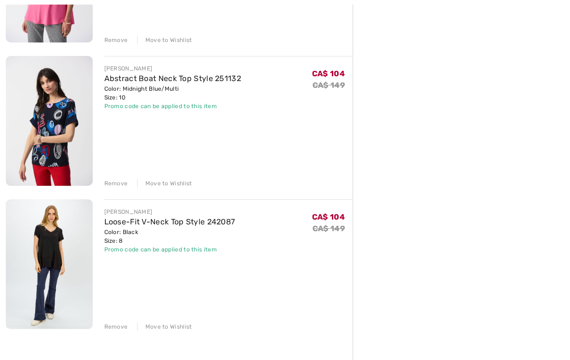
scroll to position [357, 0]
click at [64, 243] on img at bounding box center [49, 264] width 87 height 130
click at [66, 222] on img at bounding box center [49, 264] width 87 height 130
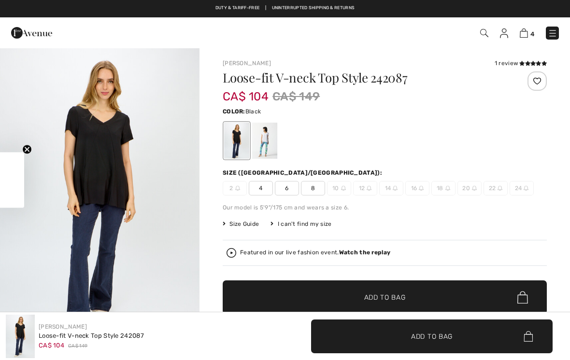
checkbox input "true"
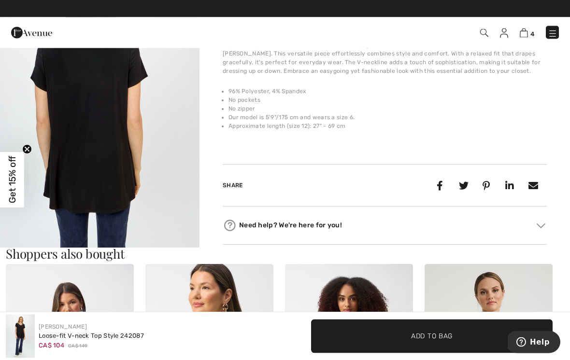
scroll to position [365, 0]
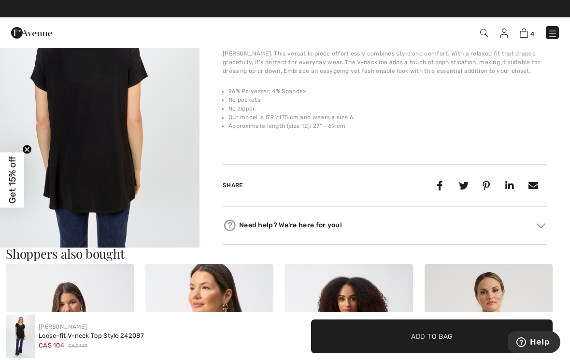
click at [176, 178] on img "5 / 5" at bounding box center [99, 97] width 199 height 299
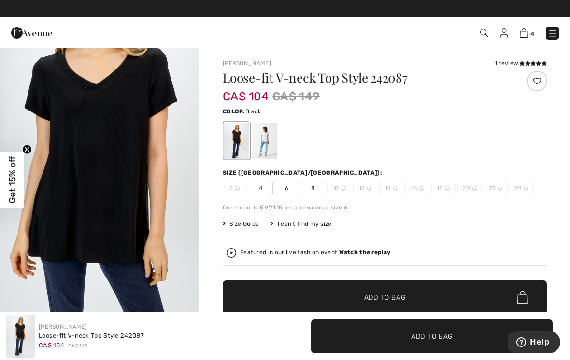
click at [520, 62] on icon at bounding box center [521, 63] width 5 height 5
click at [274, 134] on div at bounding box center [264, 141] width 25 height 36
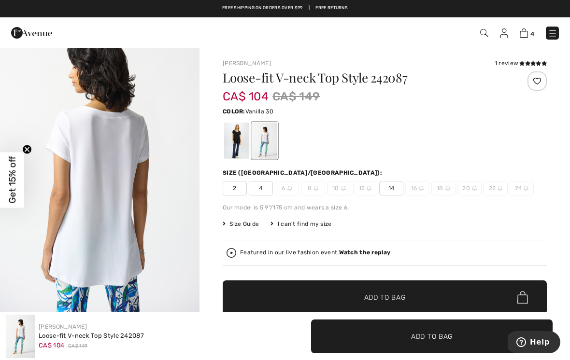
click at [525, 35] on img at bounding box center [523, 32] width 8 height 9
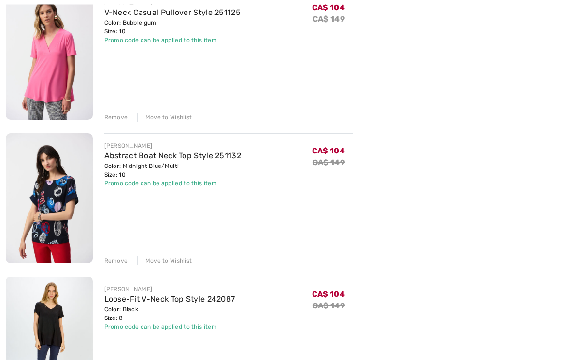
scroll to position [289, 0]
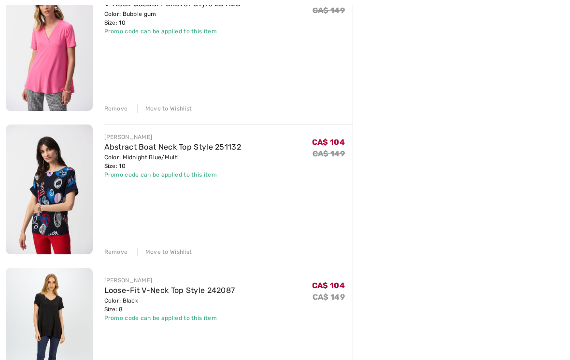
click at [72, 202] on img at bounding box center [49, 190] width 87 height 130
click at [70, 183] on img at bounding box center [49, 190] width 87 height 130
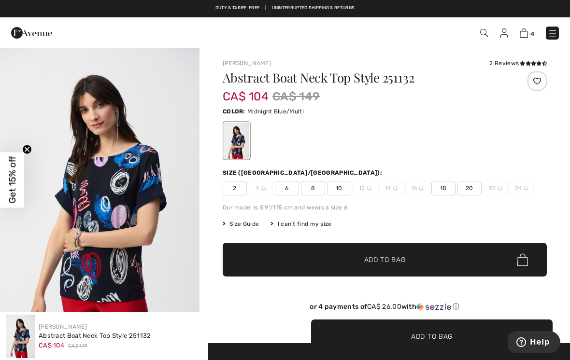
click at [519, 62] on icon at bounding box center [521, 63] width 5 height 5
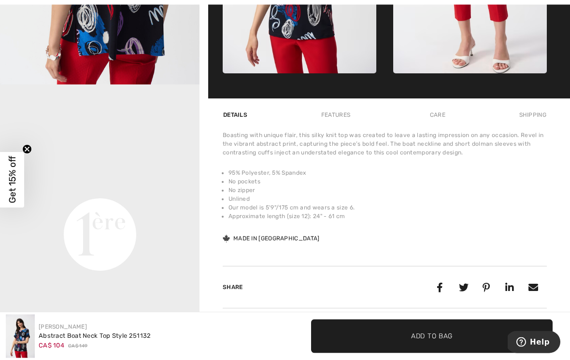
scroll to position [563, 0]
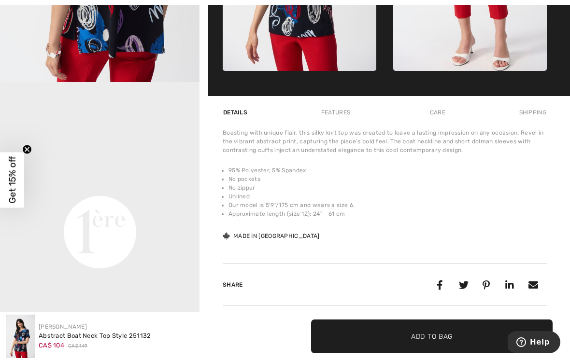
click at [168, 182] on video "Your browser does not support the video tag." at bounding box center [99, 133] width 199 height 100
click at [164, 182] on video "Your browser does not support the video tag." at bounding box center [99, 133] width 199 height 100
click at [189, 182] on video "Your browser does not support the video tag." at bounding box center [99, 133] width 199 height 100
click at [112, 182] on video "Your browser does not support the video tag." at bounding box center [99, 133] width 199 height 100
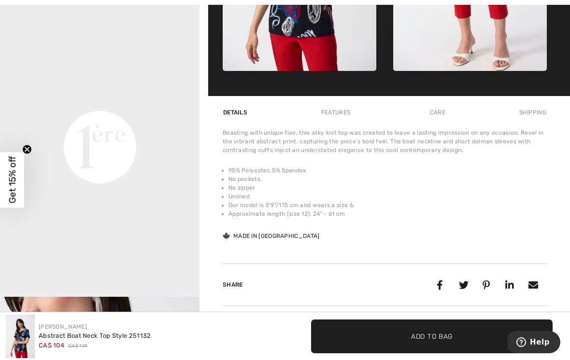
scroll to position [85, 0]
click at [119, 98] on video "Your browser does not support the video tag." at bounding box center [99, 48] width 199 height 100
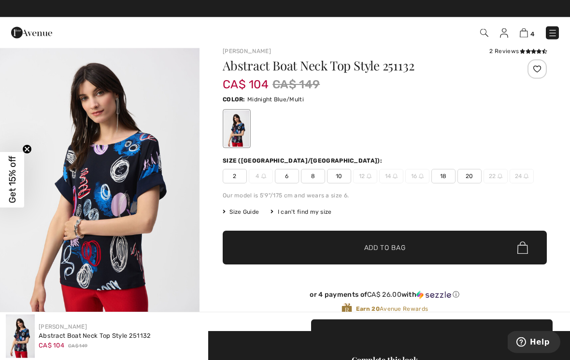
scroll to position [0, 0]
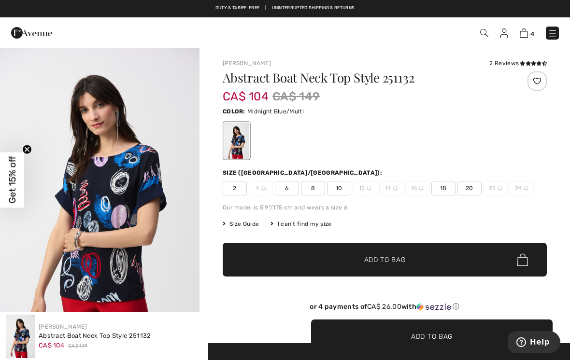
click at [527, 29] on img at bounding box center [523, 32] width 8 height 9
click at [527, 34] on img at bounding box center [523, 32] width 8 height 9
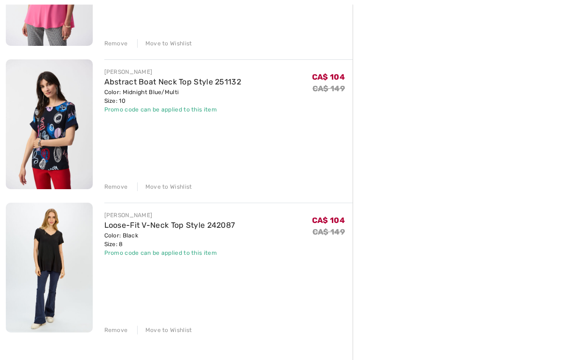
scroll to position [352, 0]
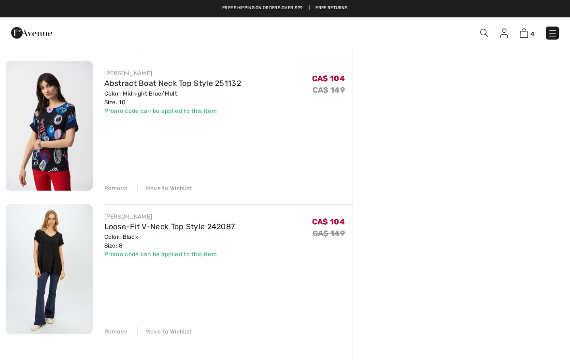
click at [118, 332] on div "Remove" at bounding box center [116, 331] width 24 height 9
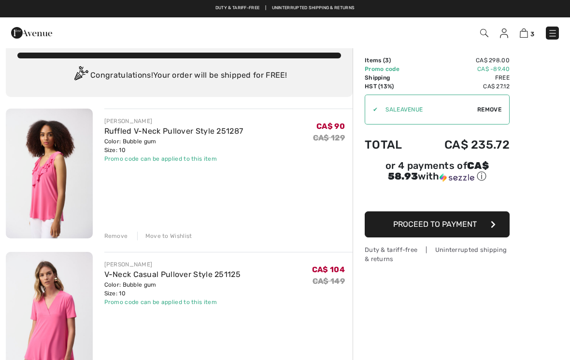
scroll to position [0, 0]
